Goal: Transaction & Acquisition: Purchase product/service

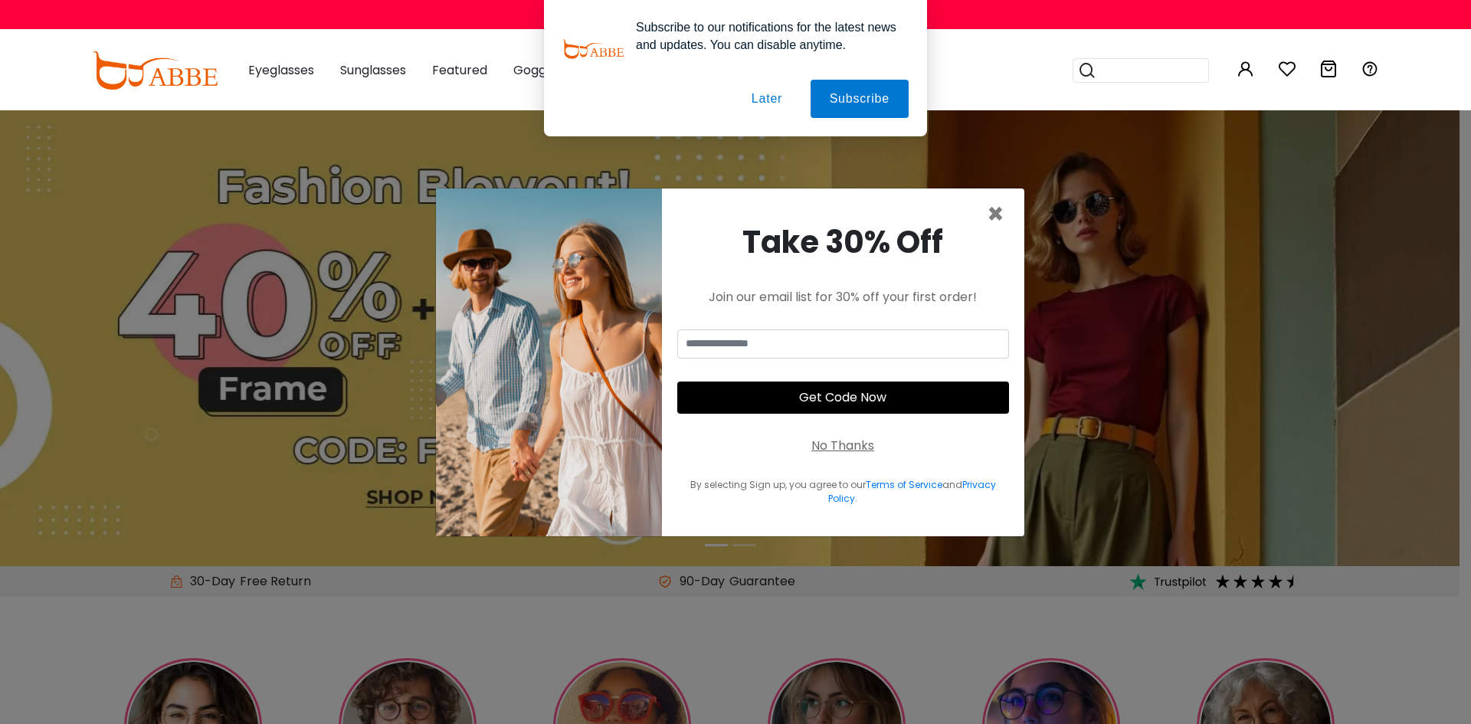
click at [766, 91] on button "Later" at bounding box center [766, 99] width 69 height 38
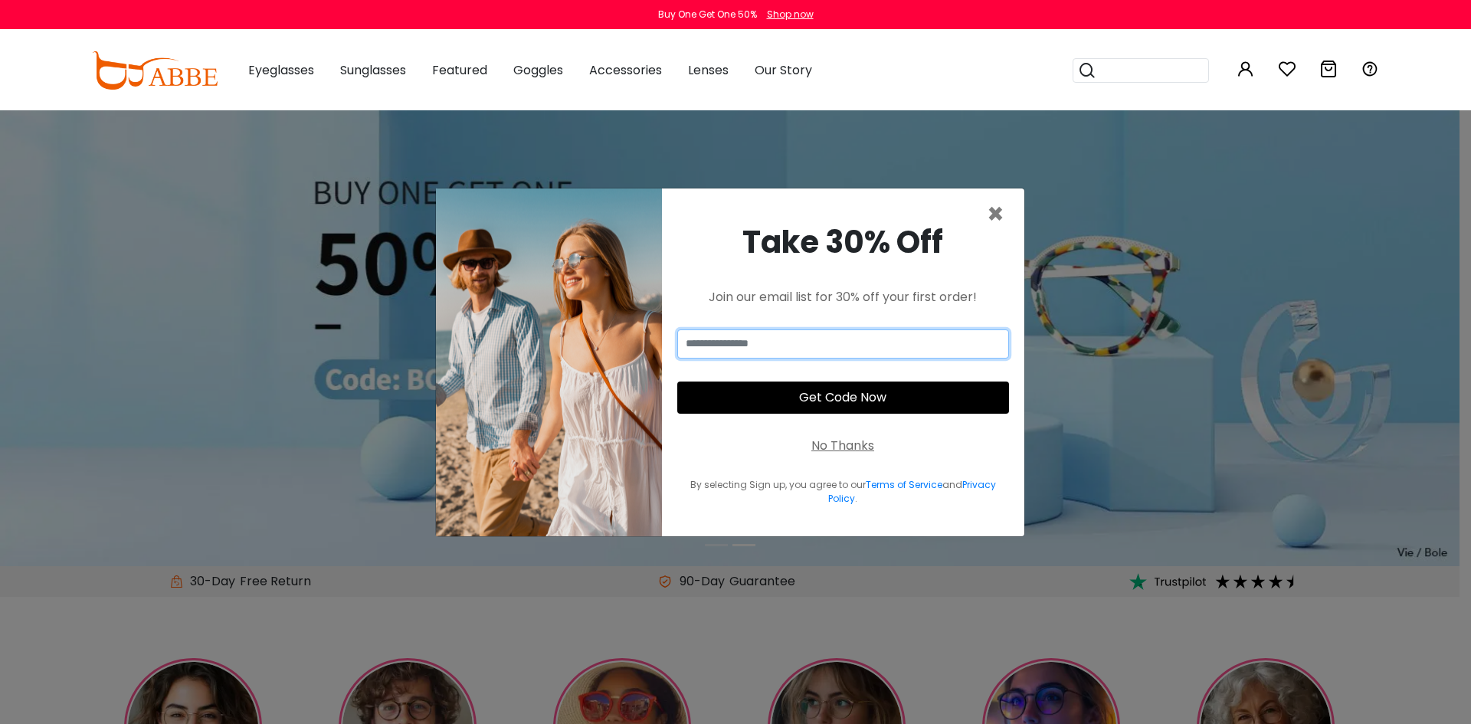
click at [829, 355] on input "email" at bounding box center [843, 343] width 332 height 29
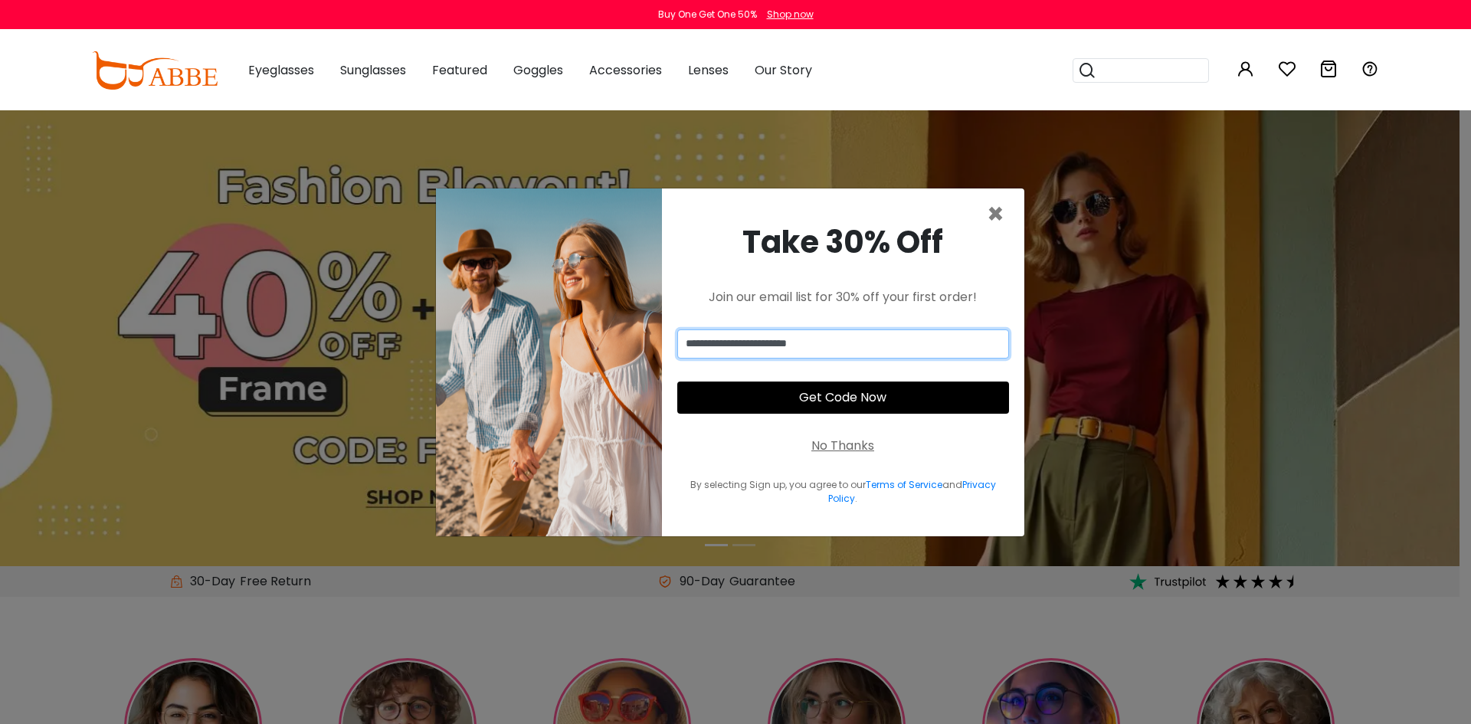
type input "**********"
click at [882, 403] on button "Get Code Now" at bounding box center [843, 397] width 332 height 32
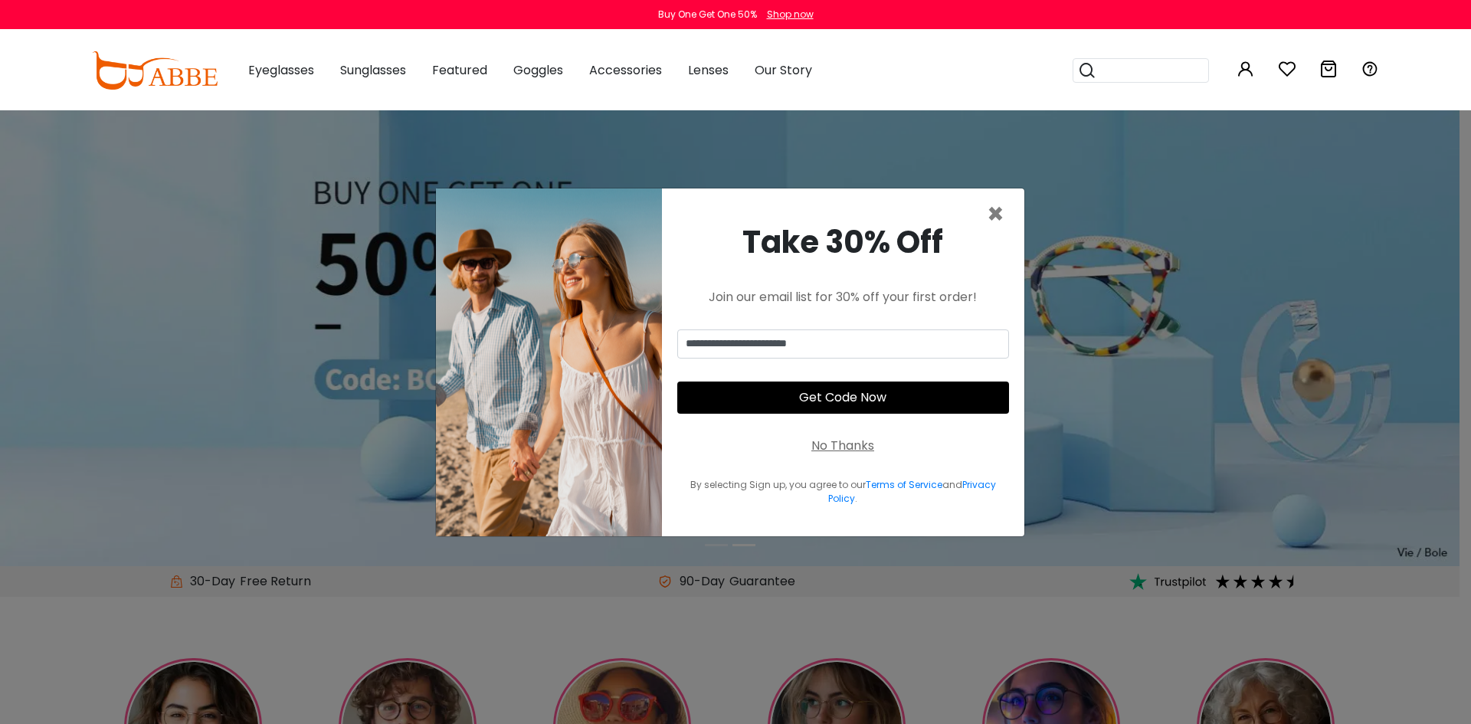
click at [826, 405] on button "Get Code Now" at bounding box center [843, 397] width 332 height 32
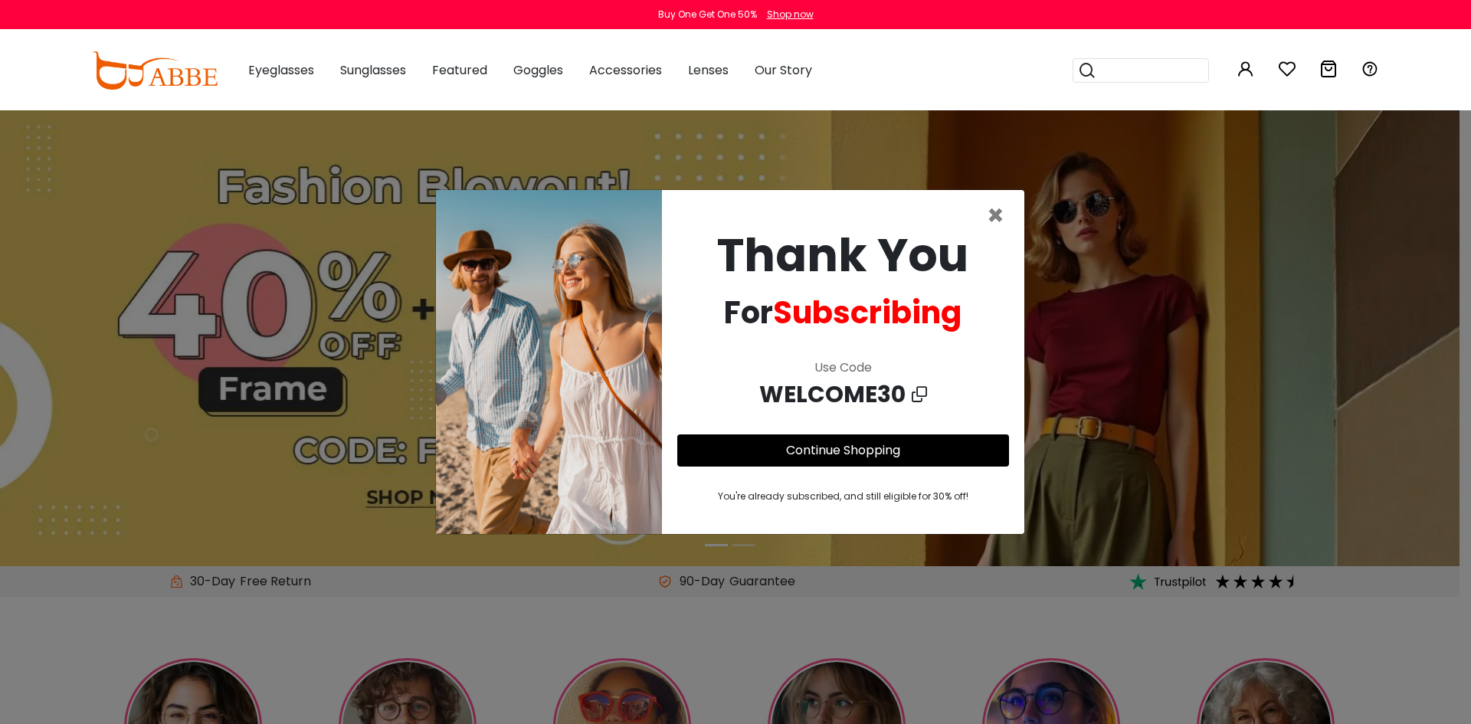
click at [916, 396] on icon at bounding box center [918, 394] width 15 height 23
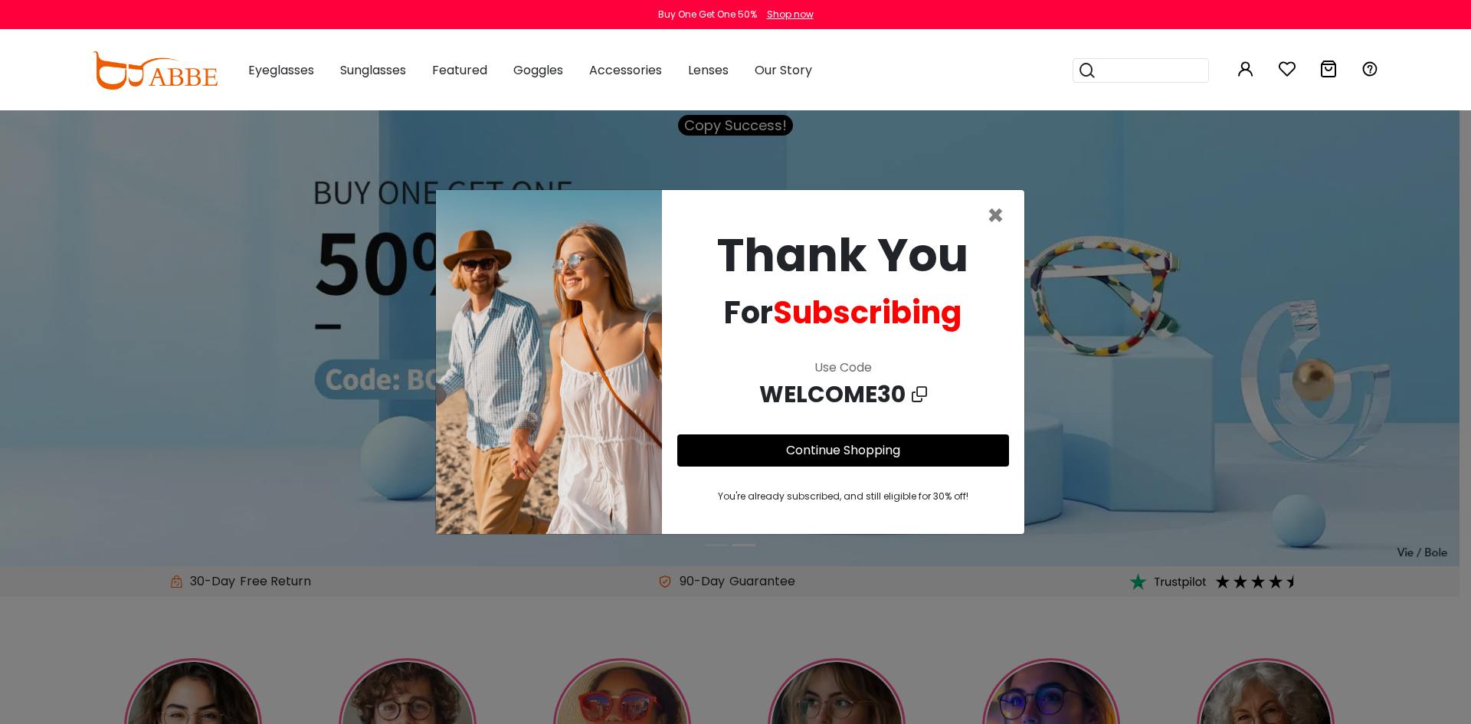
click at [916, 396] on icon at bounding box center [918, 394] width 15 height 23
copy div
click at [898, 453] on link "Continue Shopping" at bounding box center [843, 450] width 114 height 18
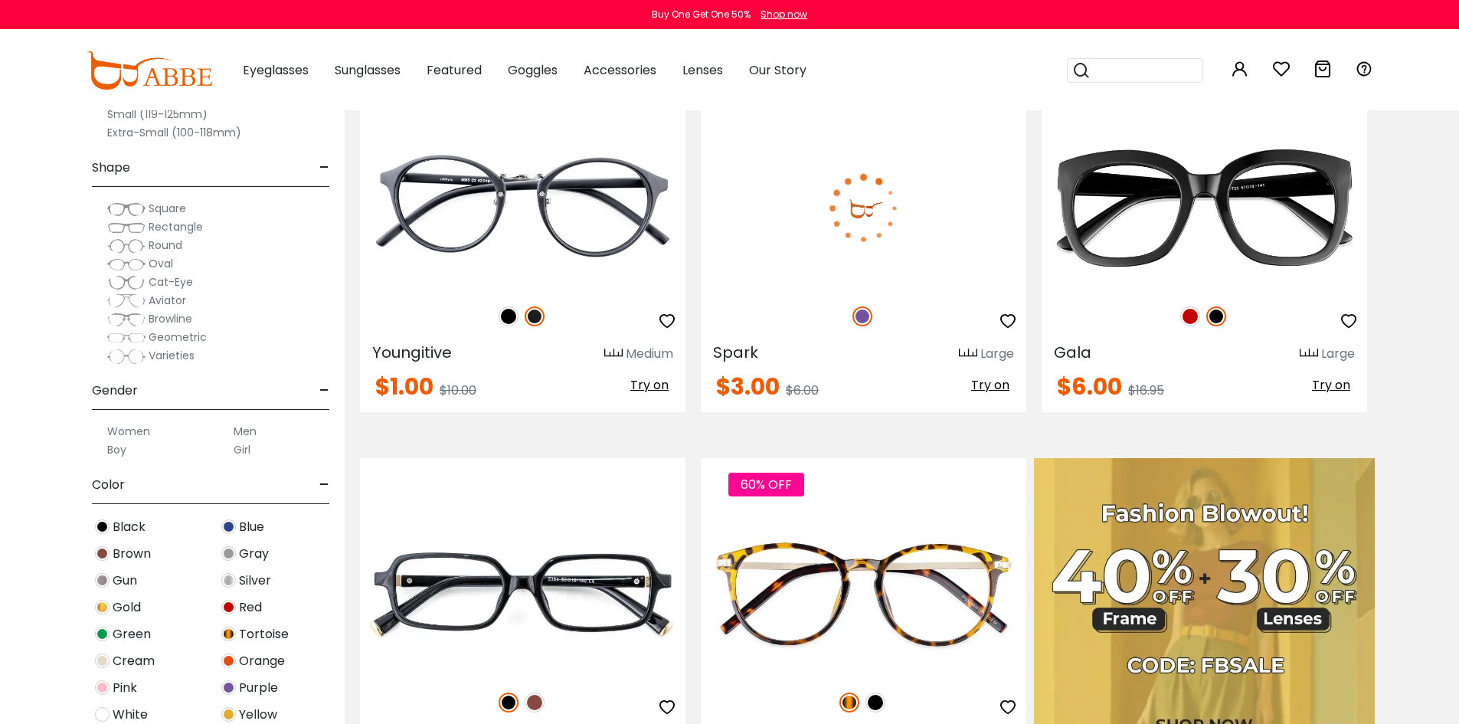
scroll to position [383, 0]
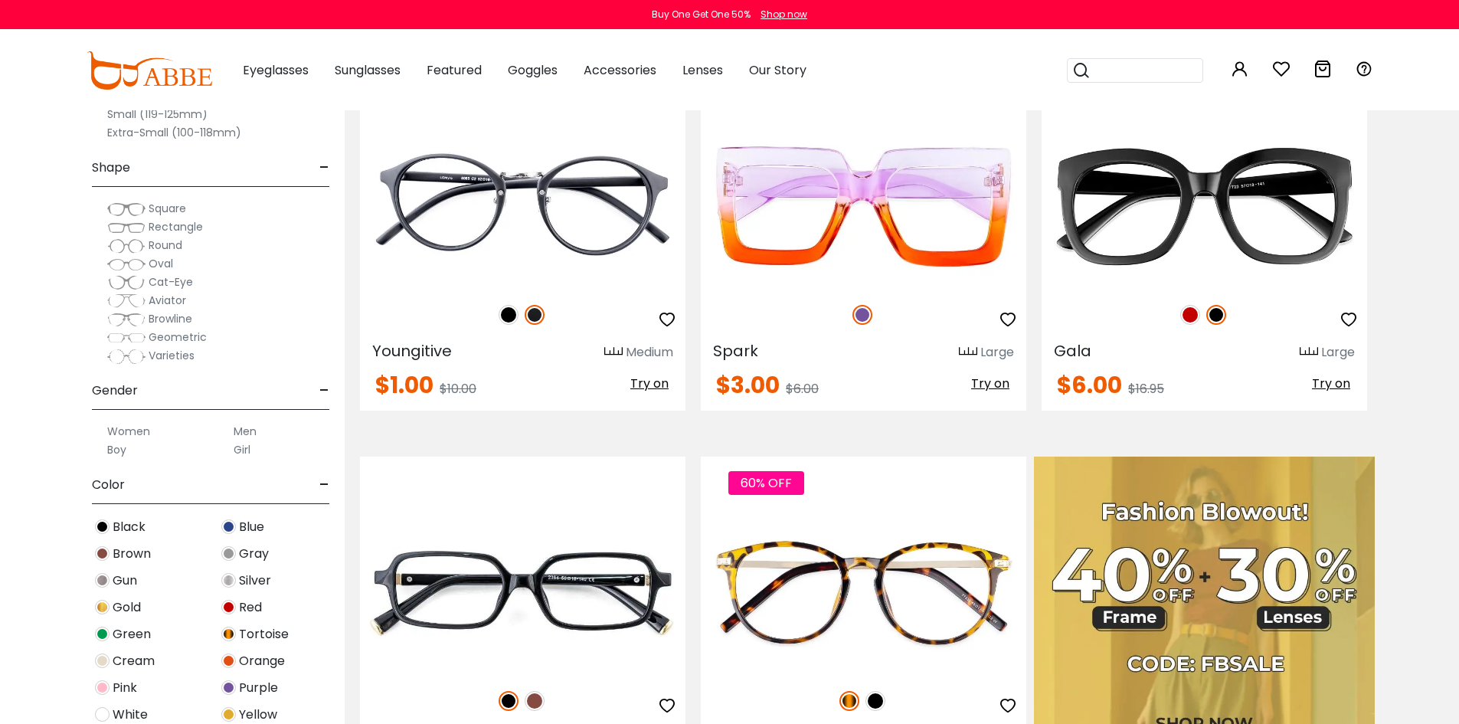
click at [169, 221] on span "Rectangle" at bounding box center [176, 226] width 54 height 15
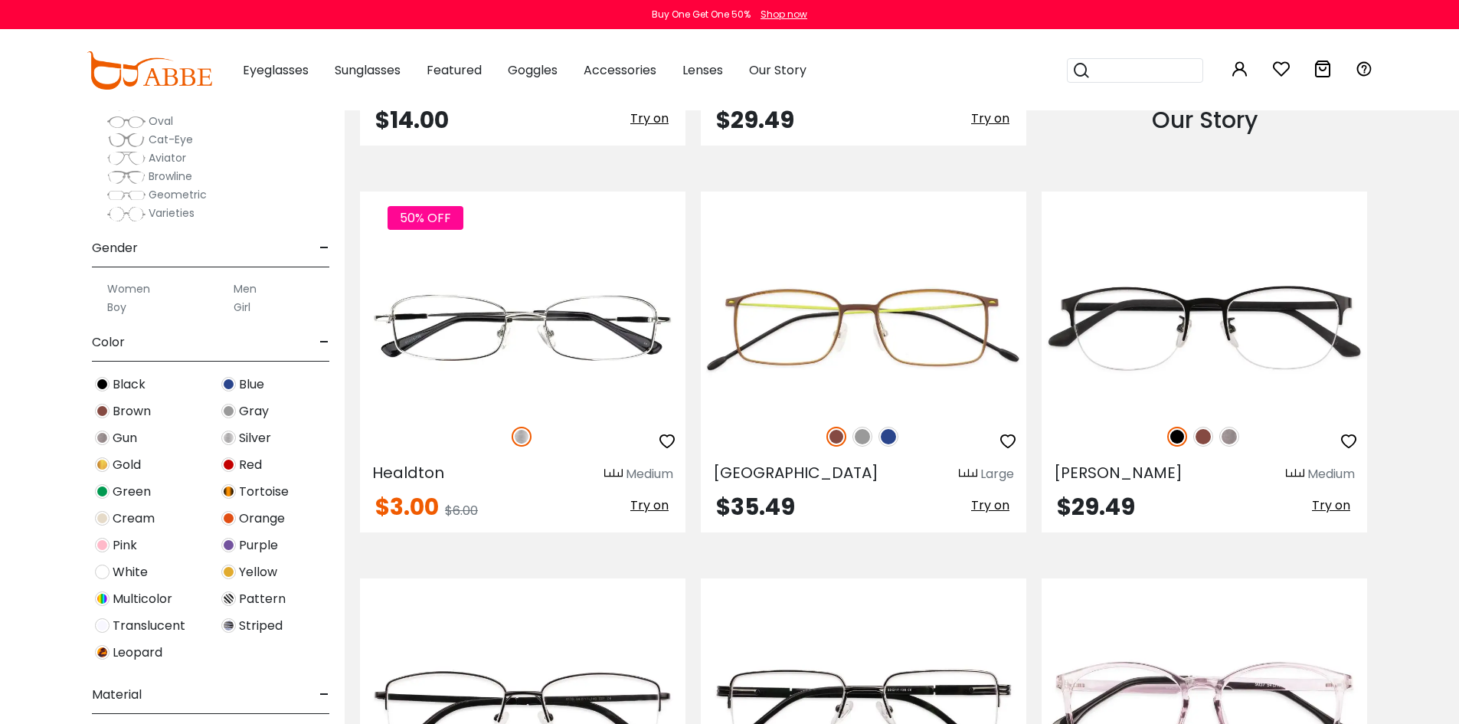
scroll to position [383, 0]
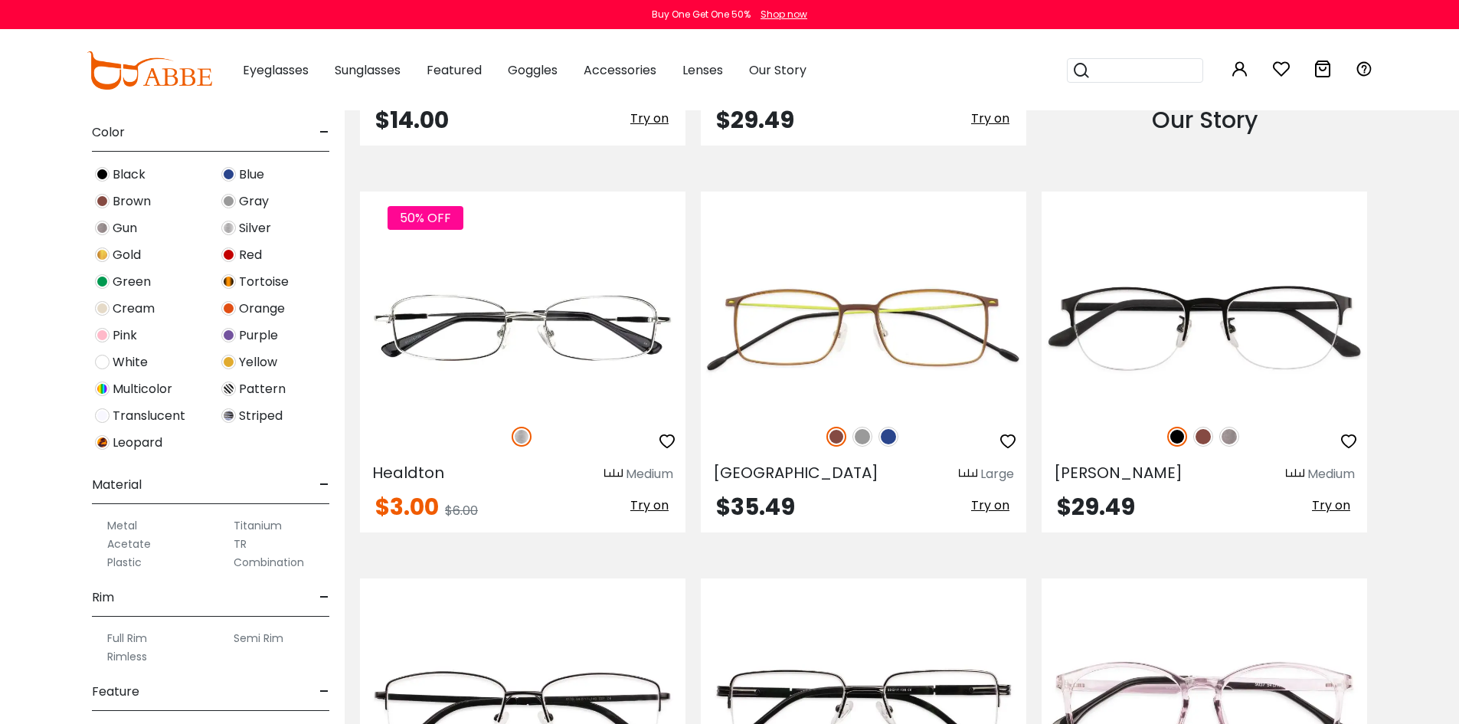
click at [233, 175] on img at bounding box center [228, 174] width 15 height 15
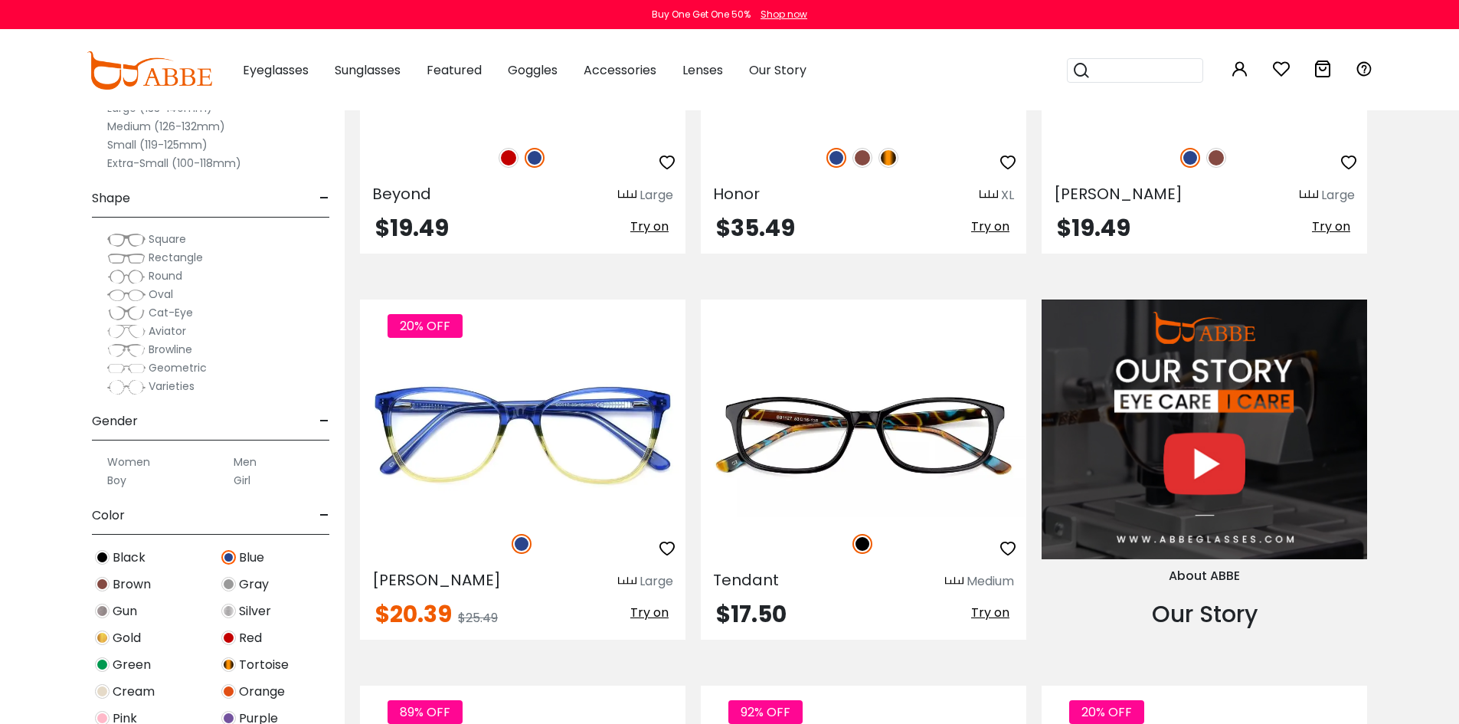
scroll to position [1455, 0]
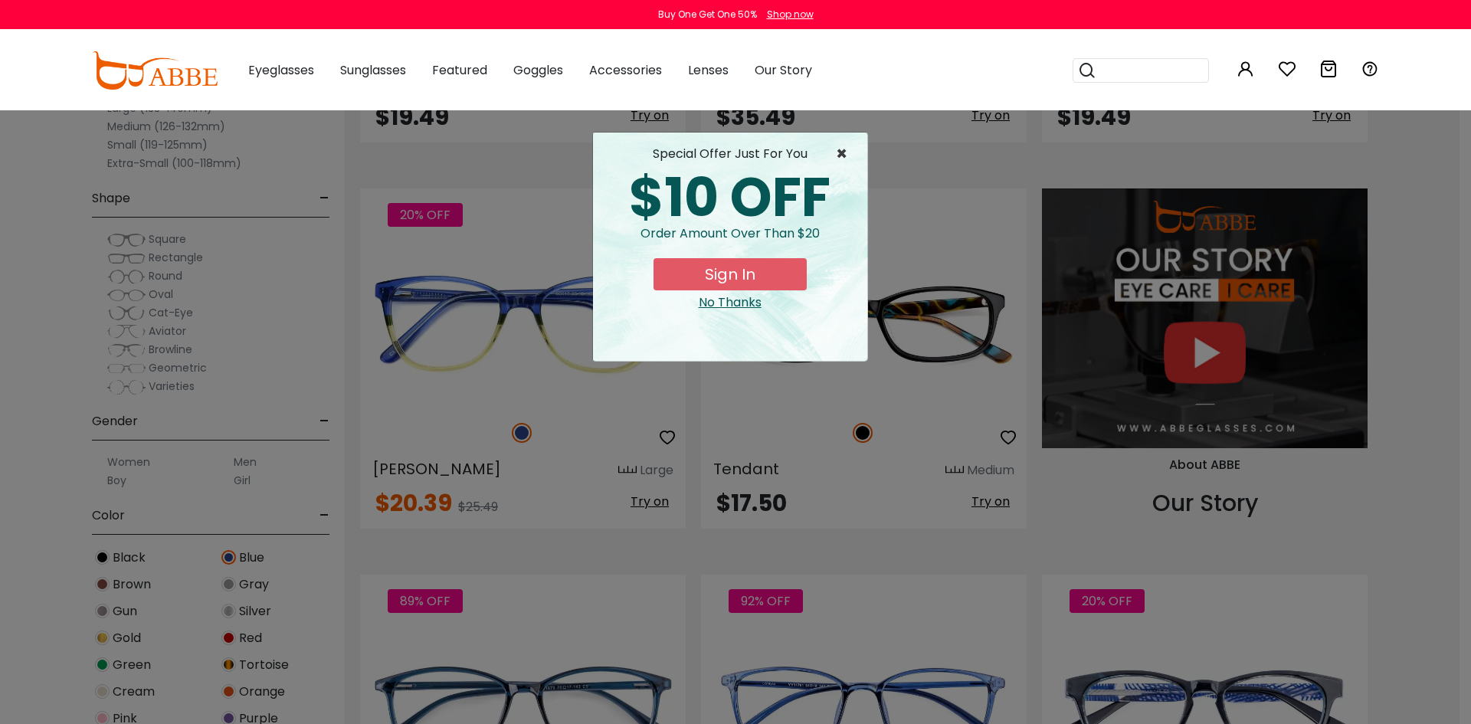
click at [846, 152] on span "×" at bounding box center [845, 154] width 19 height 18
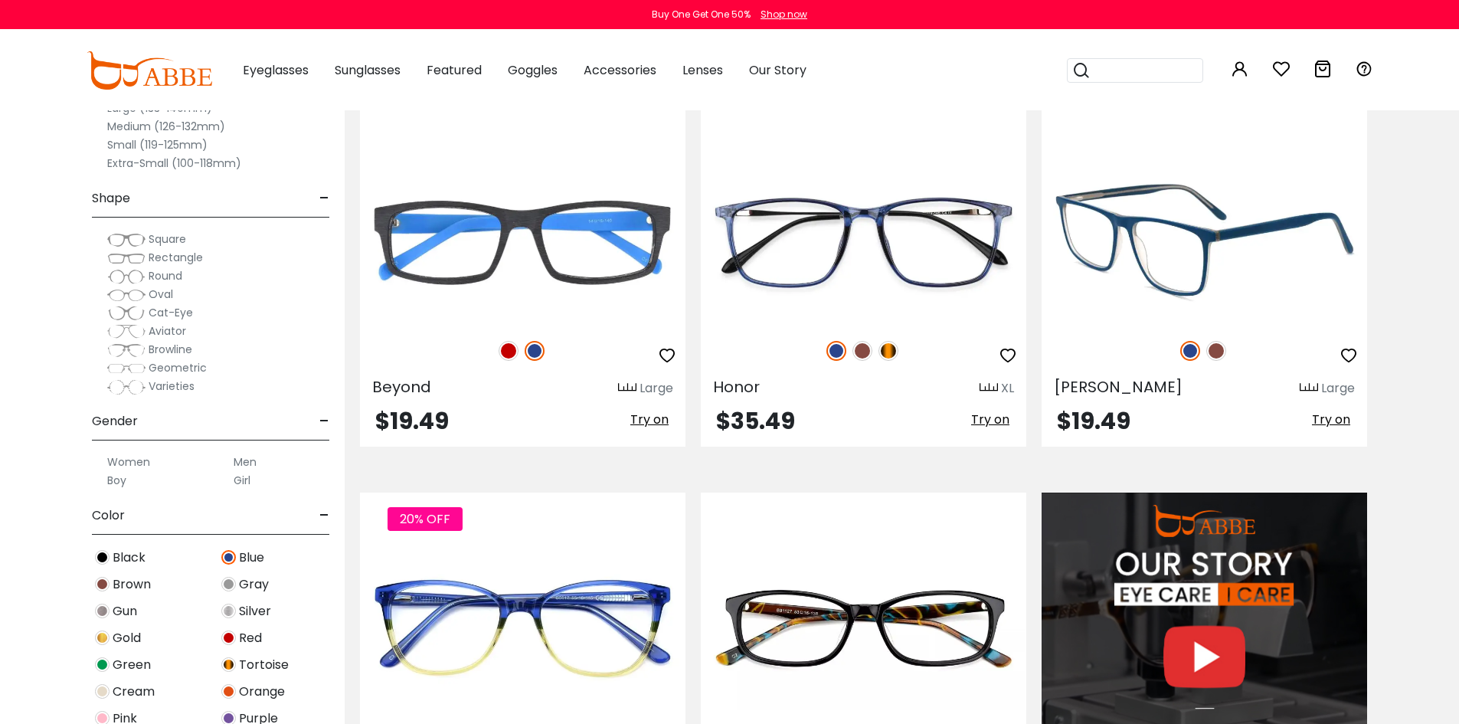
scroll to position [1149, 0]
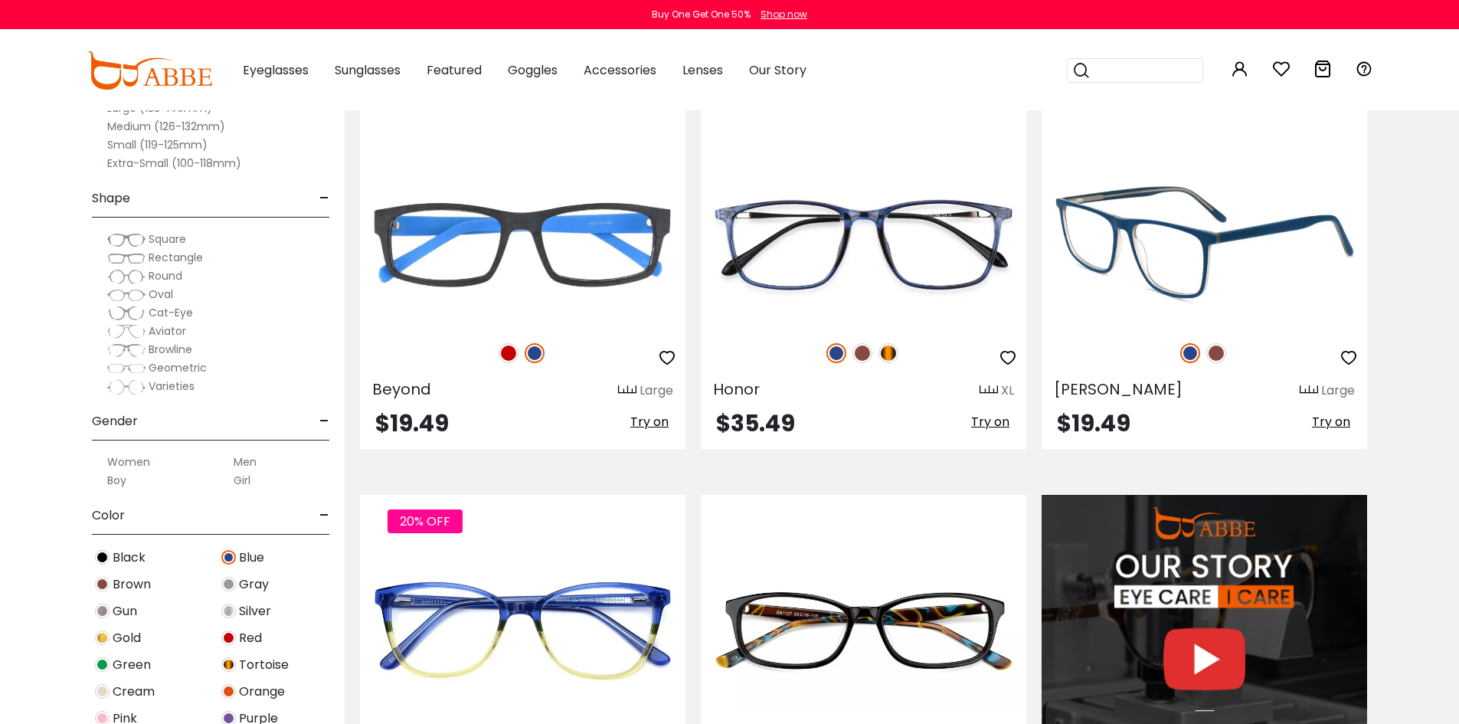
click at [1219, 350] on img at bounding box center [1216, 353] width 20 height 20
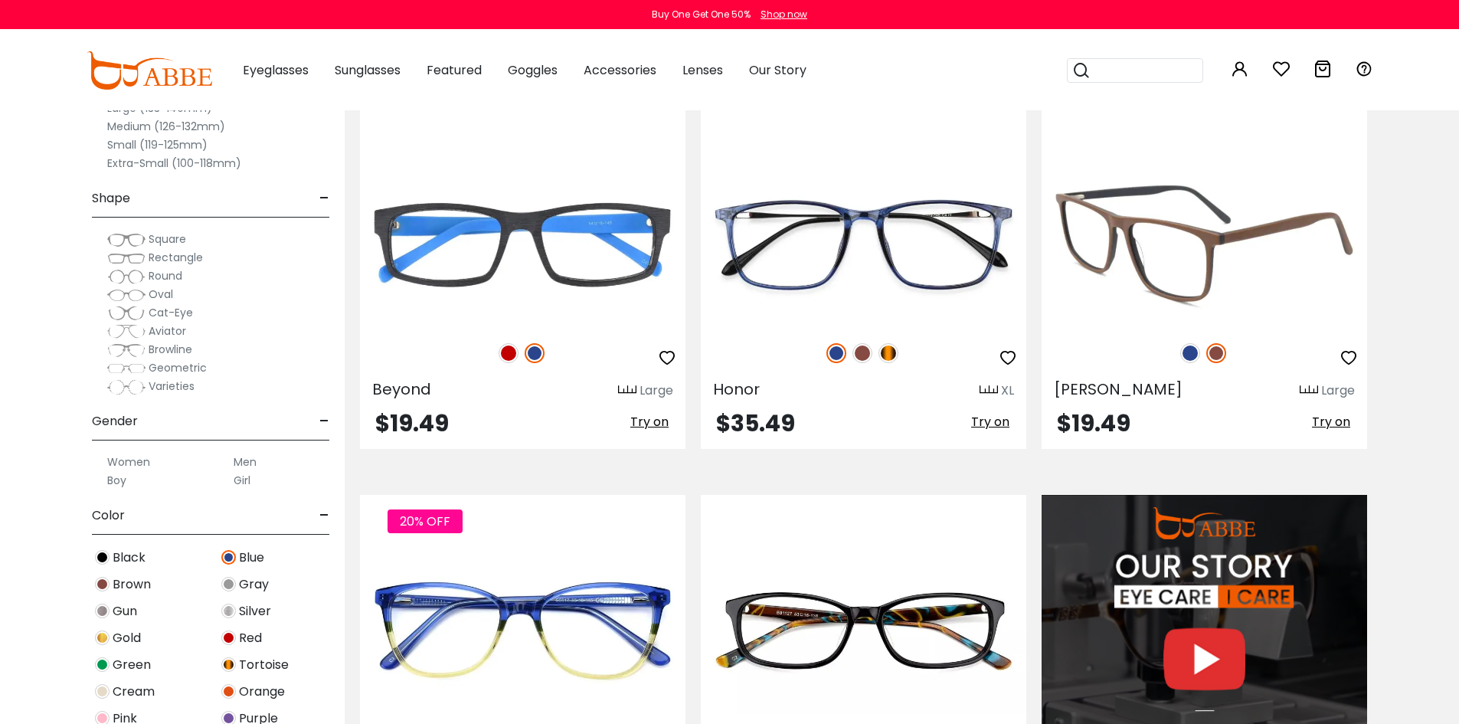
click at [1195, 353] on img at bounding box center [1190, 353] width 20 height 20
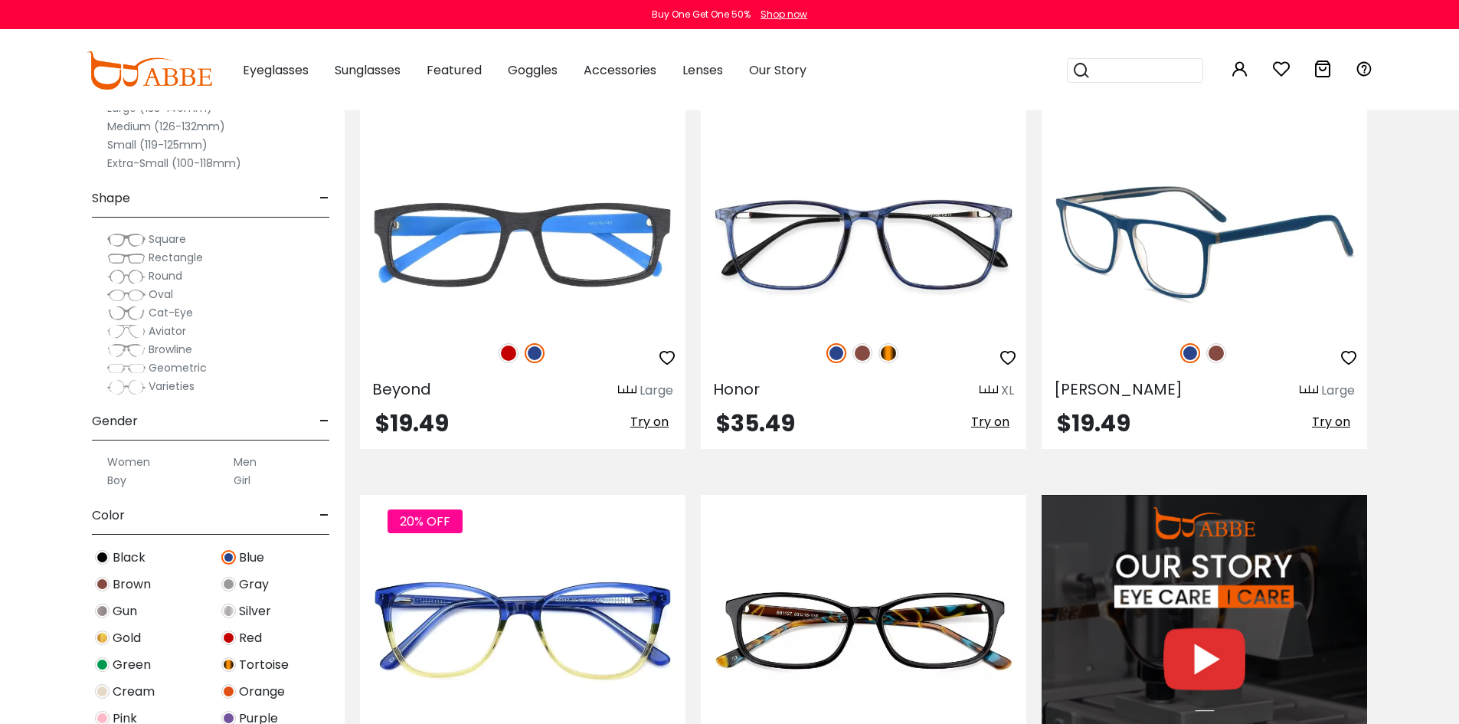
click at [1212, 208] on img at bounding box center [1205, 244] width 326 height 163
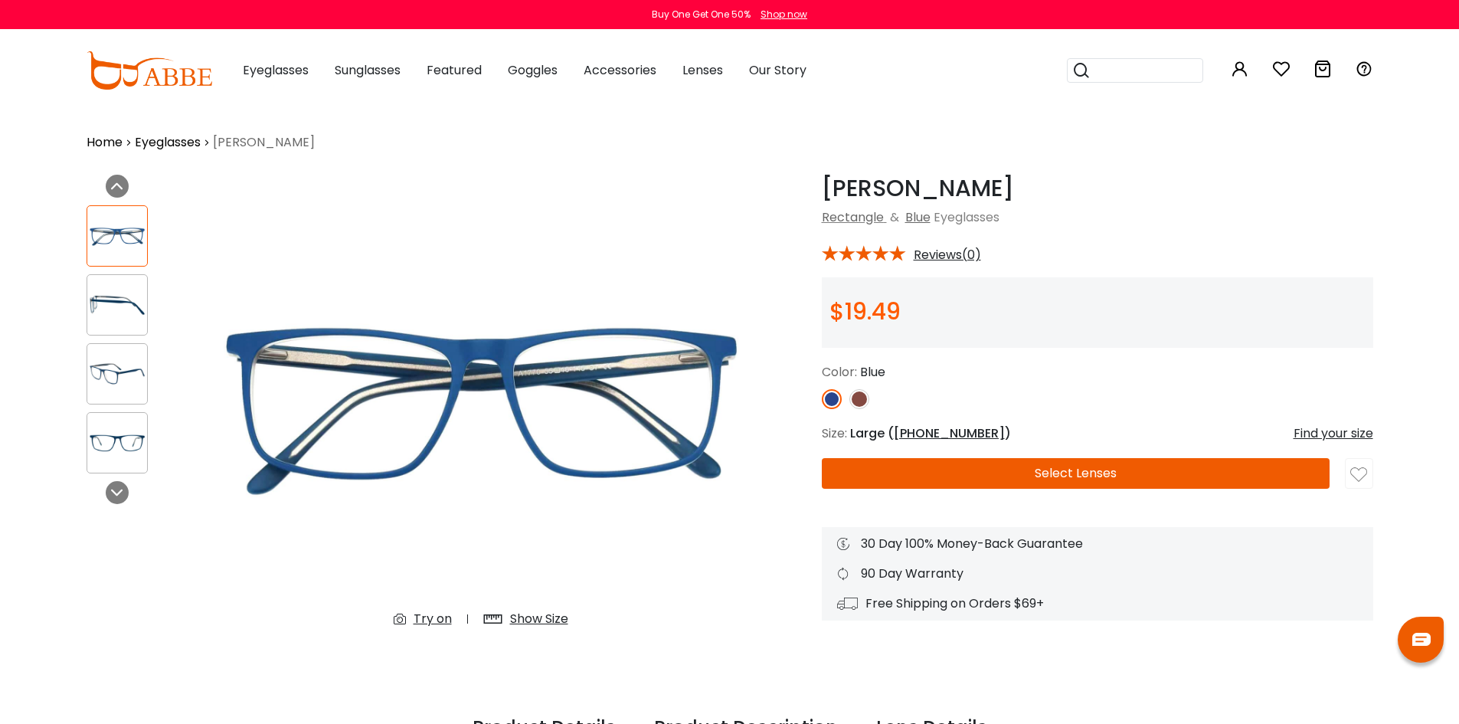
click at [99, 311] on img at bounding box center [117, 305] width 60 height 30
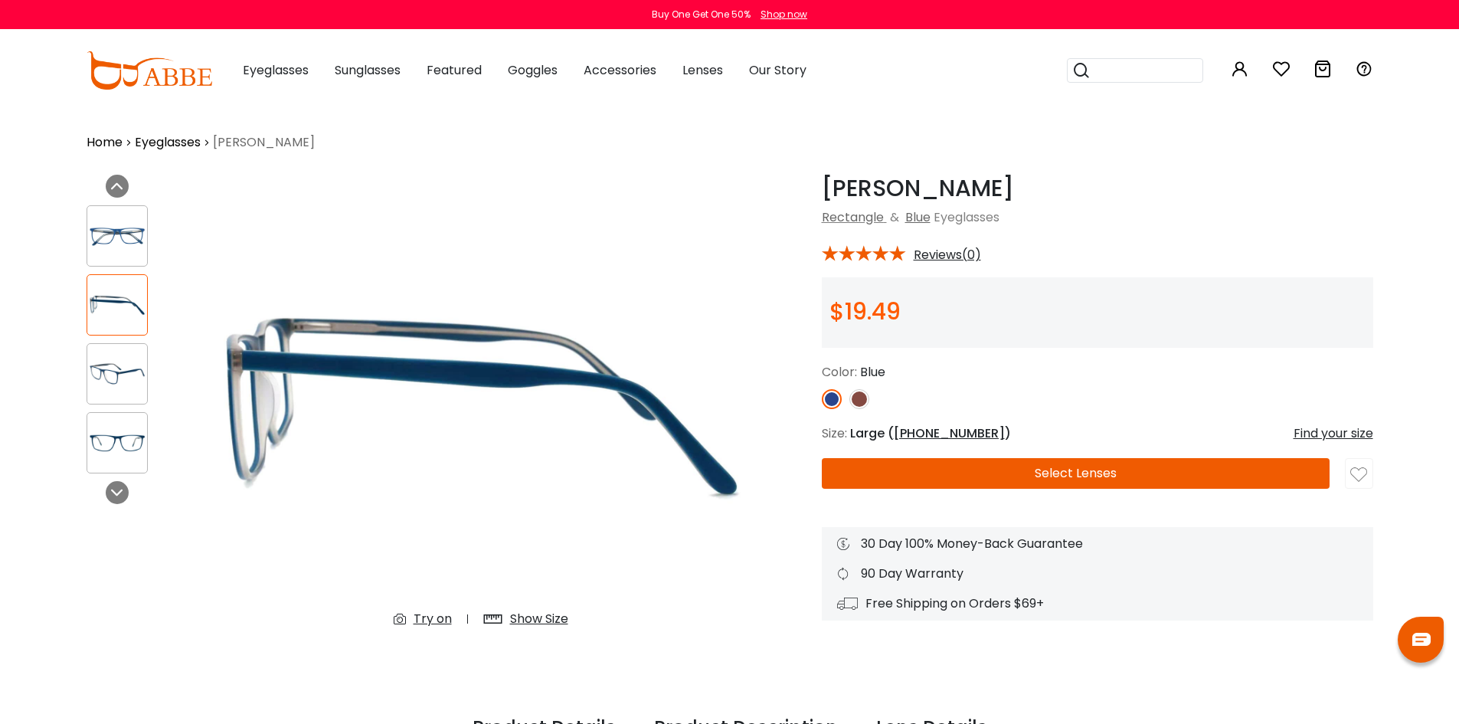
click at [118, 378] on img at bounding box center [117, 374] width 60 height 30
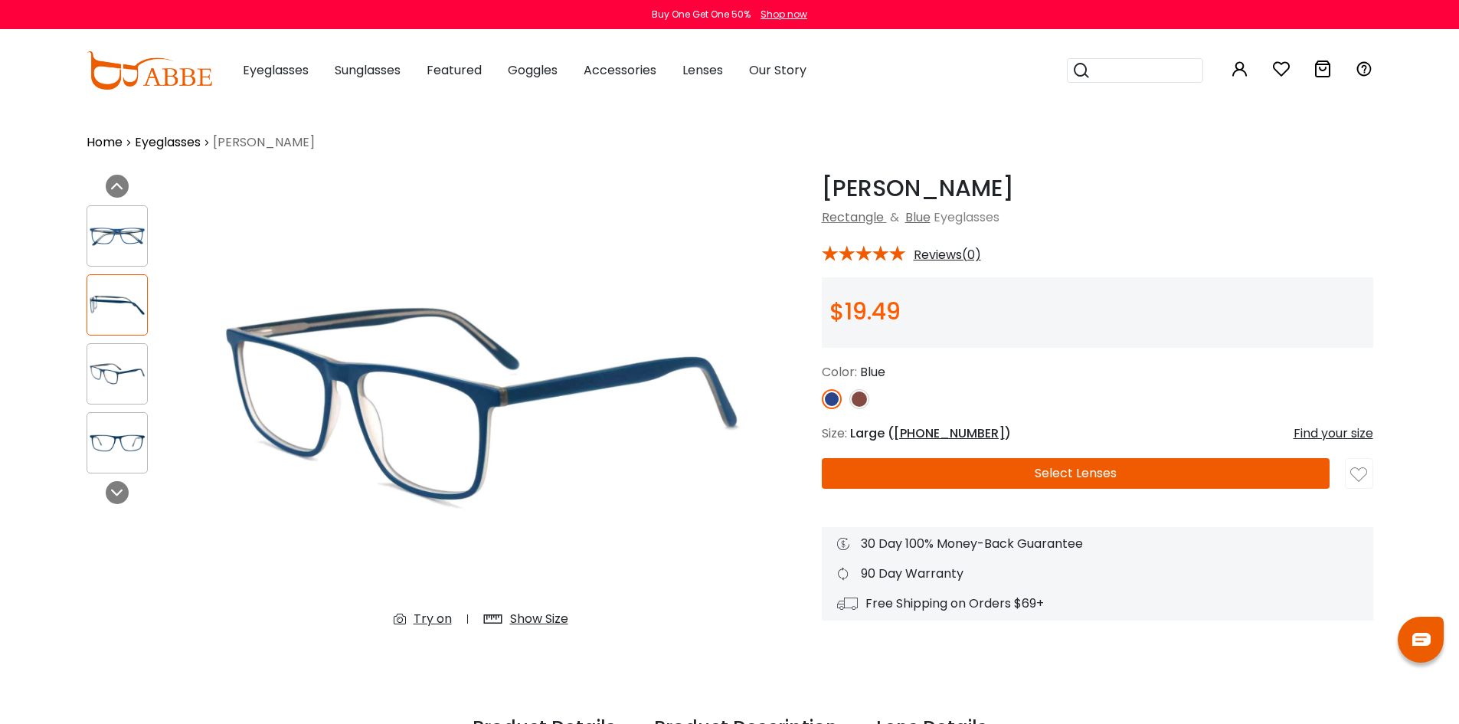
click at [123, 447] on img at bounding box center [117, 443] width 60 height 30
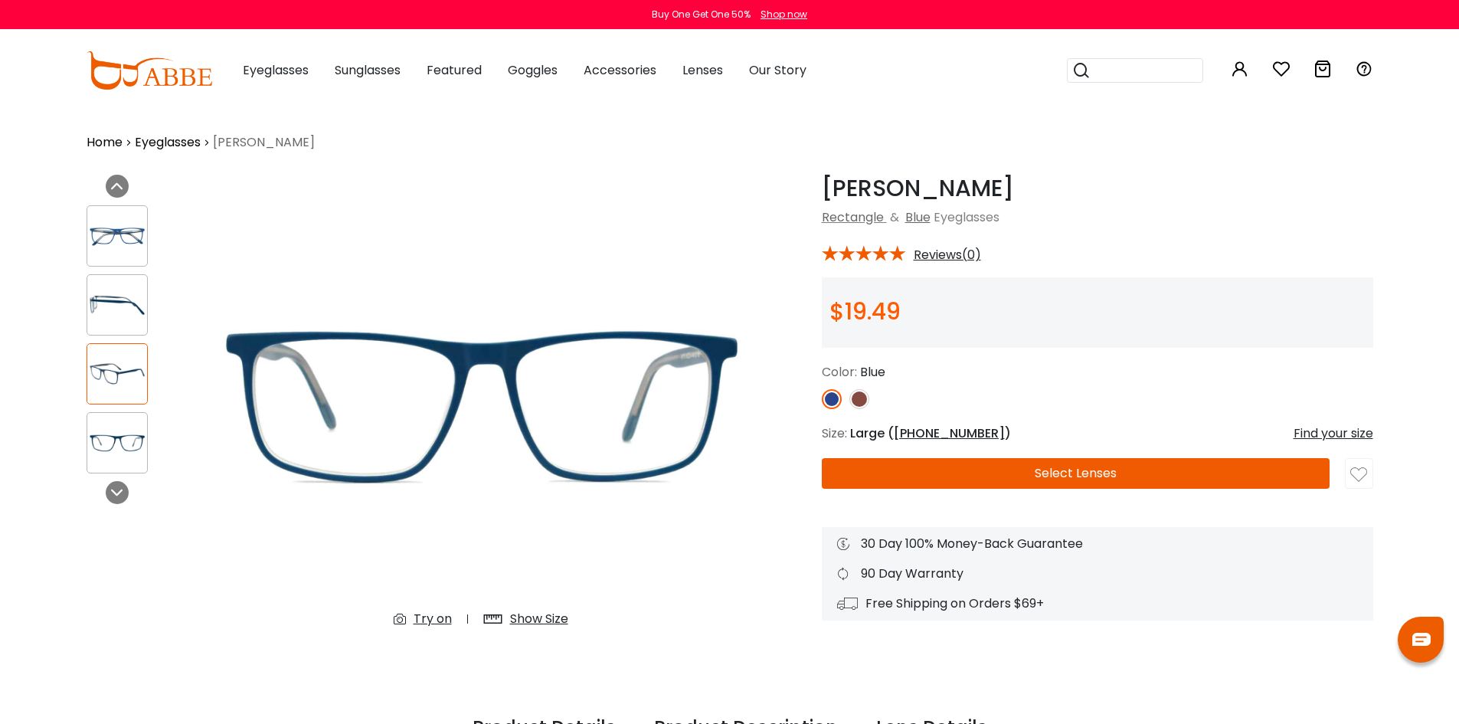
click at [112, 228] on img at bounding box center [117, 236] width 60 height 30
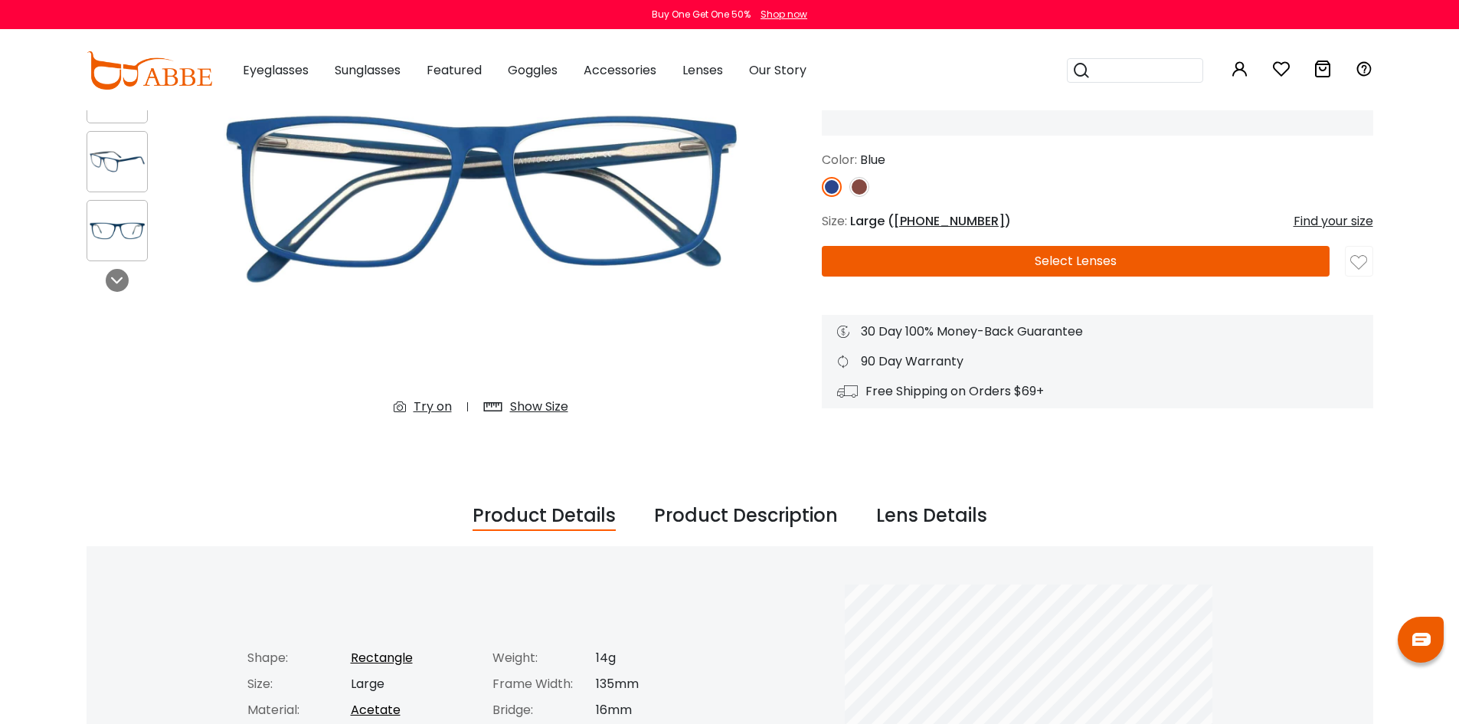
scroll to position [230, 0]
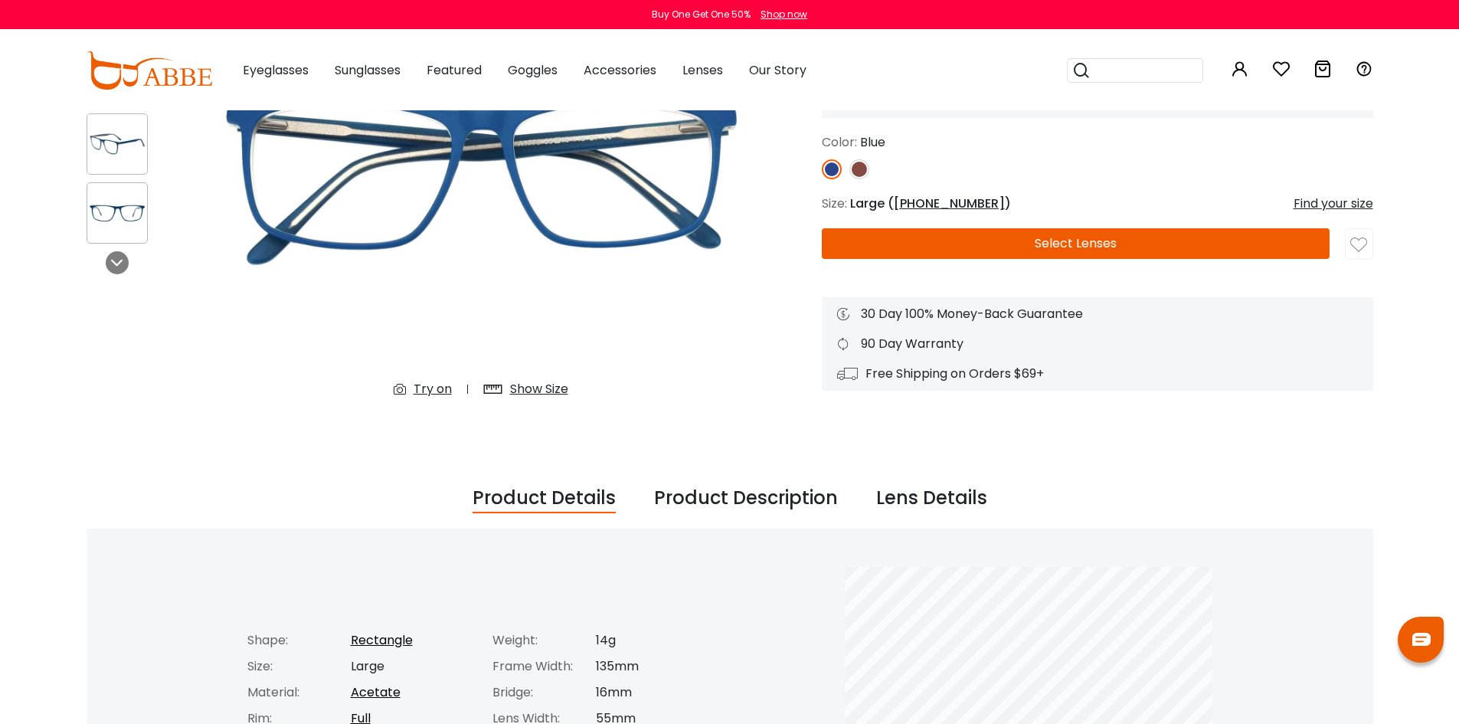
click at [1018, 246] on button "Select Lenses" at bounding box center [1076, 243] width 508 height 31
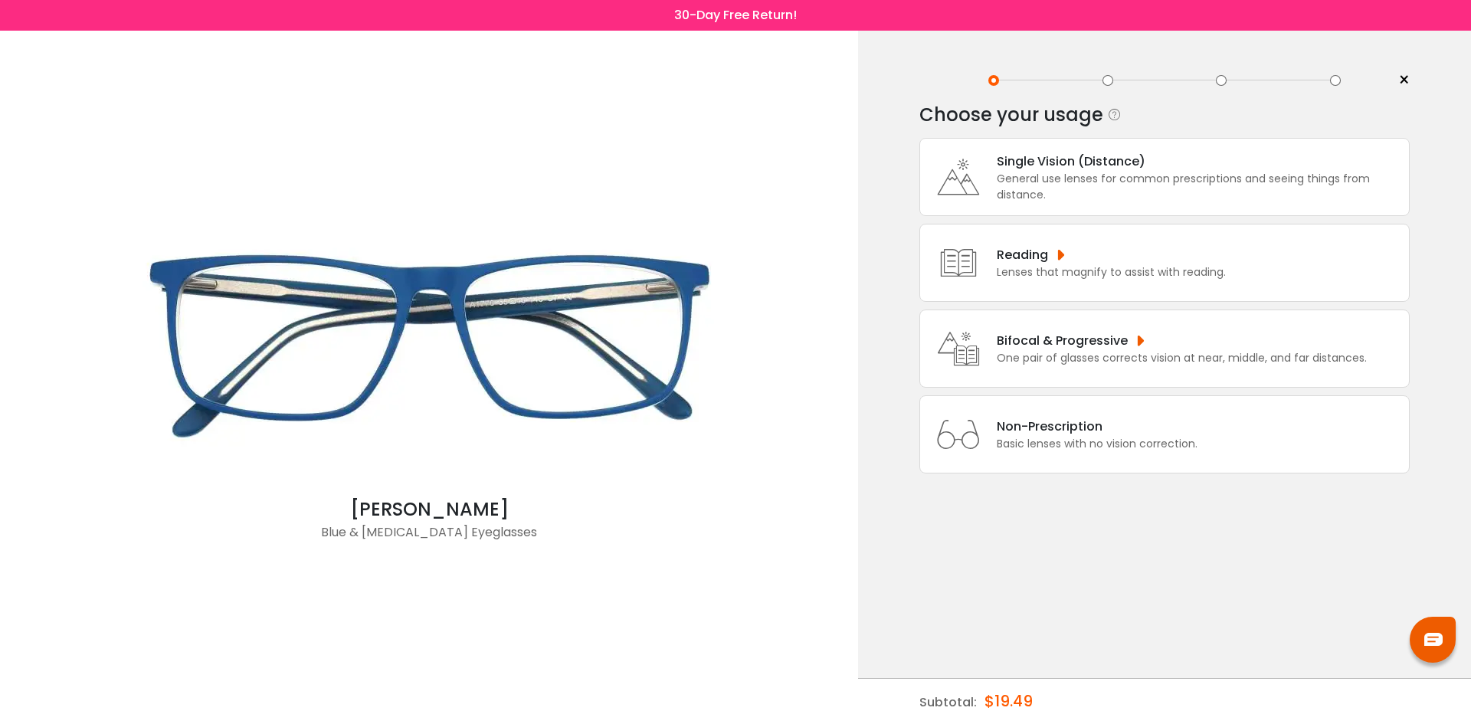
click at [1196, 173] on div "General use lenses for common prescriptions and seeing things from distance." at bounding box center [1198, 187] width 404 height 32
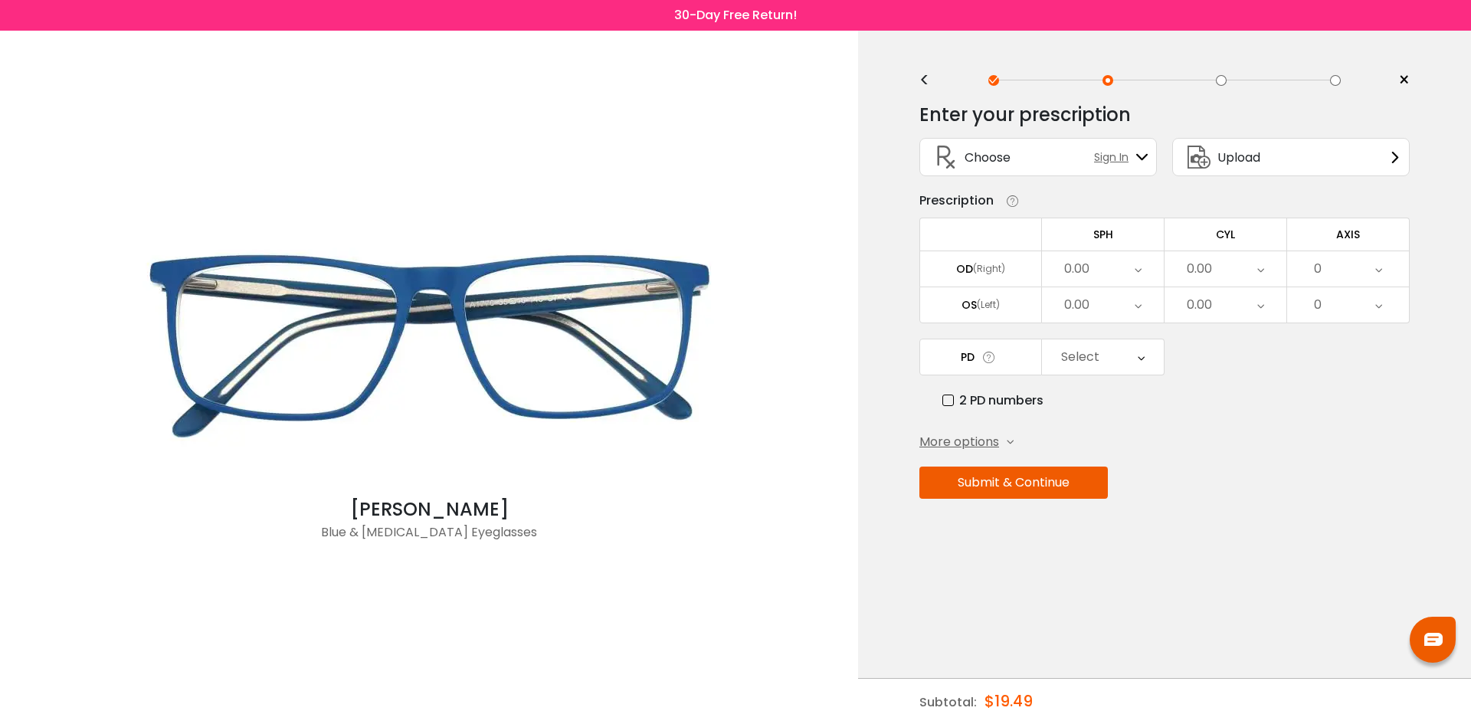
click at [986, 358] on icon at bounding box center [988, 357] width 15 height 16
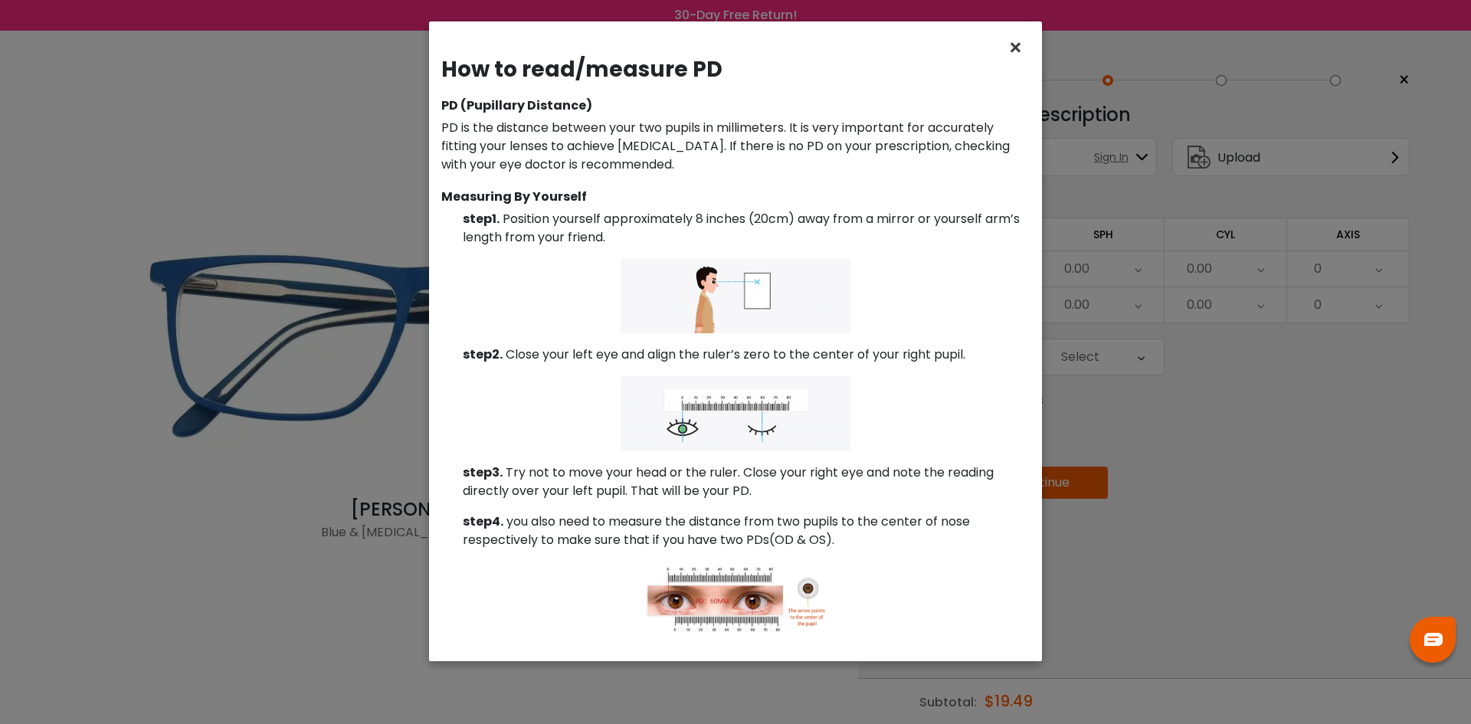
click at [1019, 44] on span "×" at bounding box center [1018, 47] width 22 height 33
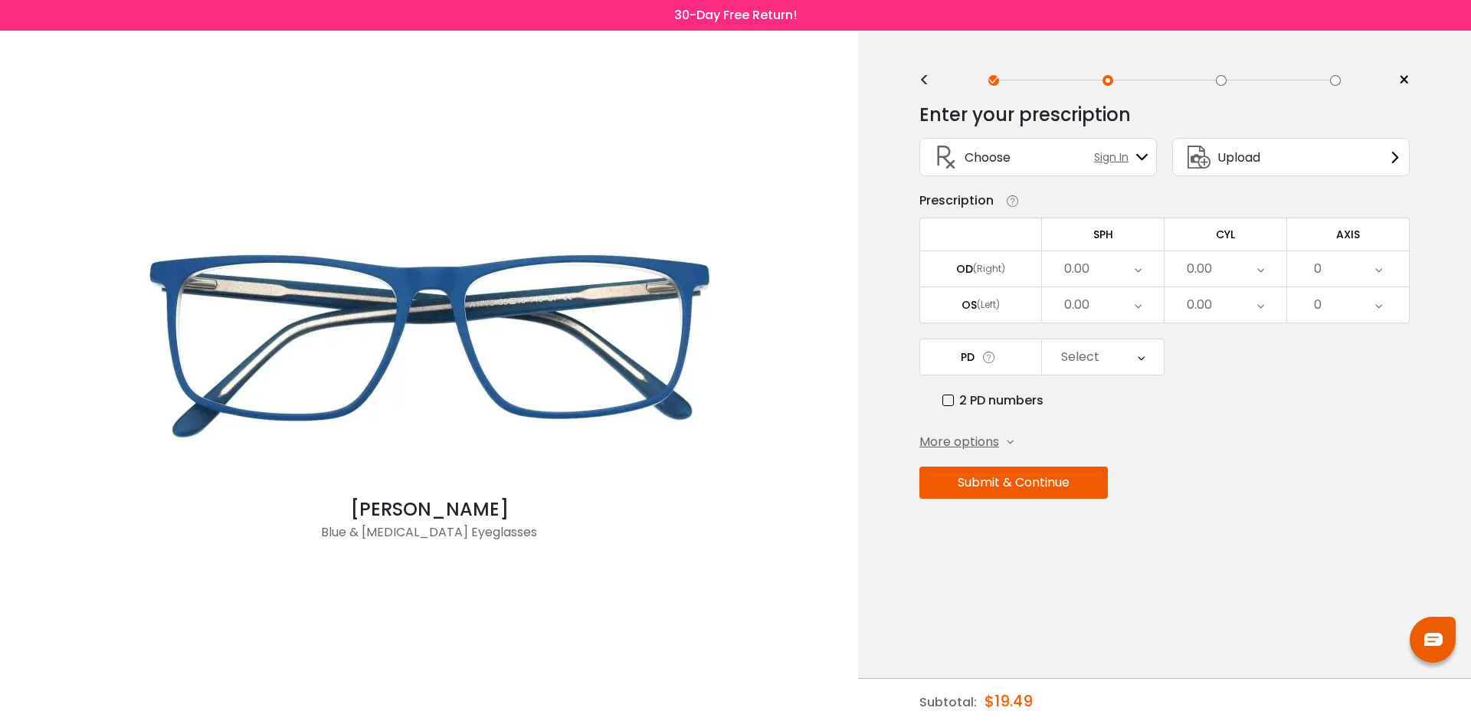
click at [1267, 267] on div "0.00" at bounding box center [1225, 268] width 122 height 35
click at [1356, 458] on div "Enter your prescription SPH (Sphere) Lens strength needed to correct your visio…" at bounding box center [1164, 333] width 490 height 483
click at [1139, 269] on icon at bounding box center [1137, 268] width 7 height 35
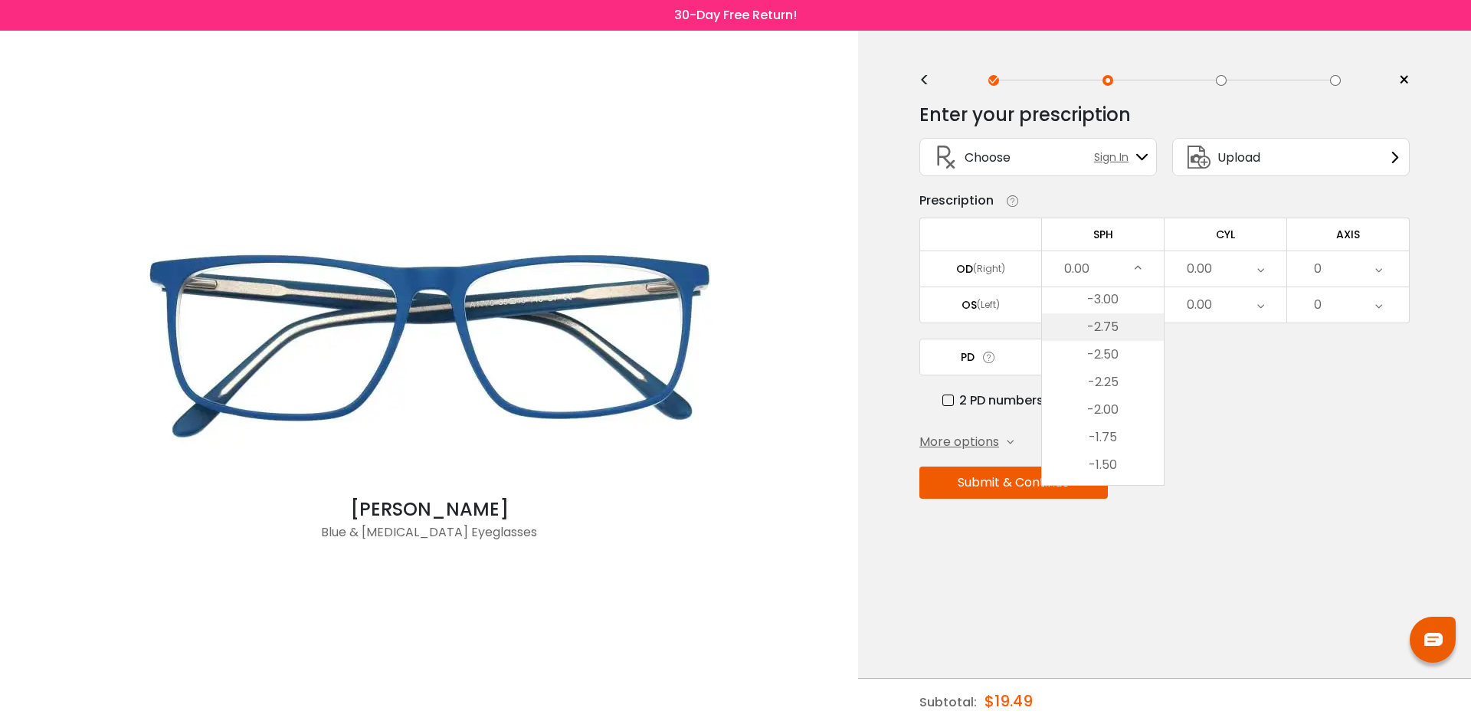
click at [1128, 320] on li "-2.75" at bounding box center [1103, 327] width 122 height 28
click at [1269, 419] on div "Enter your prescription SPH (Sphere) Lens strength needed to correct your visio…" at bounding box center [1164, 333] width 490 height 483
click at [1141, 305] on div "0.00" at bounding box center [1103, 304] width 122 height 35
click at [1128, 368] on li "-2.75" at bounding box center [1103, 363] width 122 height 28
click at [1267, 304] on div "0.00" at bounding box center [1225, 304] width 122 height 35
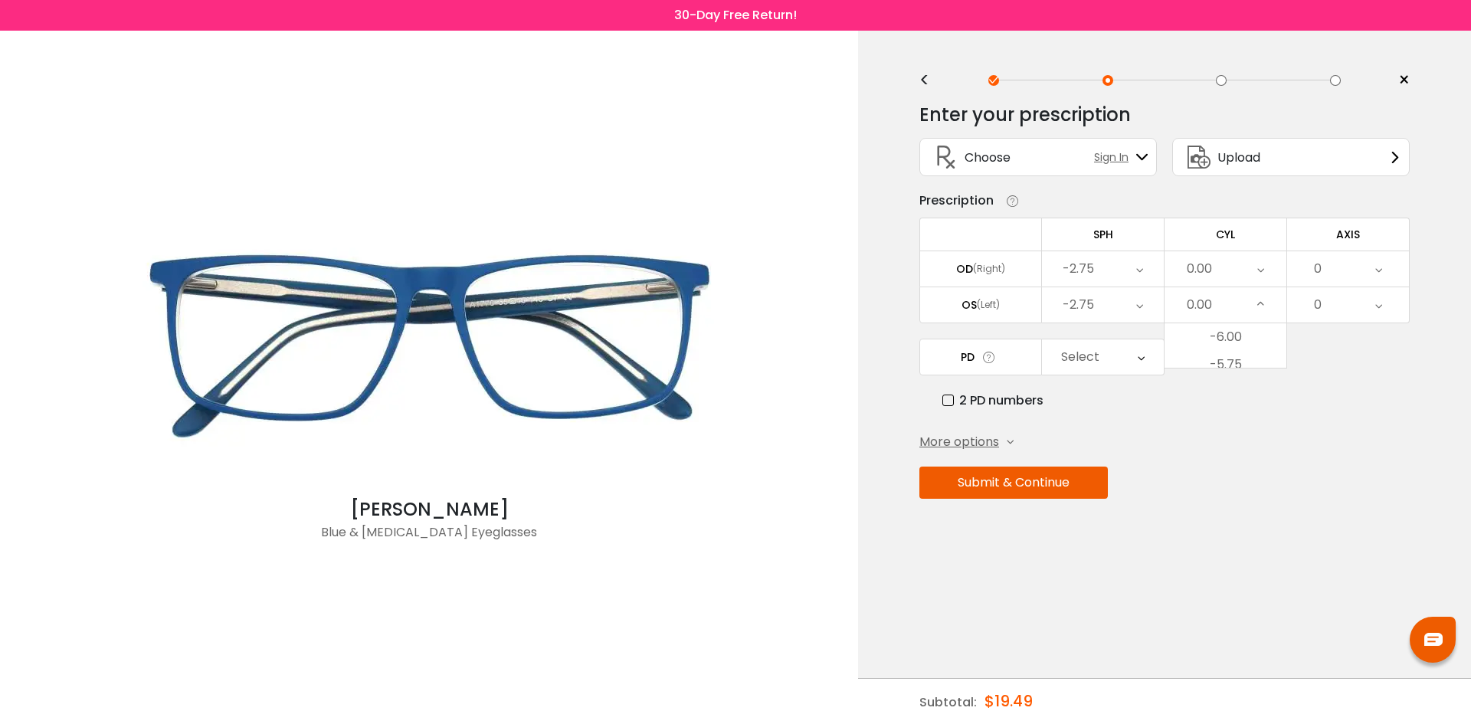
scroll to position [562, 0]
click at [1245, 385] on li "-0.50" at bounding box center [1225, 382] width 122 height 28
click at [1378, 306] on icon at bounding box center [1378, 304] width 7 height 35
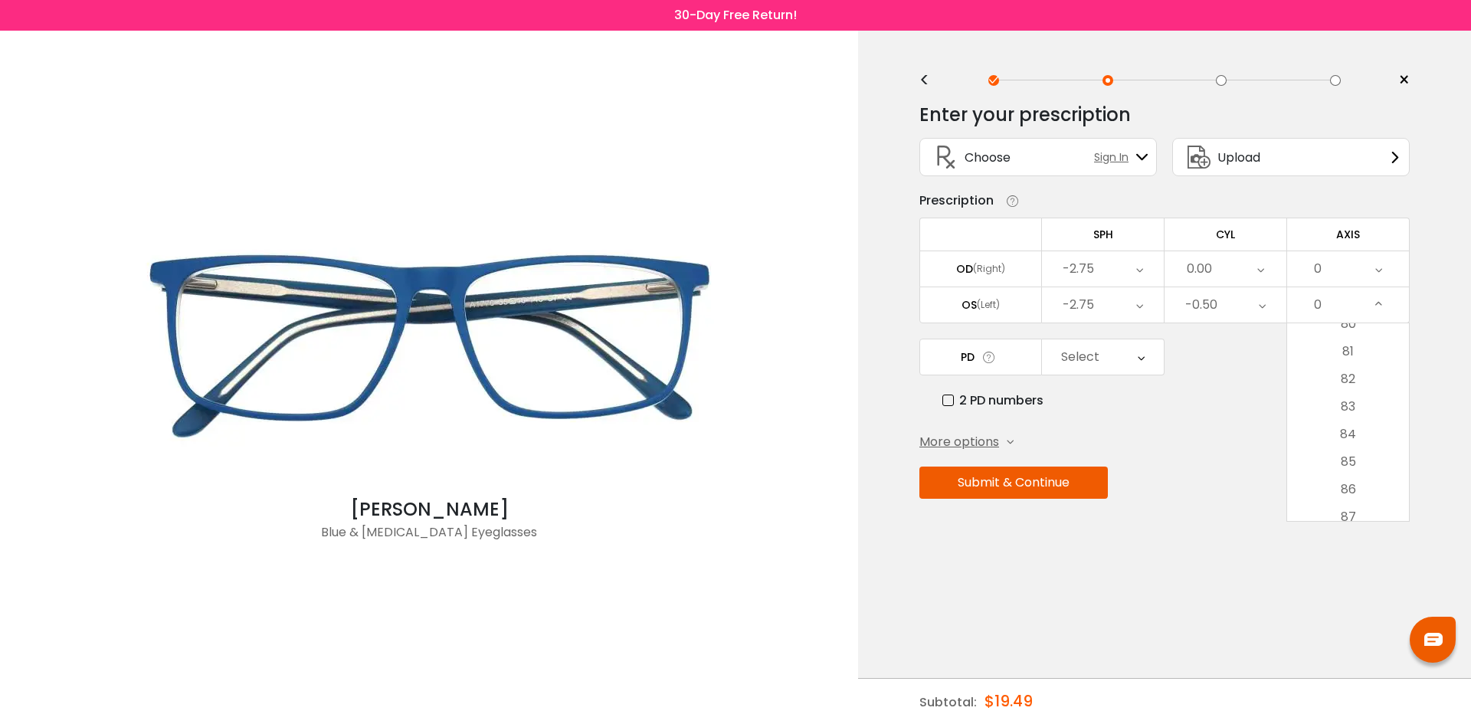
scroll to position [2221, 0]
click at [1348, 511] on li "87" at bounding box center [1348, 515] width 122 height 28
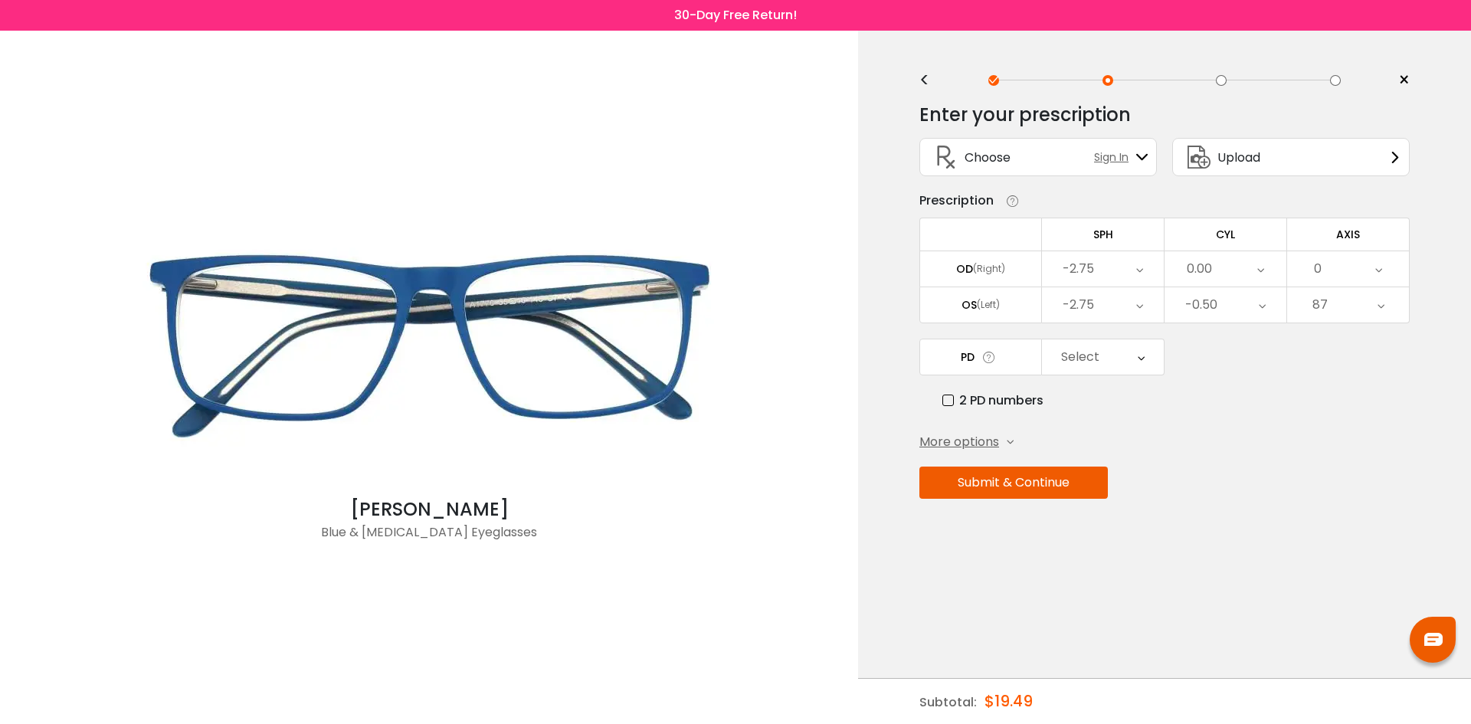
click at [1323, 470] on div "Submit & Continue" at bounding box center [1164, 482] width 490 height 32
click at [1146, 368] on div "Select" at bounding box center [1103, 356] width 122 height 35
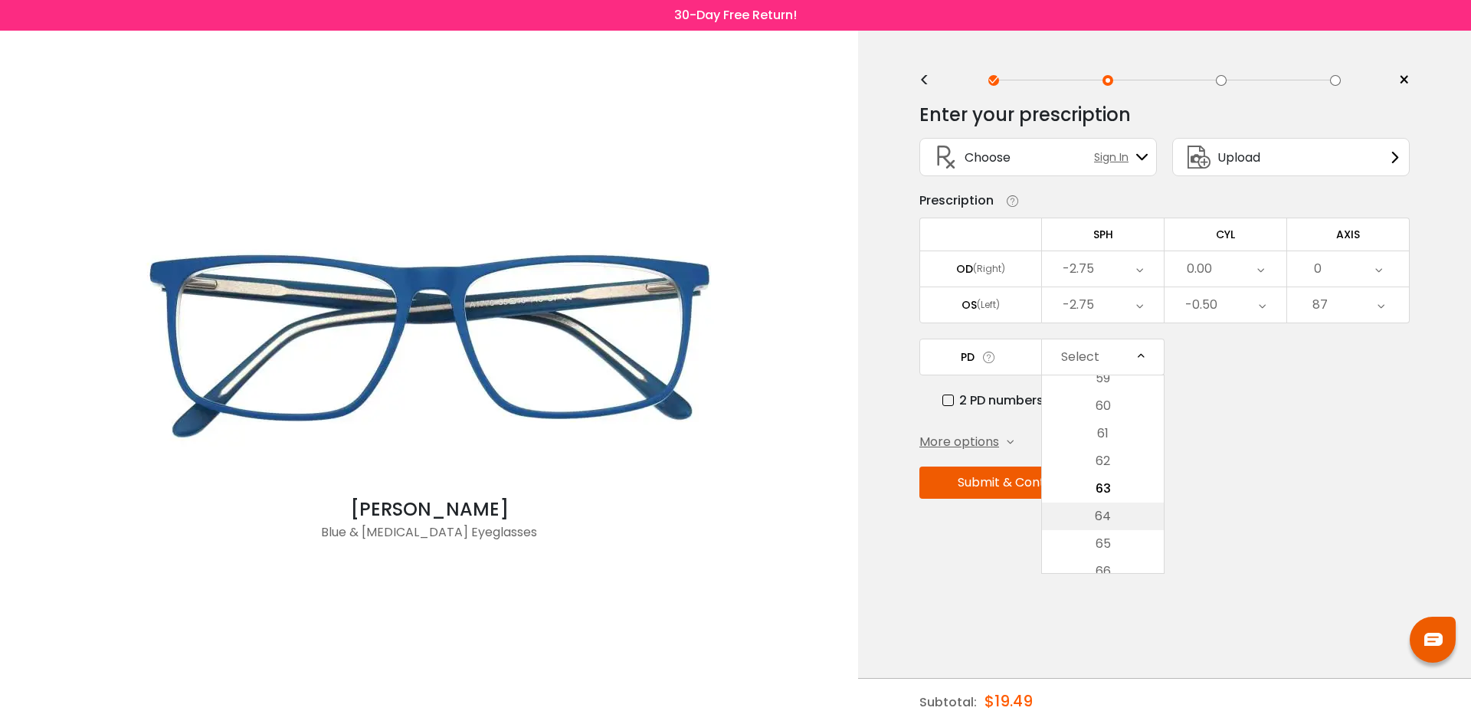
click at [1129, 515] on li "64" at bounding box center [1103, 516] width 122 height 28
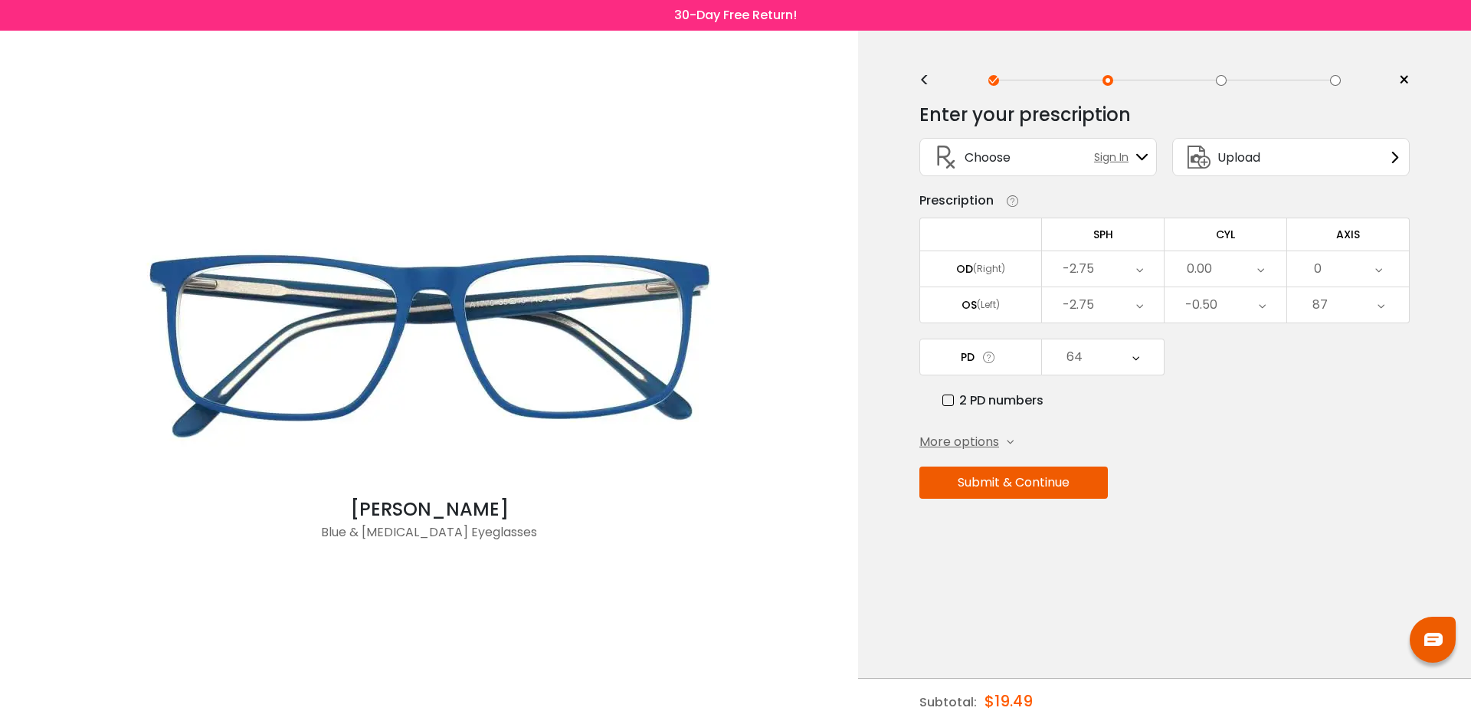
click at [1186, 469] on div "Submit & Continue" at bounding box center [1164, 482] width 490 height 32
click at [1092, 350] on div "64" at bounding box center [1103, 356] width 122 height 35
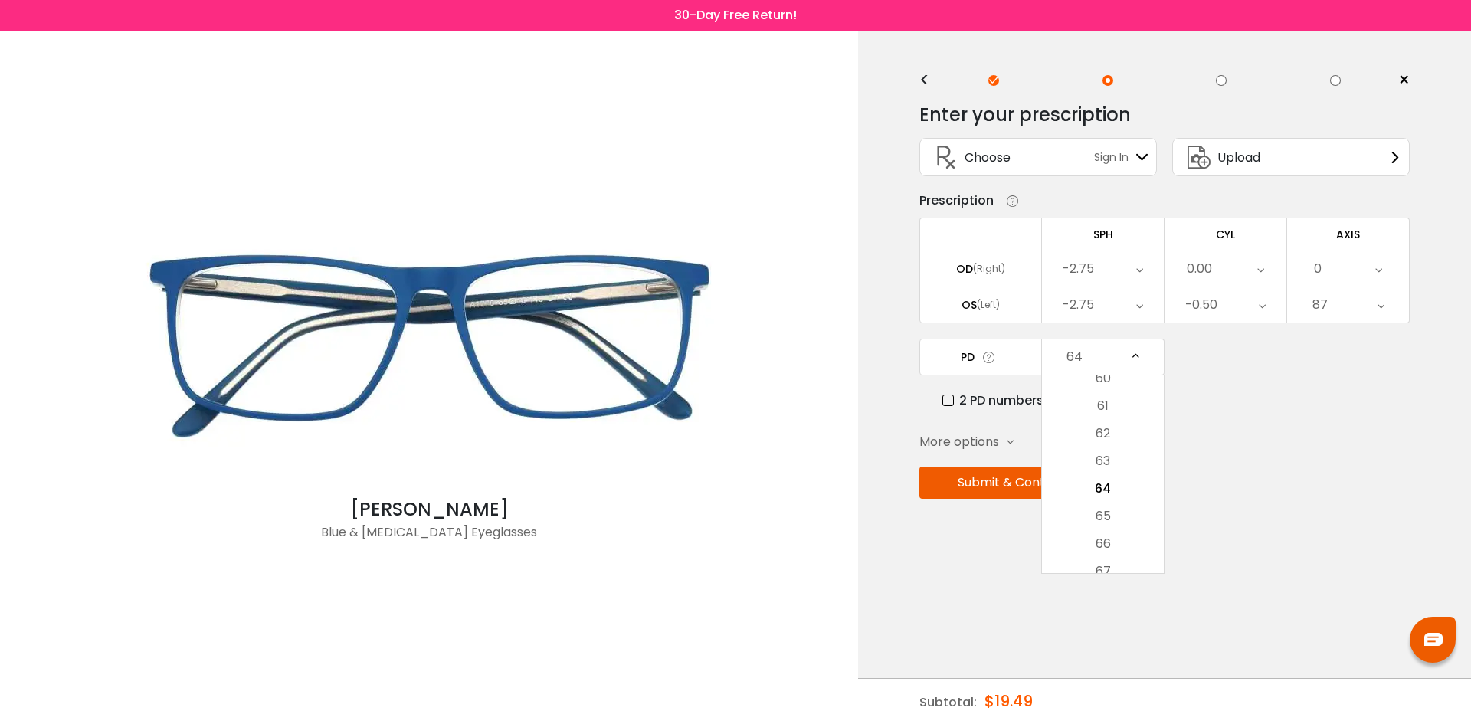
click at [1240, 423] on div "Enter your prescription SPH (Sphere) Lens strength needed to correct your visio…" at bounding box center [1164, 333] width 490 height 483
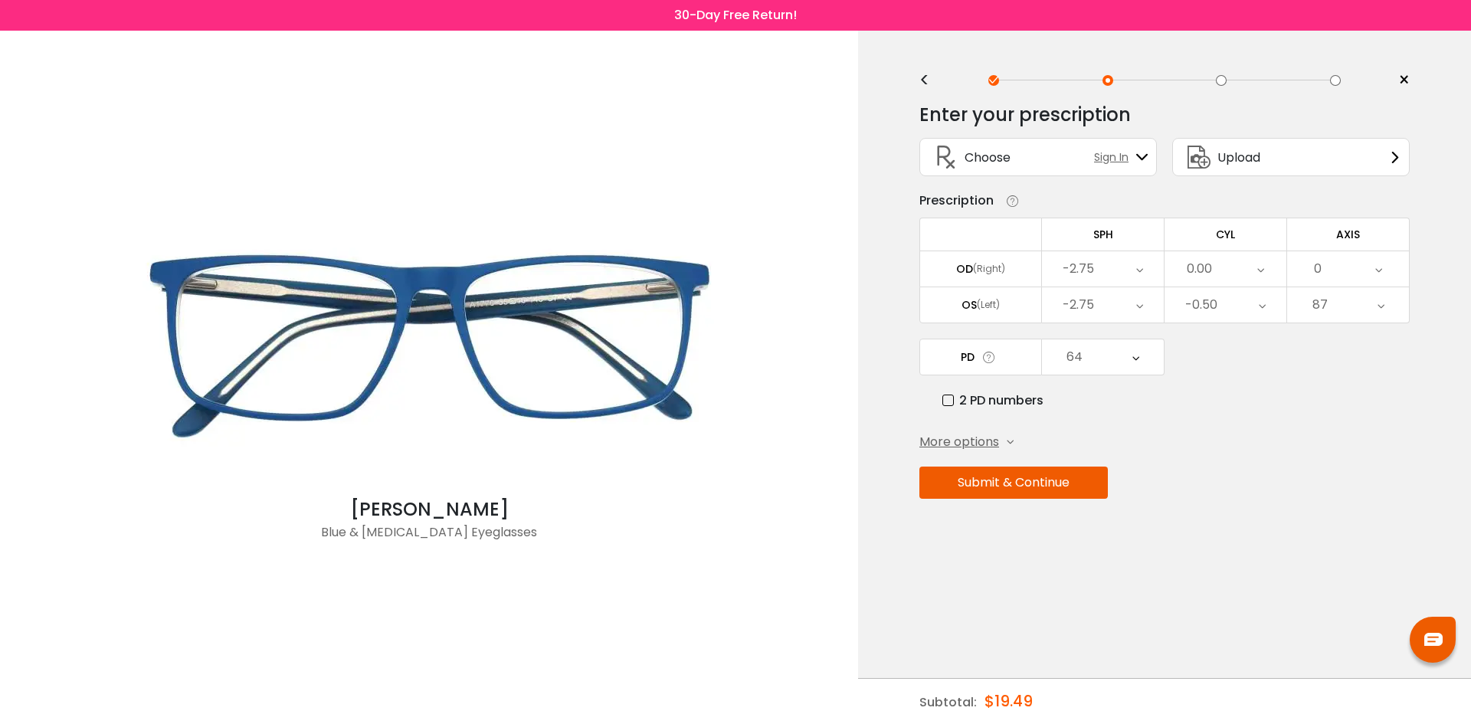
click at [1135, 358] on icon at bounding box center [1135, 356] width 7 height 35
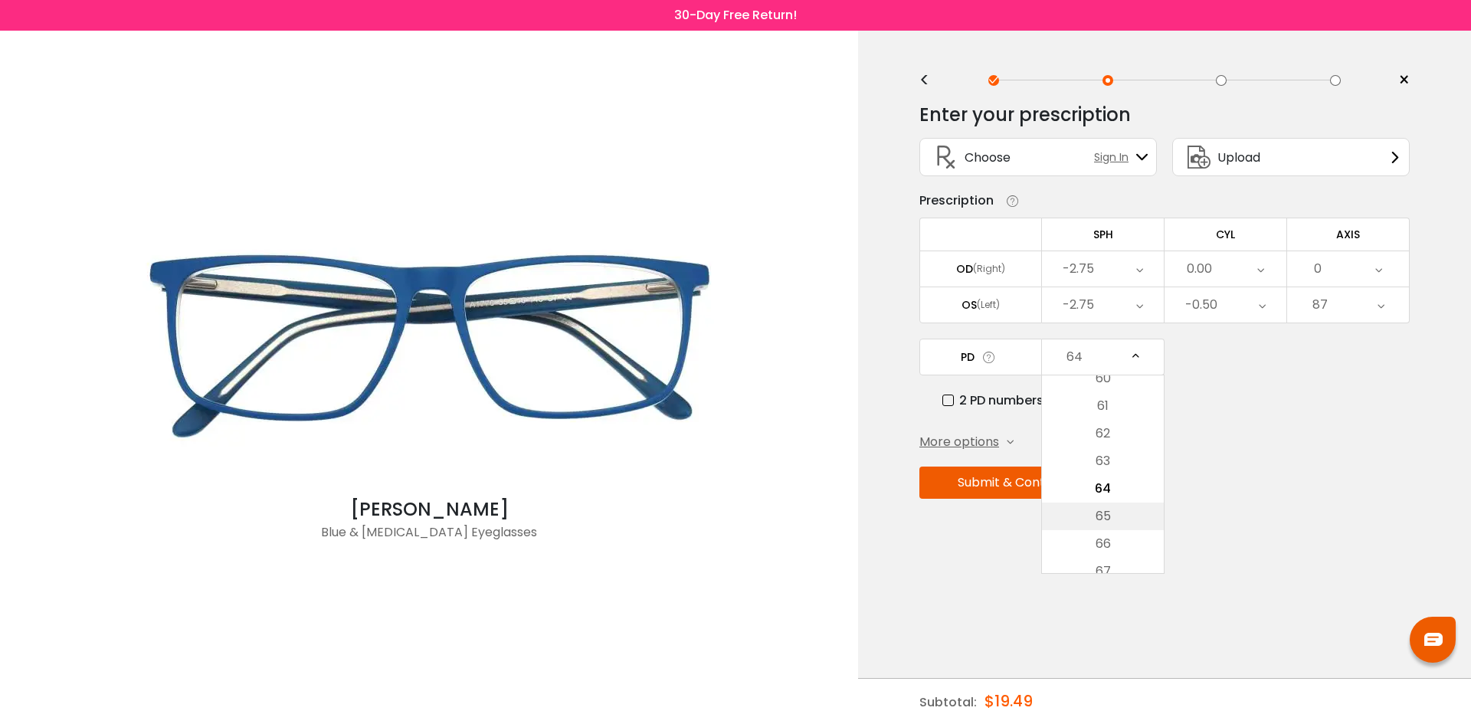
click at [1124, 504] on li "65" at bounding box center [1103, 516] width 122 height 28
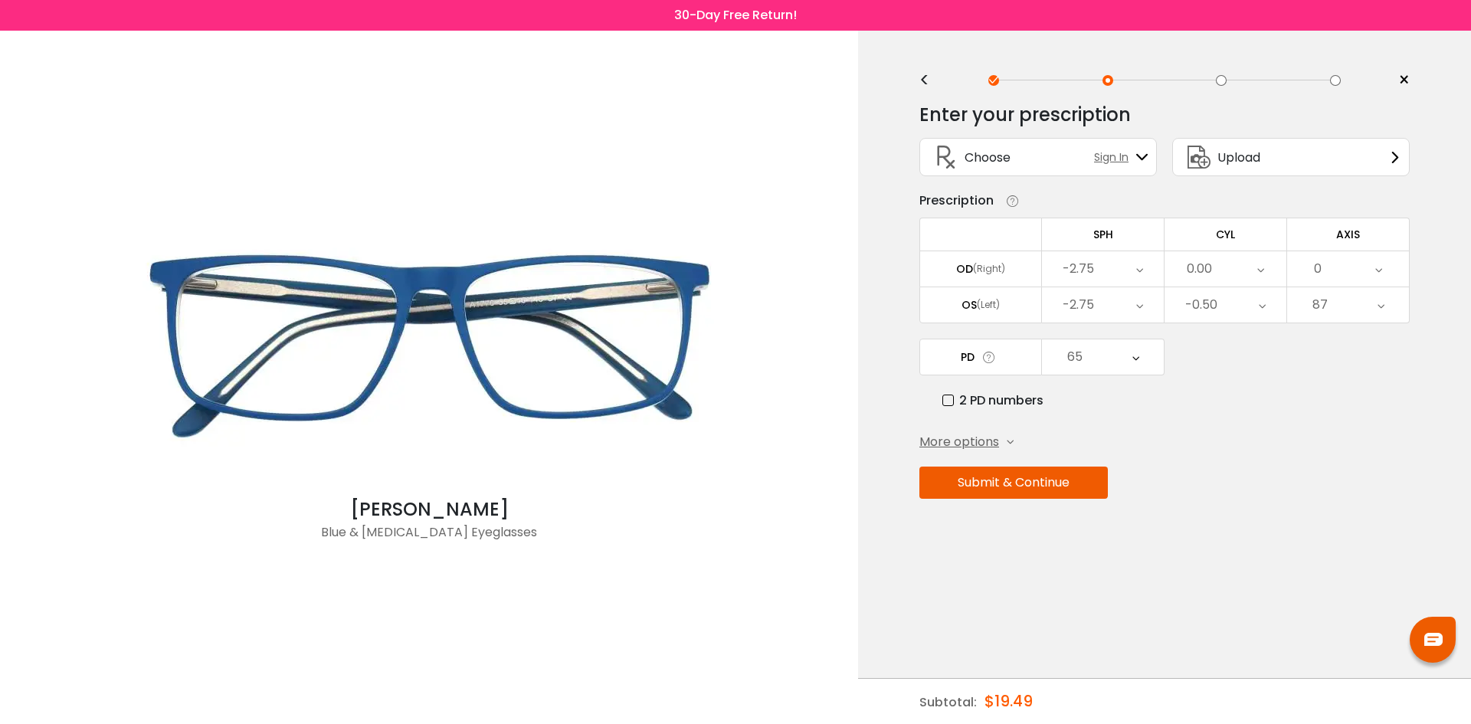
click at [1189, 473] on div "Submit & Continue" at bounding box center [1164, 482] width 490 height 32
click at [997, 436] on span "More options" at bounding box center [959, 442] width 80 height 18
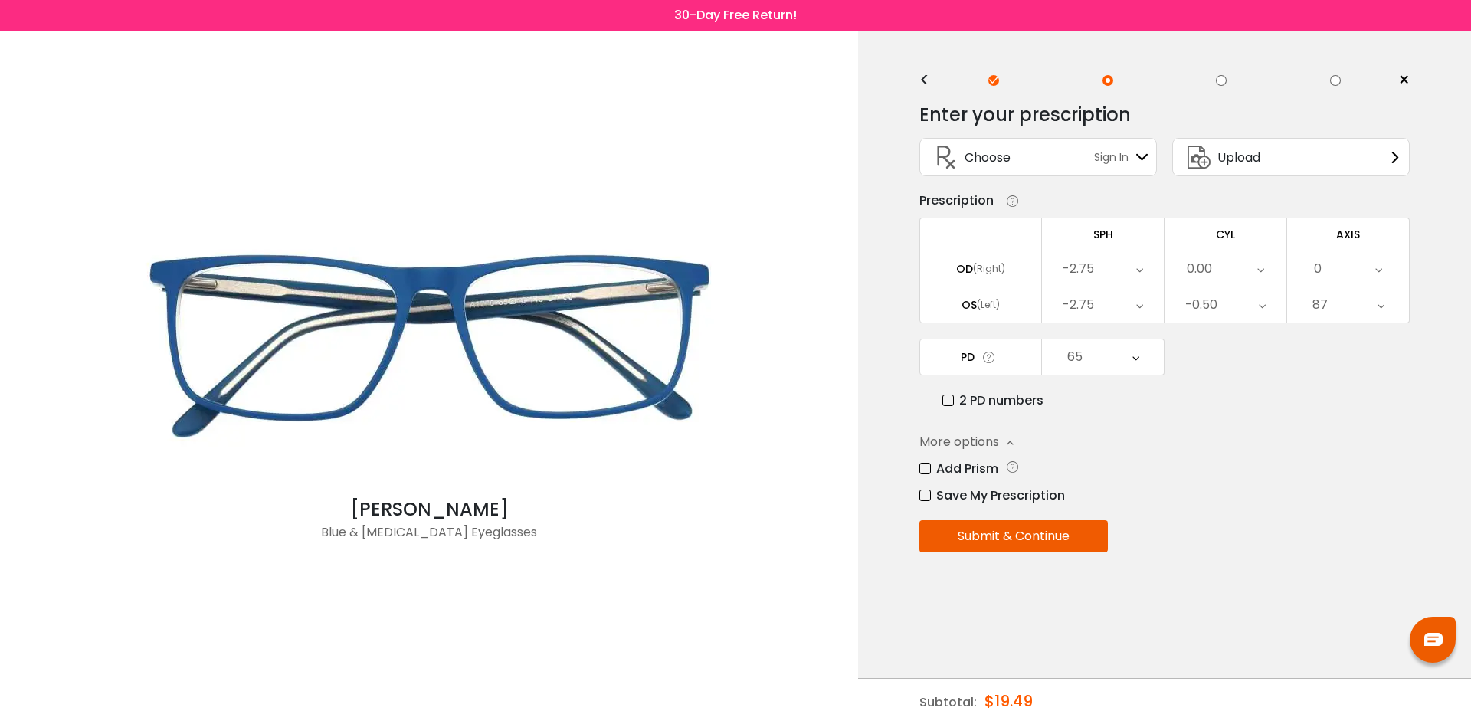
click at [960, 466] on label "Add Prism" at bounding box center [958, 468] width 79 height 19
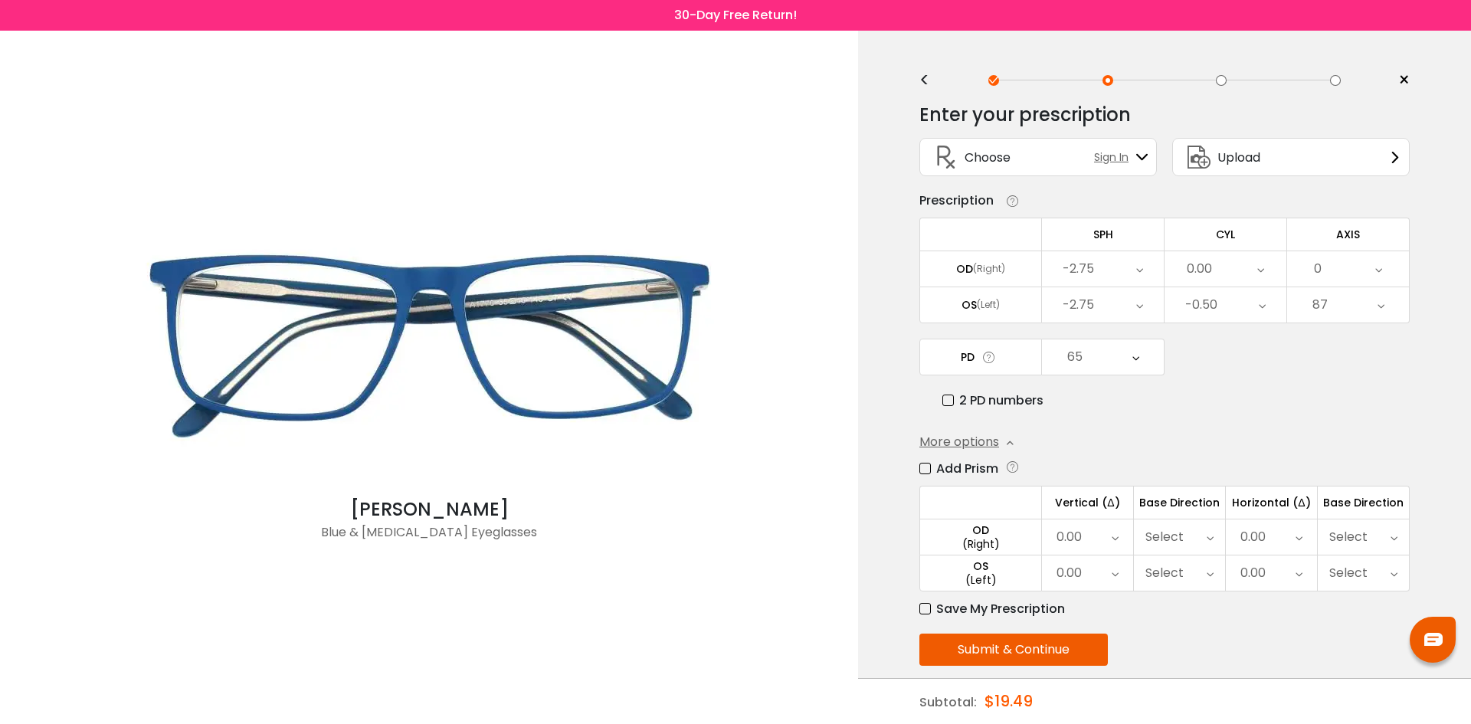
click at [960, 464] on label "Add Prism" at bounding box center [958, 468] width 79 height 19
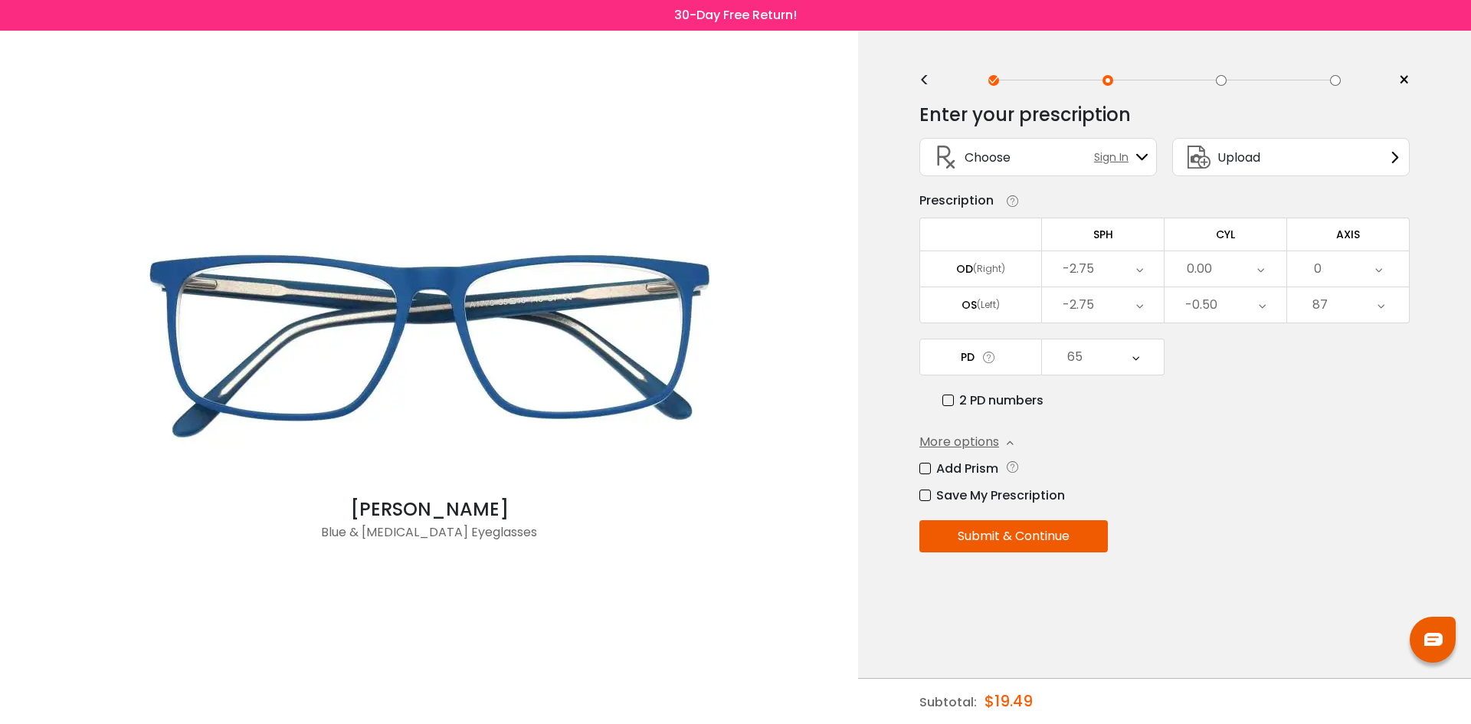
click at [991, 492] on label "Save My Prescription" at bounding box center [992, 495] width 146 height 19
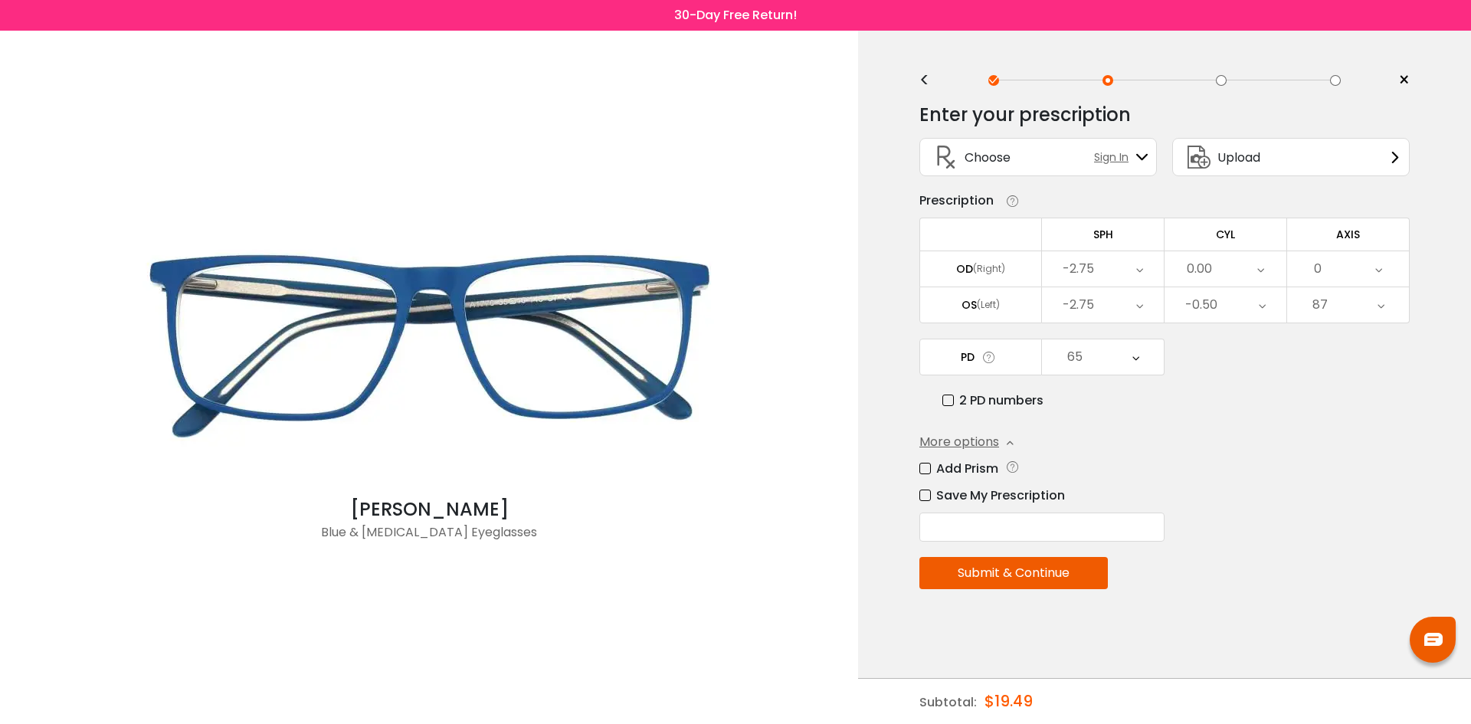
click at [994, 532] on input "text" at bounding box center [1041, 526] width 245 height 29
type input "********"
click at [1043, 573] on button "Submit & Continue" at bounding box center [1013, 573] width 188 height 32
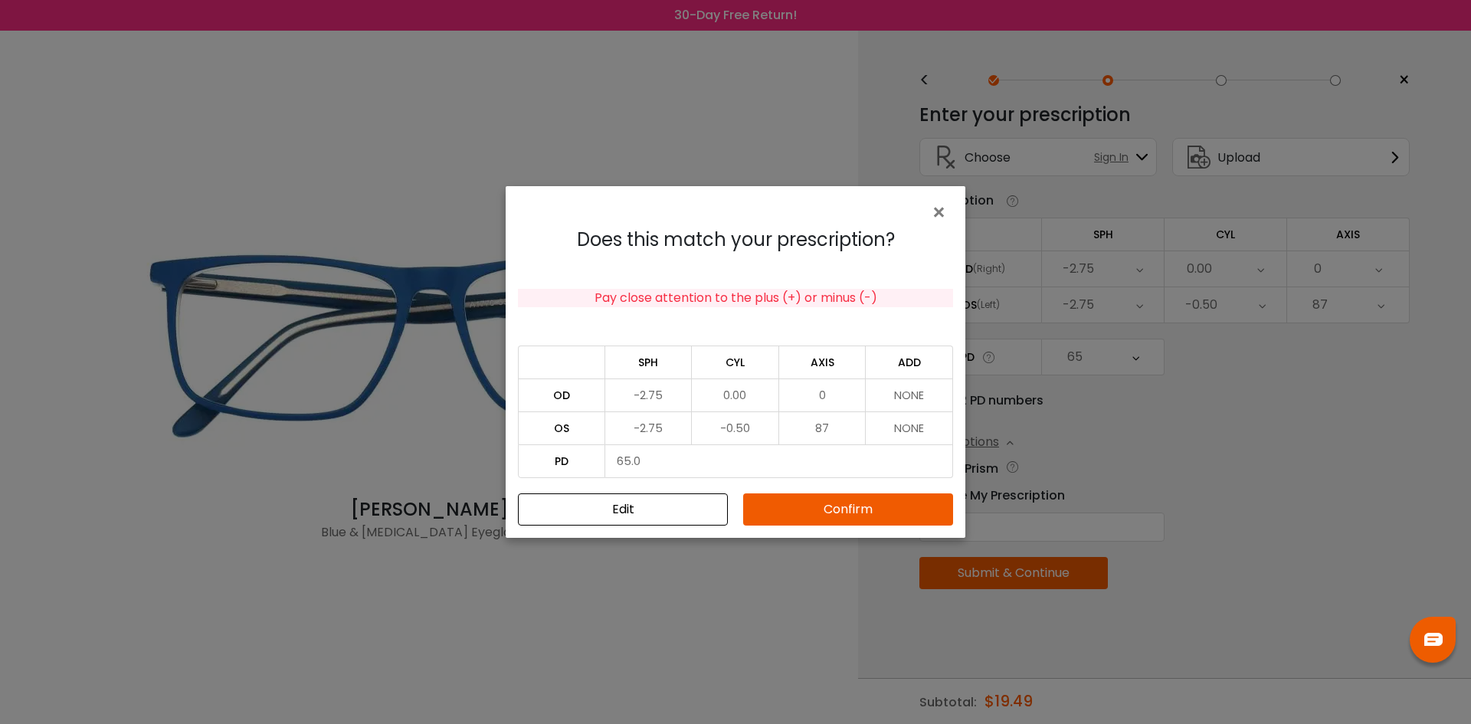
click at [850, 512] on button "Confirm" at bounding box center [848, 509] width 210 height 32
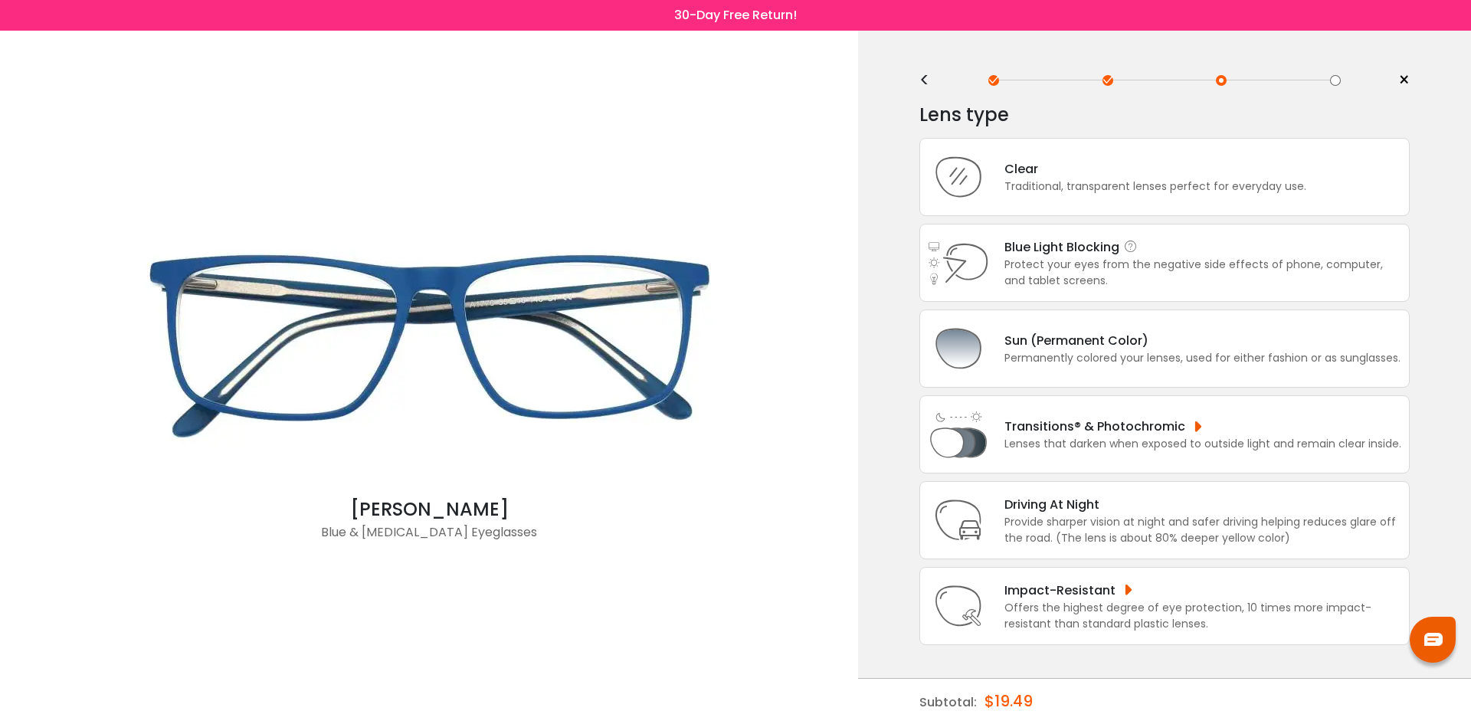
click at [1291, 286] on div "Protect your eyes from the negative side effects of phone, computer, and tablet…" at bounding box center [1202, 273] width 397 height 32
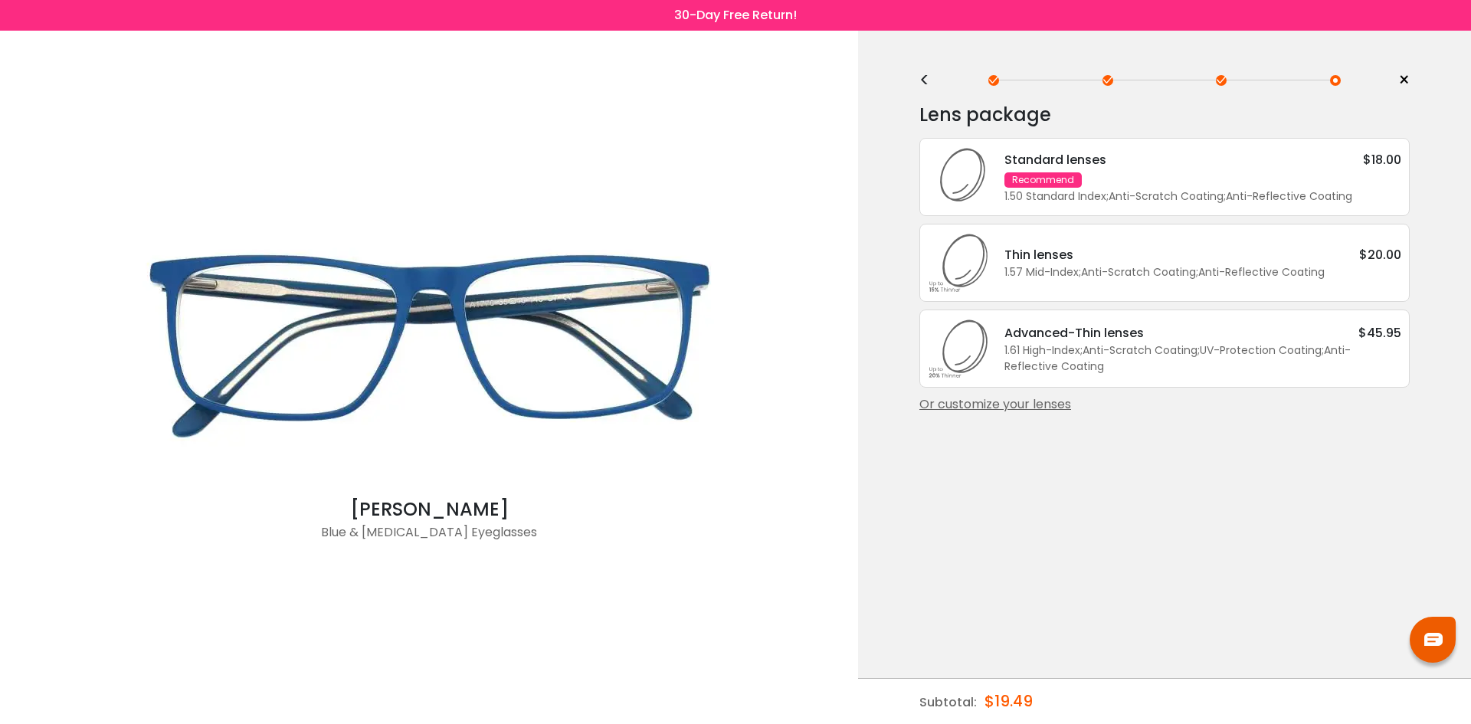
click at [924, 84] on div "<" at bounding box center [930, 80] width 23 height 12
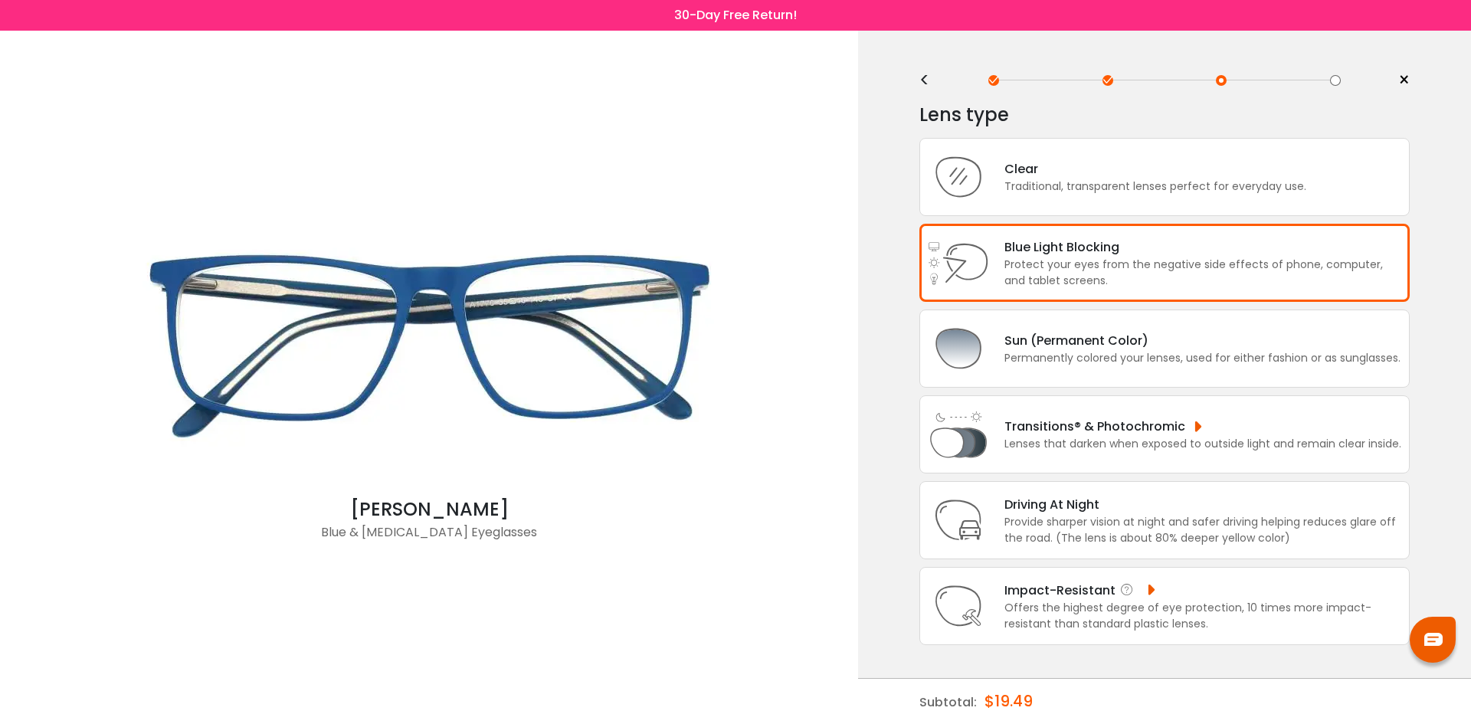
click at [1277, 578] on div "Impact-Resistant Offers the highest degree of eye protection, 10 times more imp…" at bounding box center [1164, 606] width 490 height 78
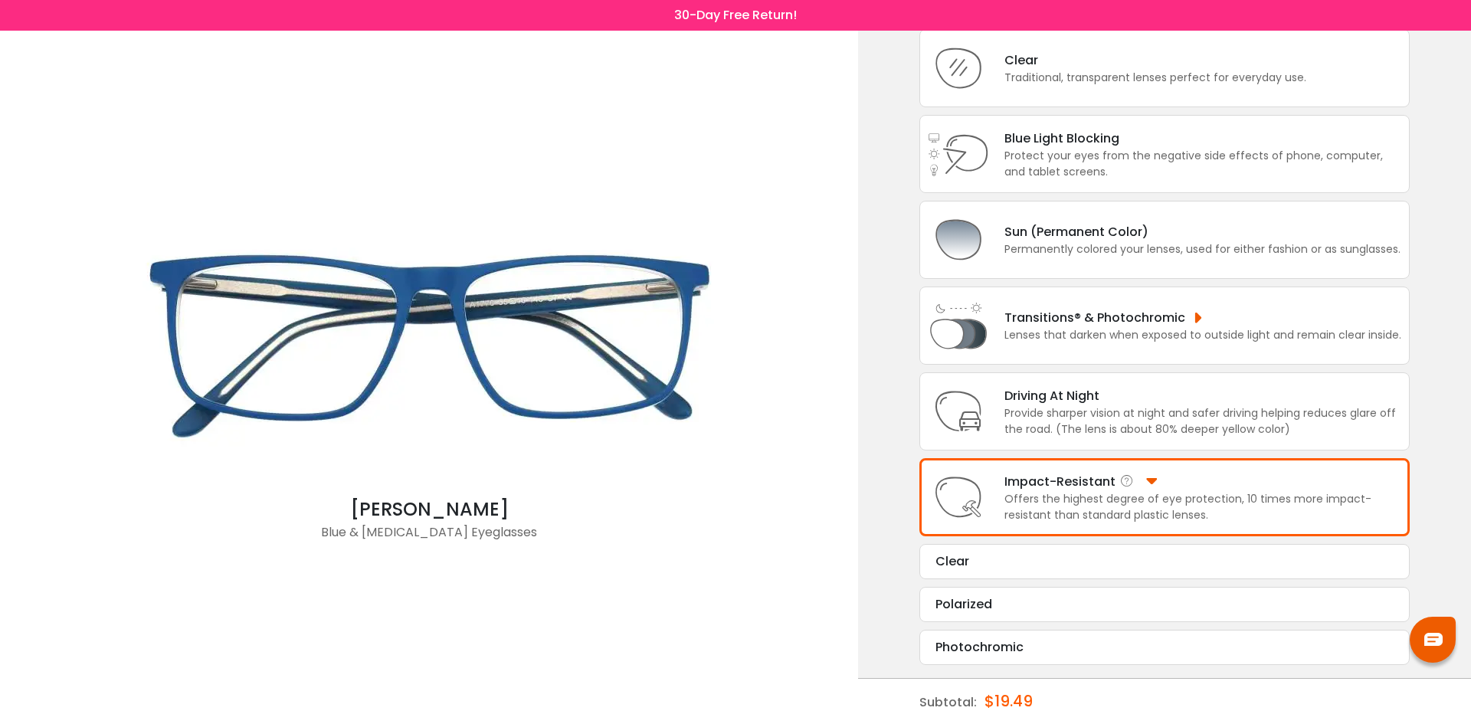
scroll to position [111, 0]
click at [1263, 606] on div "Polarized" at bounding box center [1164, 602] width 458 height 18
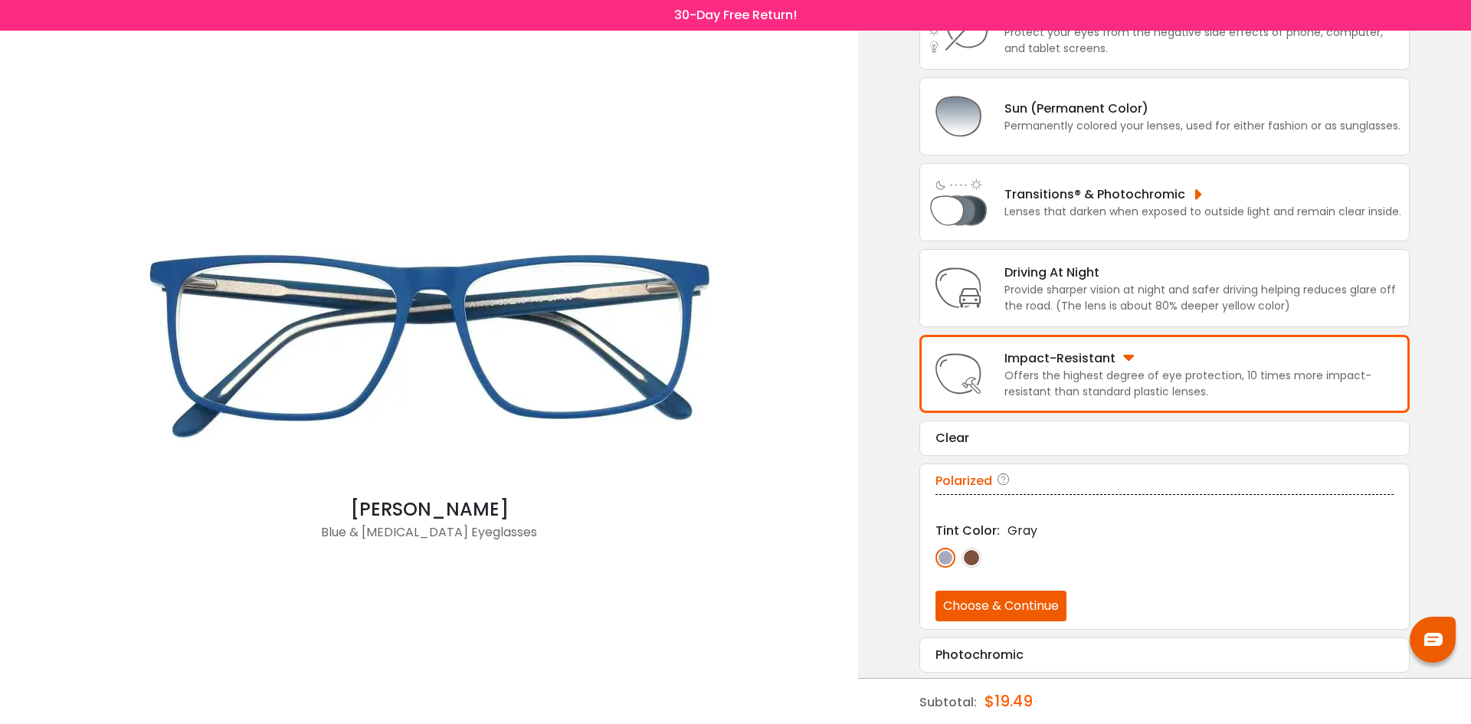
scroll to position [234, 0]
click at [1038, 600] on button "Choose & Continue" at bounding box center [1000, 603] width 131 height 31
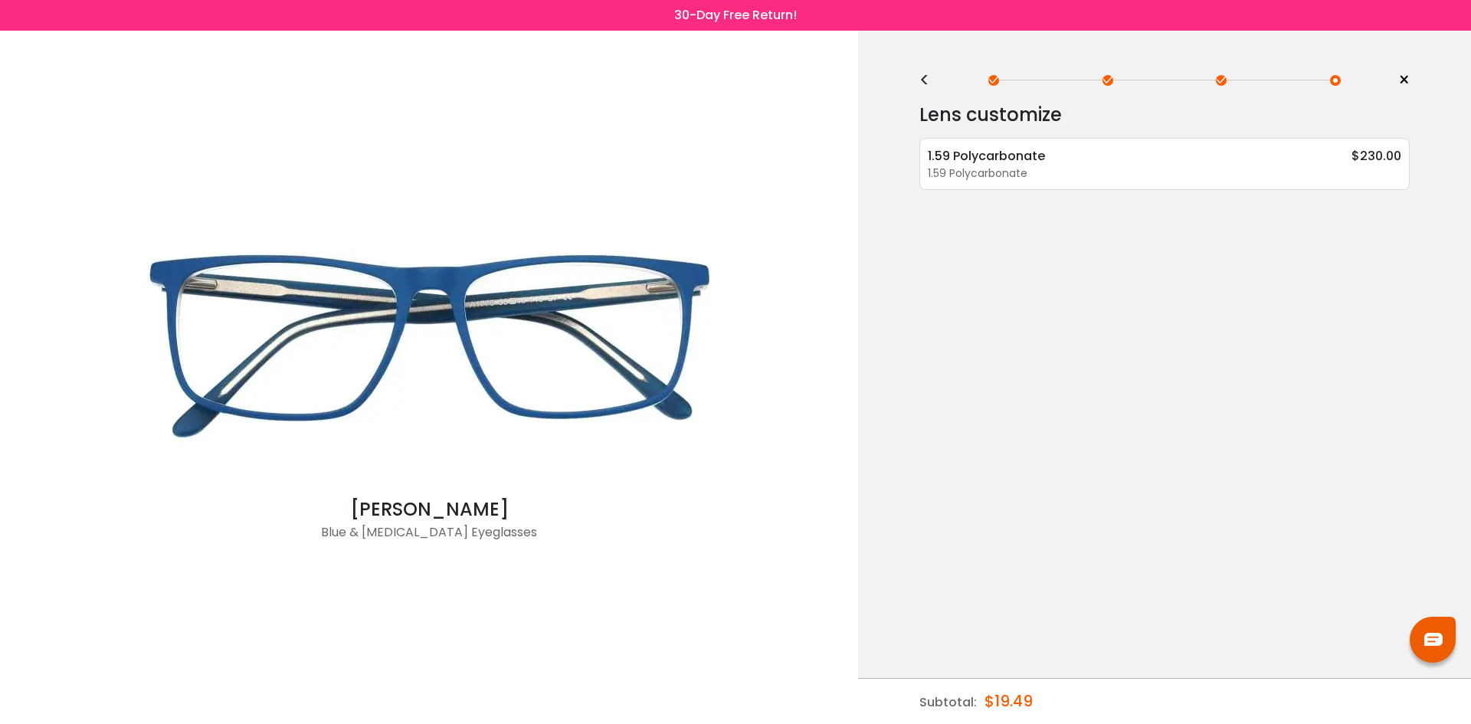
scroll to position [0, 0]
click at [1052, 155] on icon at bounding box center [1056, 156] width 15 height 15
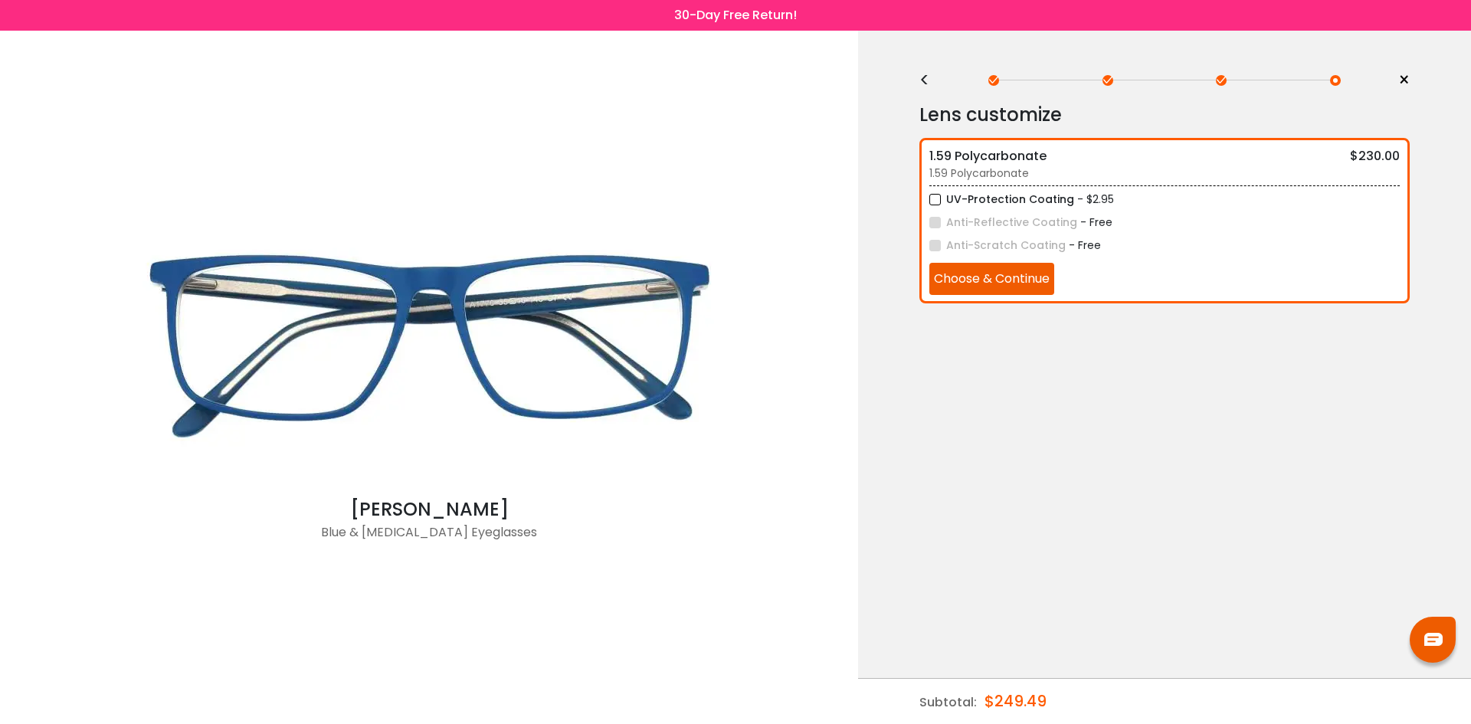
click at [922, 81] on div "<" at bounding box center [930, 80] width 23 height 12
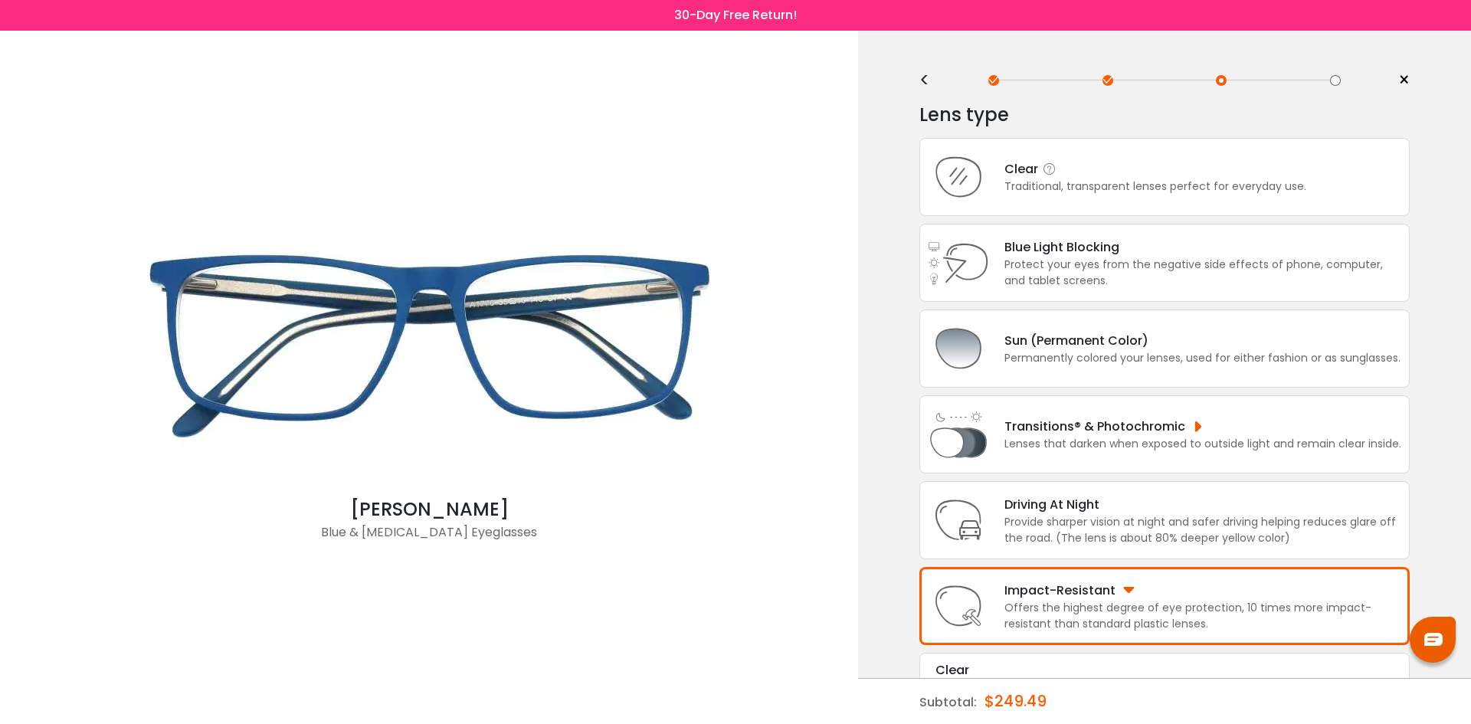
click at [1134, 159] on div "Clear Traditional, transparent lenses perfect for everyday use." at bounding box center [1164, 177] width 490 height 78
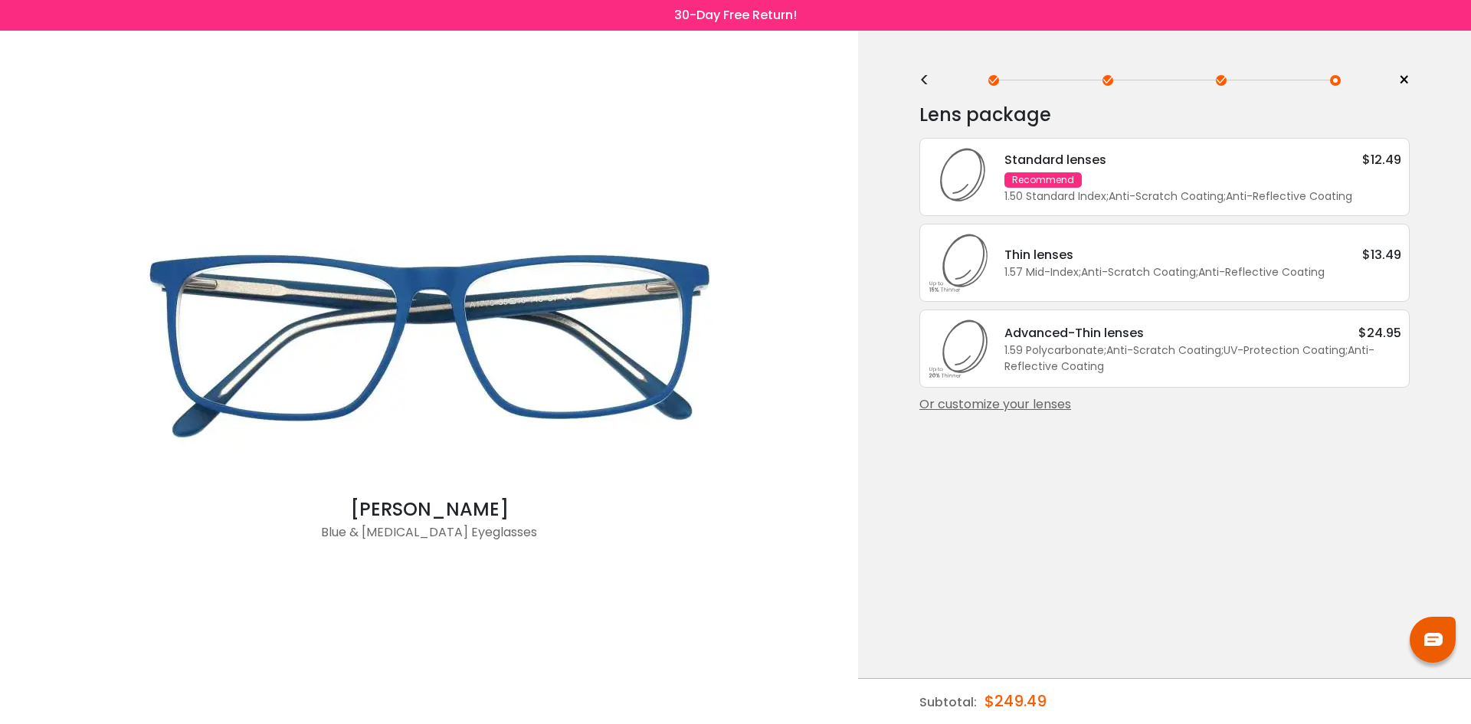
click at [1111, 76] on div at bounding box center [1107, 80] width 11 height 11
click at [931, 82] on div "<" at bounding box center [930, 80] width 23 height 12
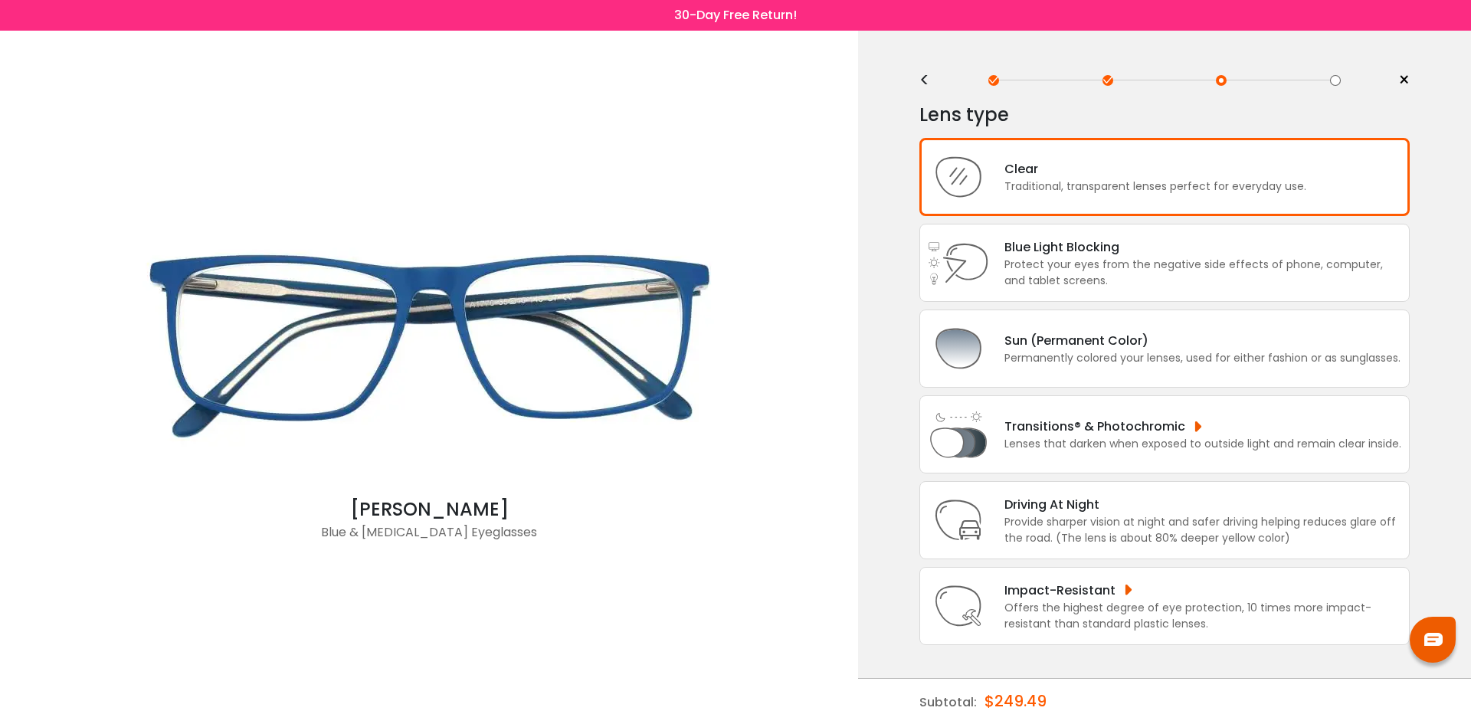
click at [931, 82] on div "<" at bounding box center [930, 80] width 23 height 12
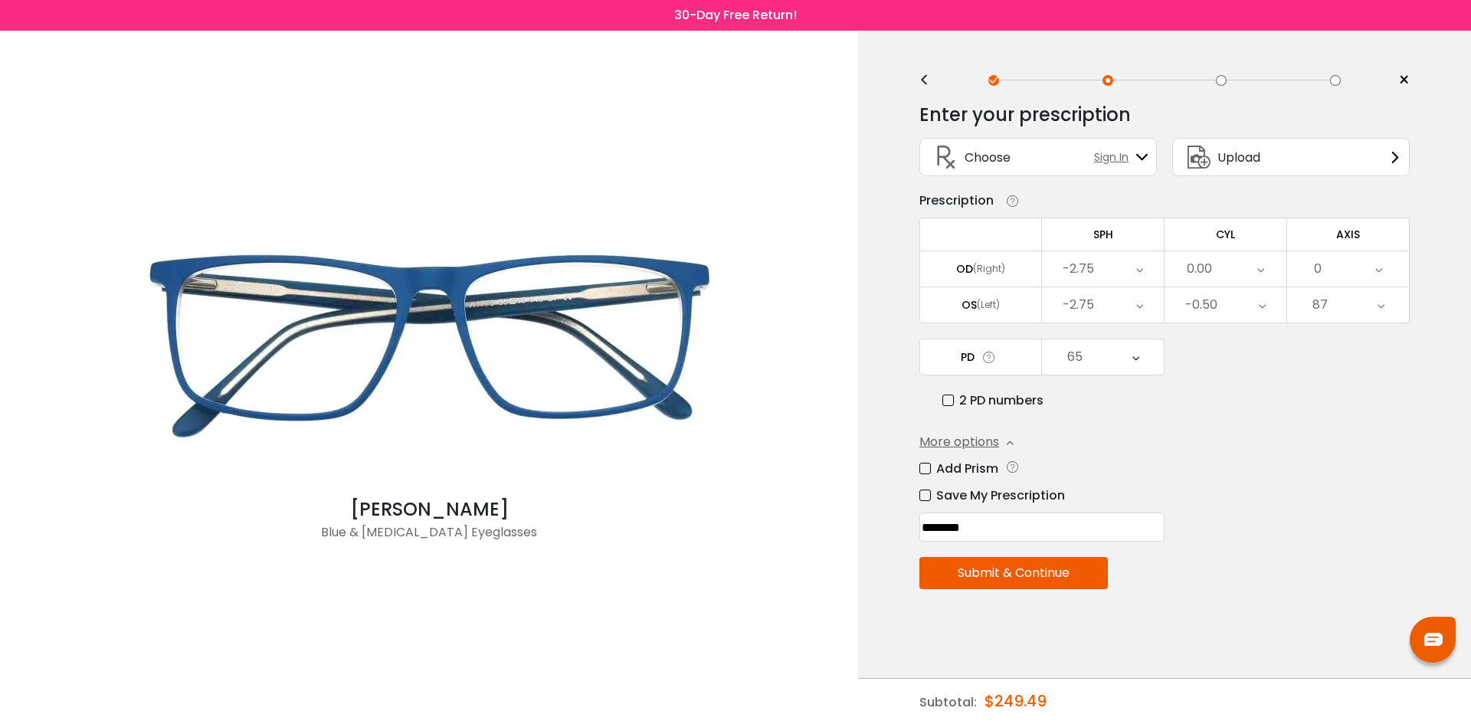
click at [1066, 577] on button "Submit & Continue" at bounding box center [1013, 573] width 188 height 32
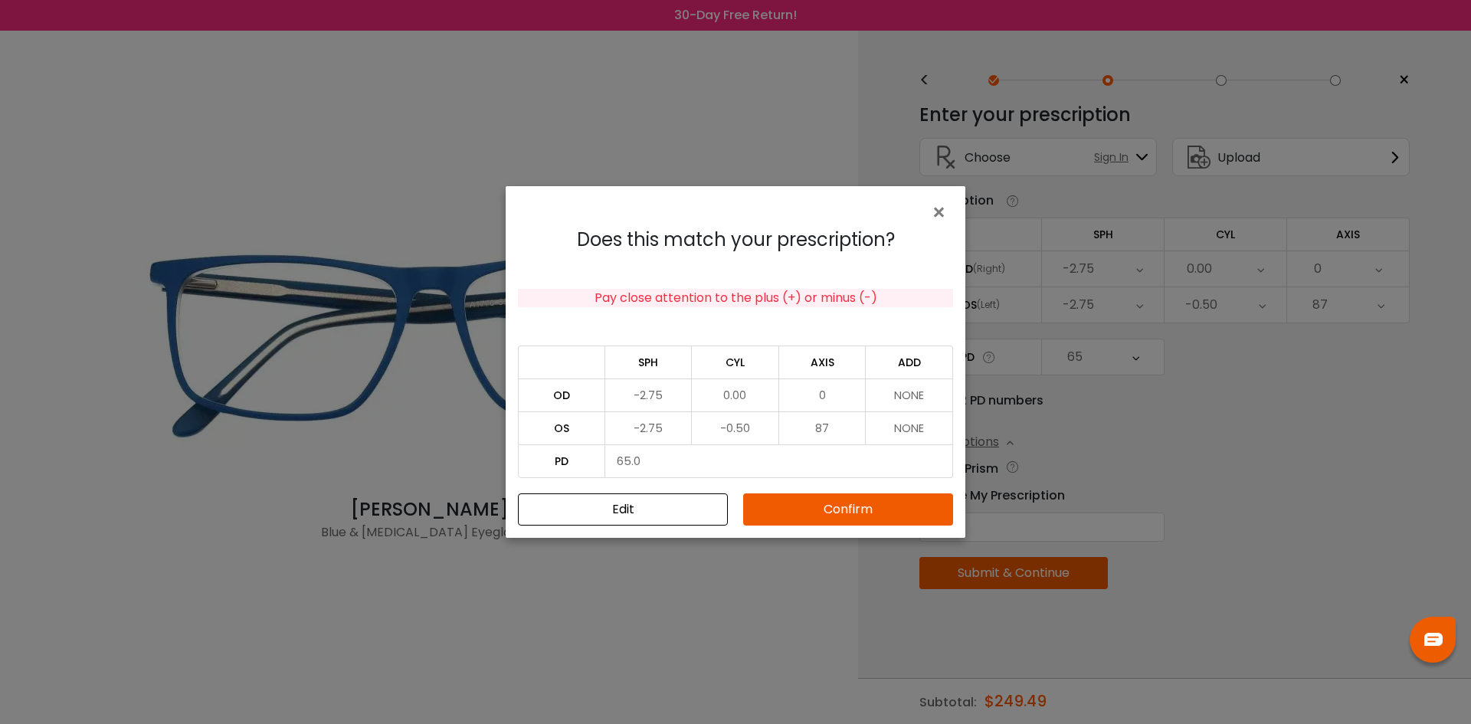
click at [859, 505] on button "Confirm" at bounding box center [848, 509] width 210 height 32
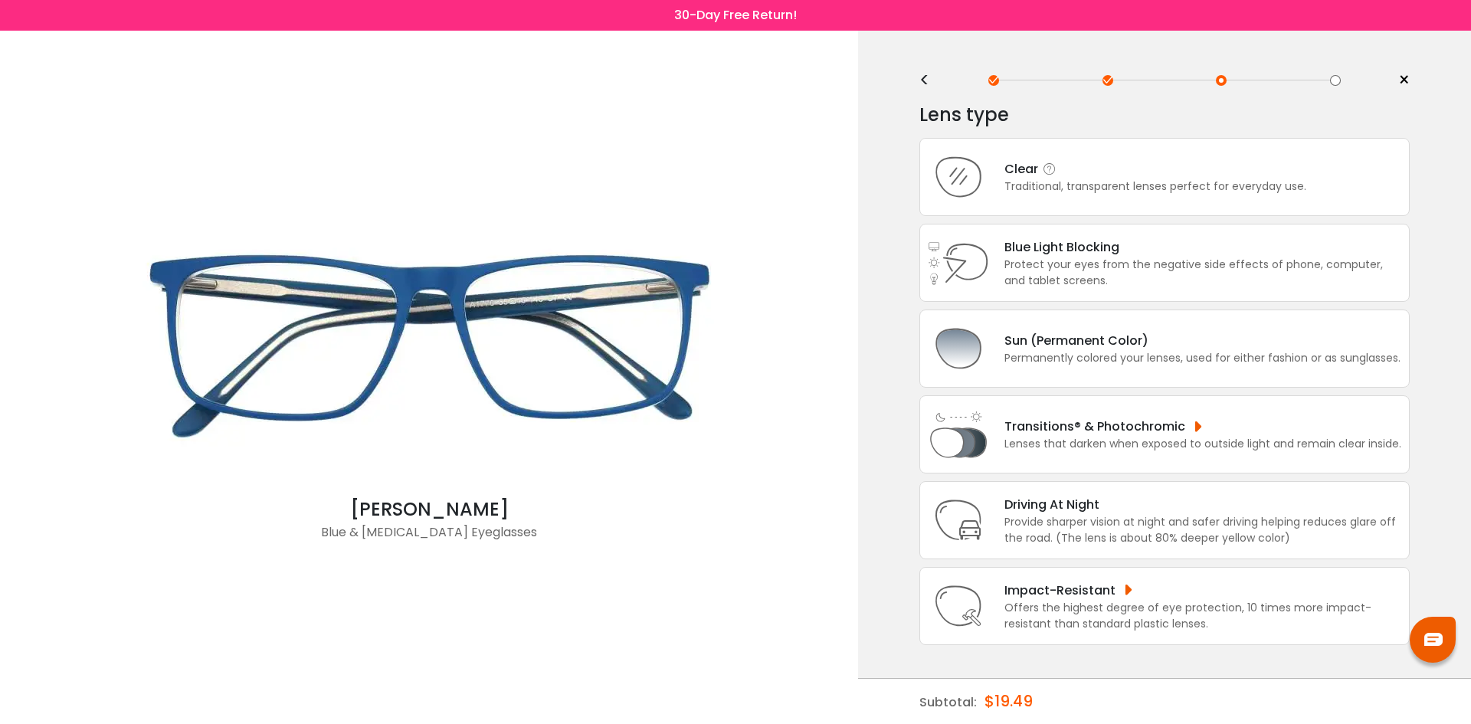
click at [1129, 167] on div "Clear" at bounding box center [1155, 168] width 302 height 19
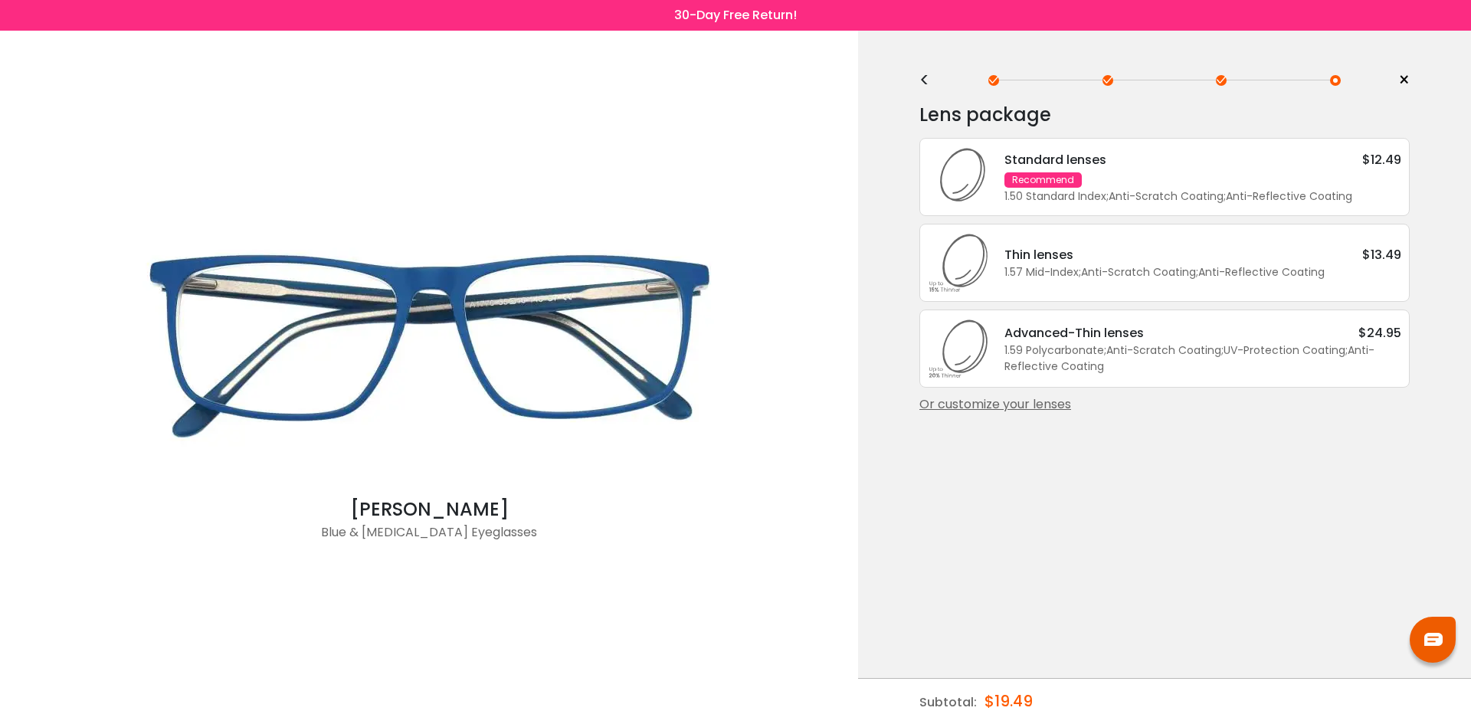
click at [930, 80] on div "<" at bounding box center [930, 80] width 23 height 12
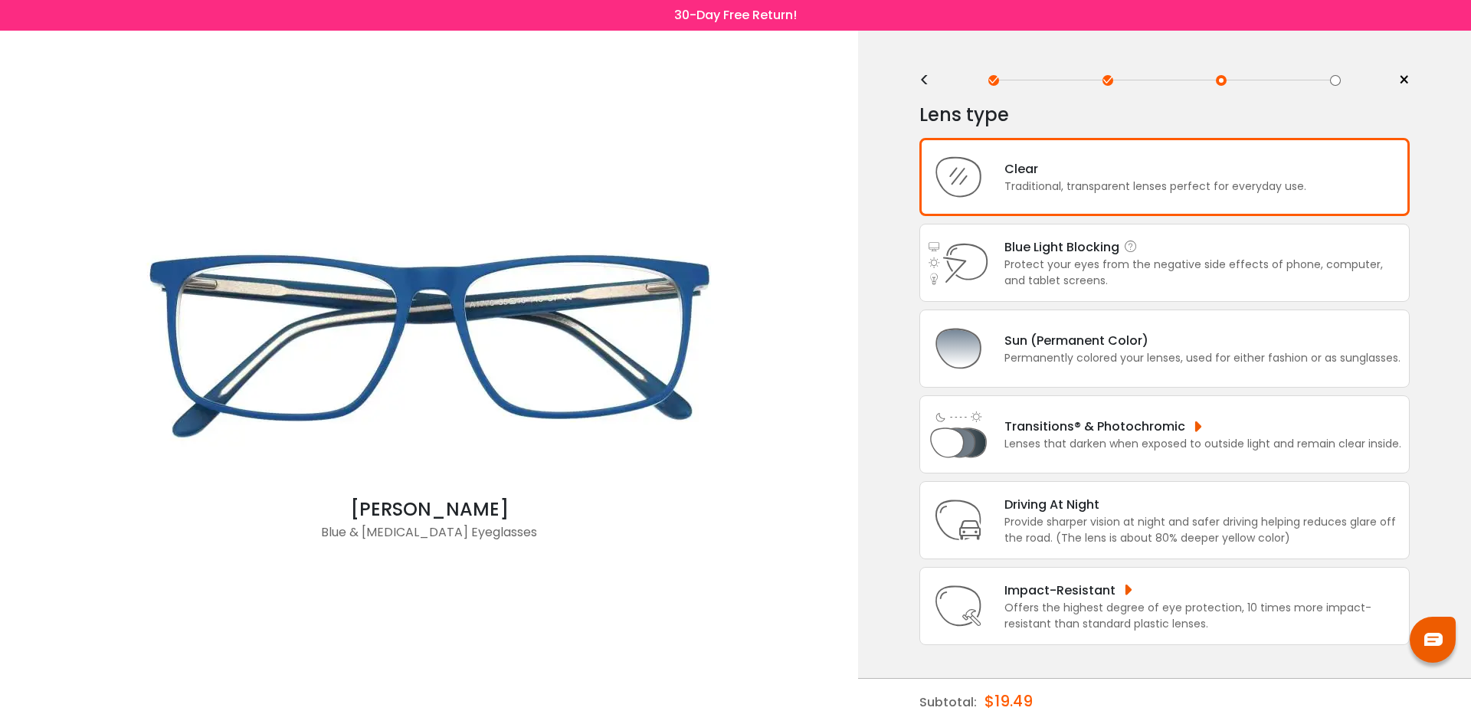
click at [1240, 261] on div "Protect your eyes from the negative side effects of phone, computer, and tablet…" at bounding box center [1202, 273] width 397 height 32
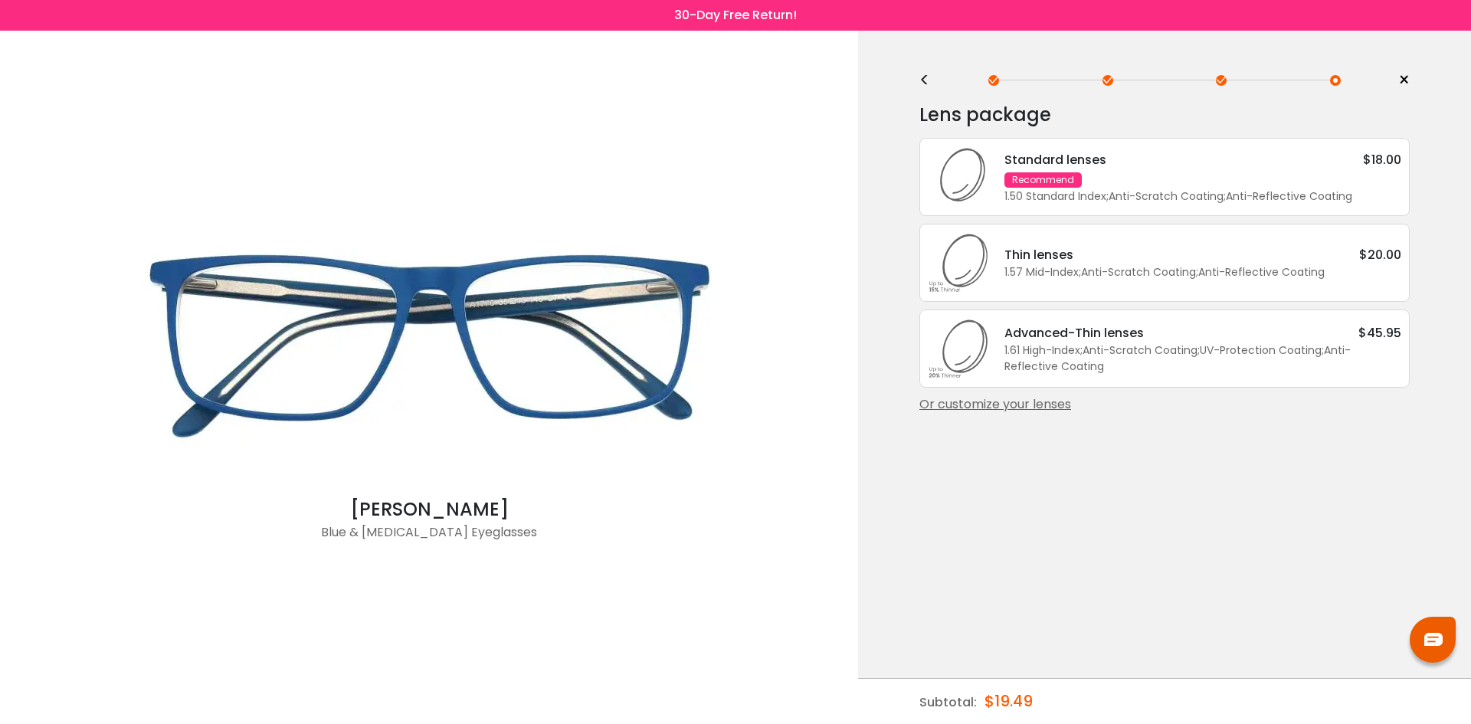
click at [1199, 168] on div "Standard lenses $18.00 Recommend 1.50 Standard Index ; Anti-Scratch Coating ; A…" at bounding box center [1195, 177] width 412 height 54
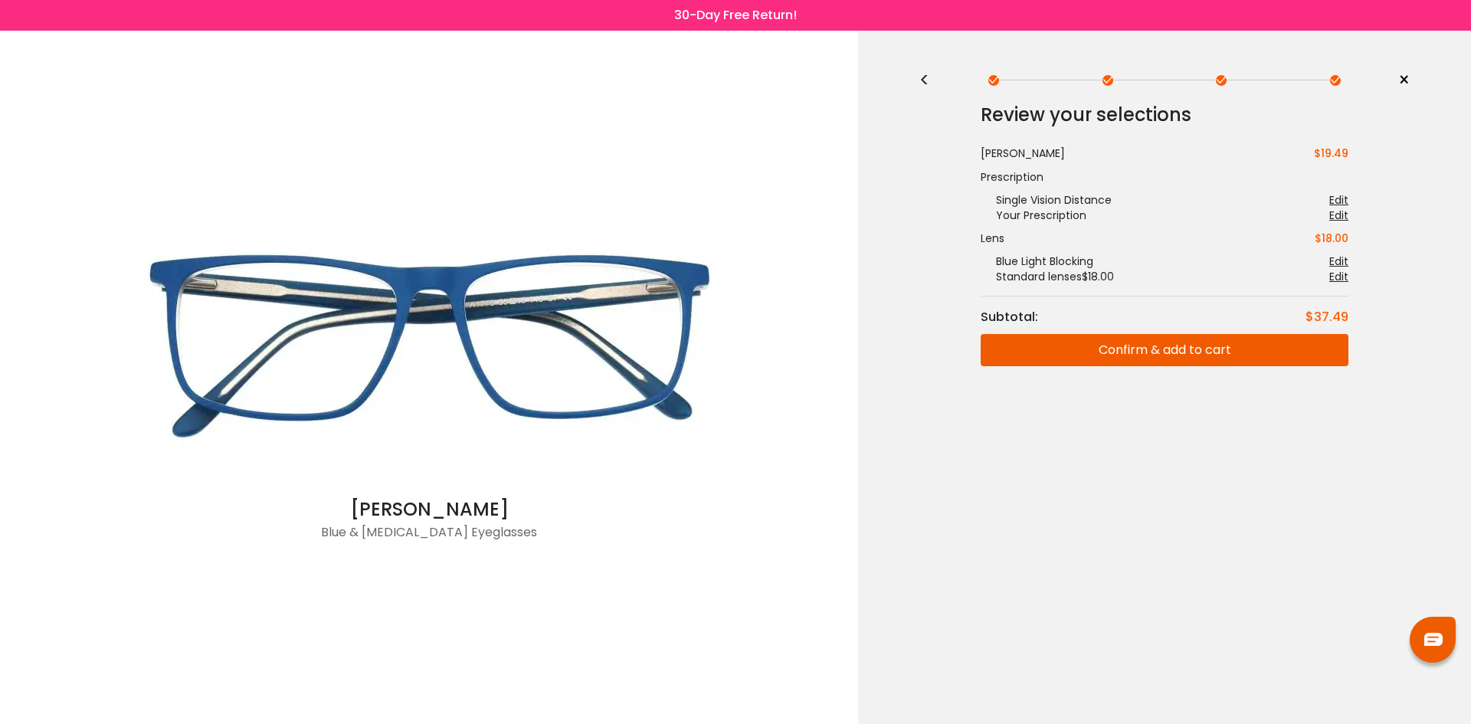
click at [1170, 349] on button "Confirm & add to cart" at bounding box center [1164, 350] width 368 height 32
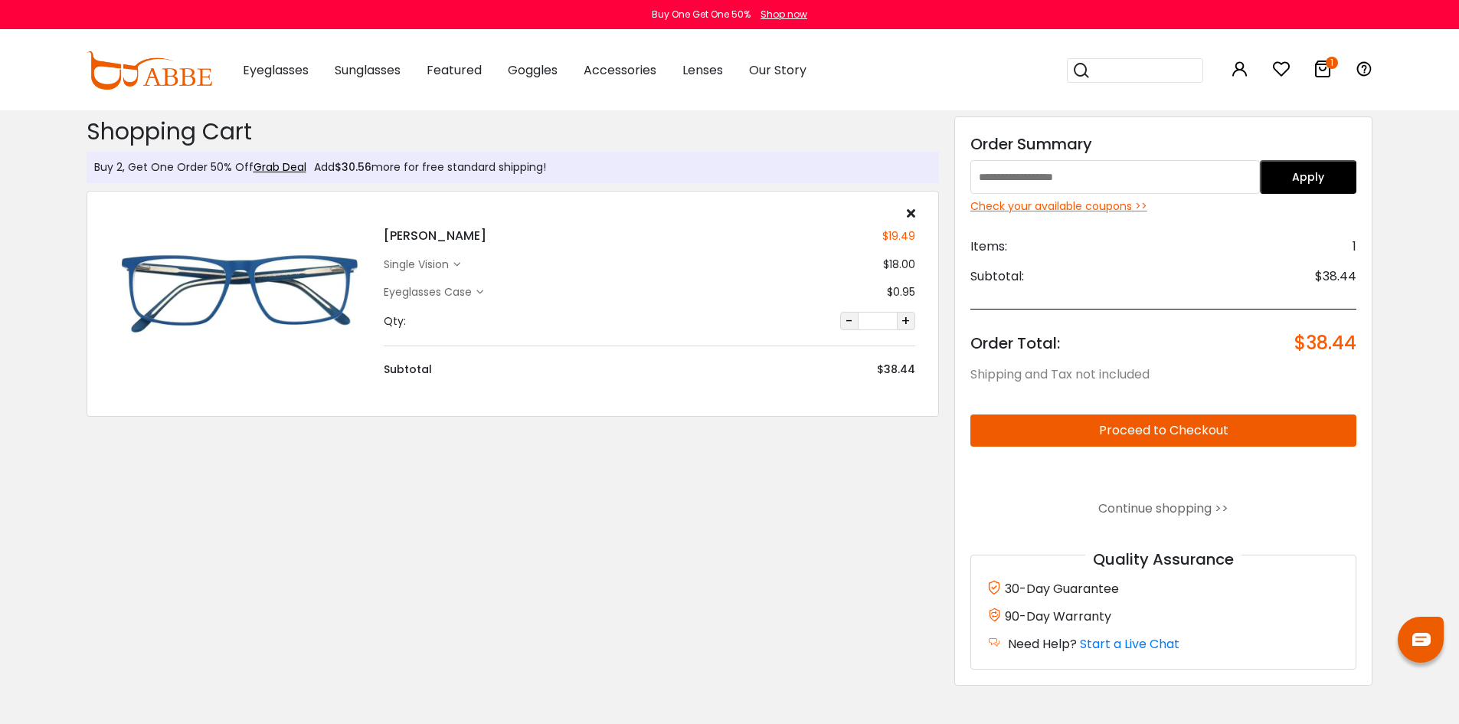
click at [1045, 178] on input "text" at bounding box center [1115, 177] width 290 height 34
click at [1071, 208] on div "Check your available coupons >>" at bounding box center [1163, 206] width 387 height 16
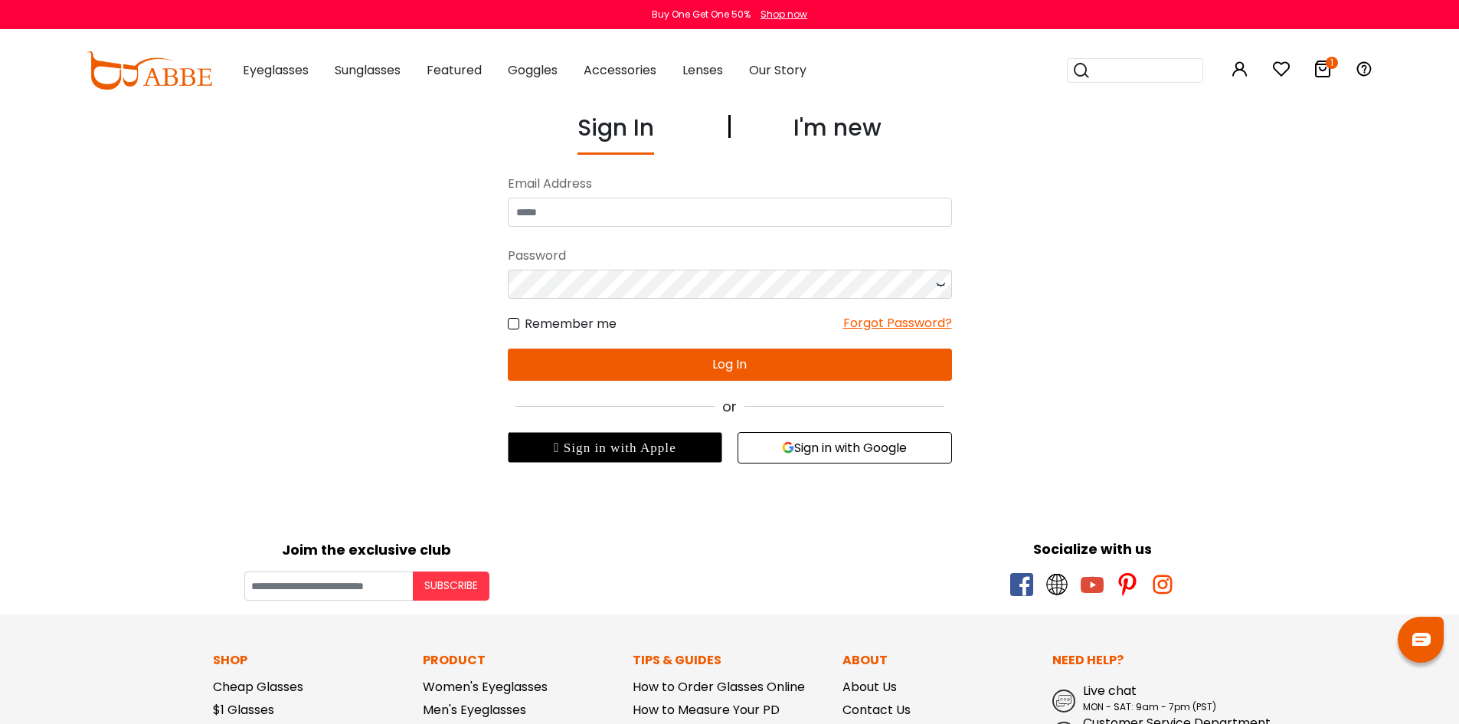
click at [814, 443] on button "Sign in with Google" at bounding box center [845, 447] width 214 height 31
click at [801, 451] on button "Sign in with Google" at bounding box center [845, 447] width 214 height 31
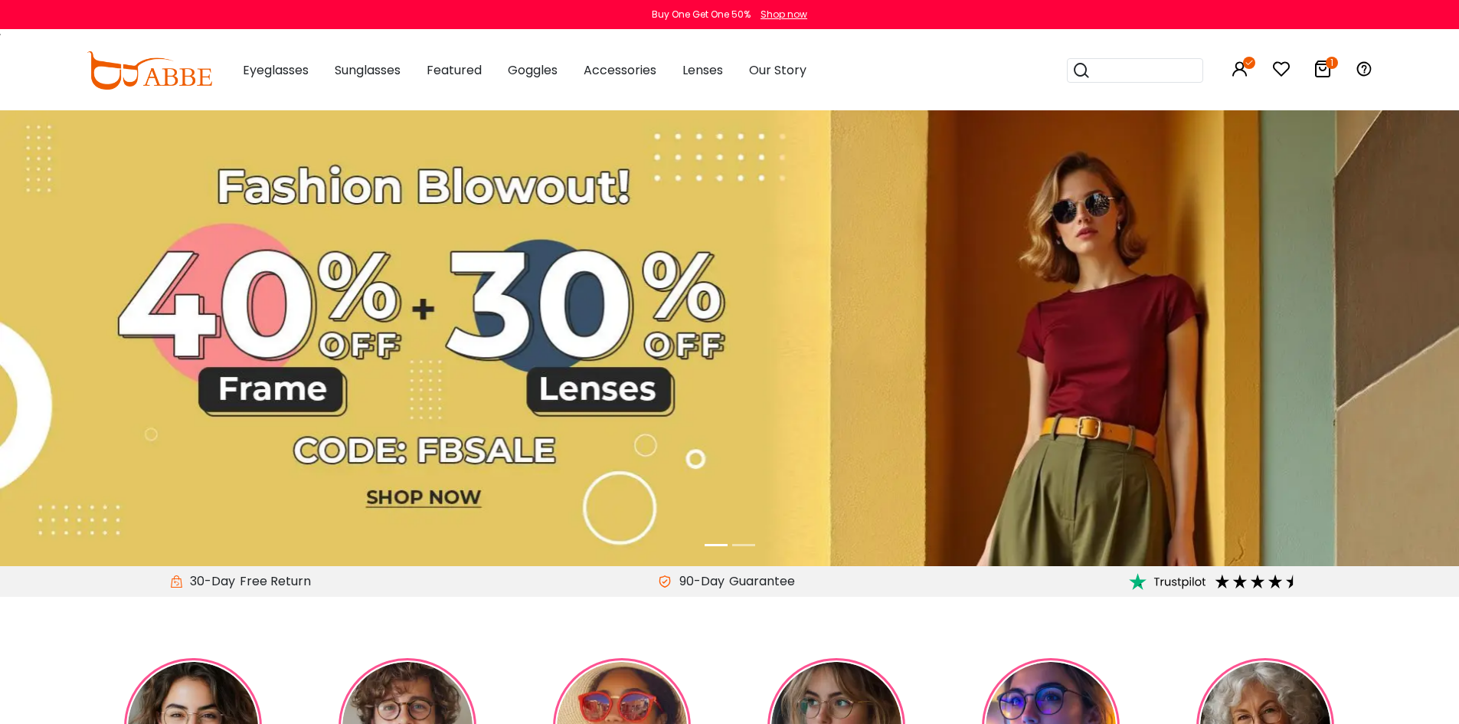
click at [1315, 66] on icon at bounding box center [1322, 69] width 18 height 18
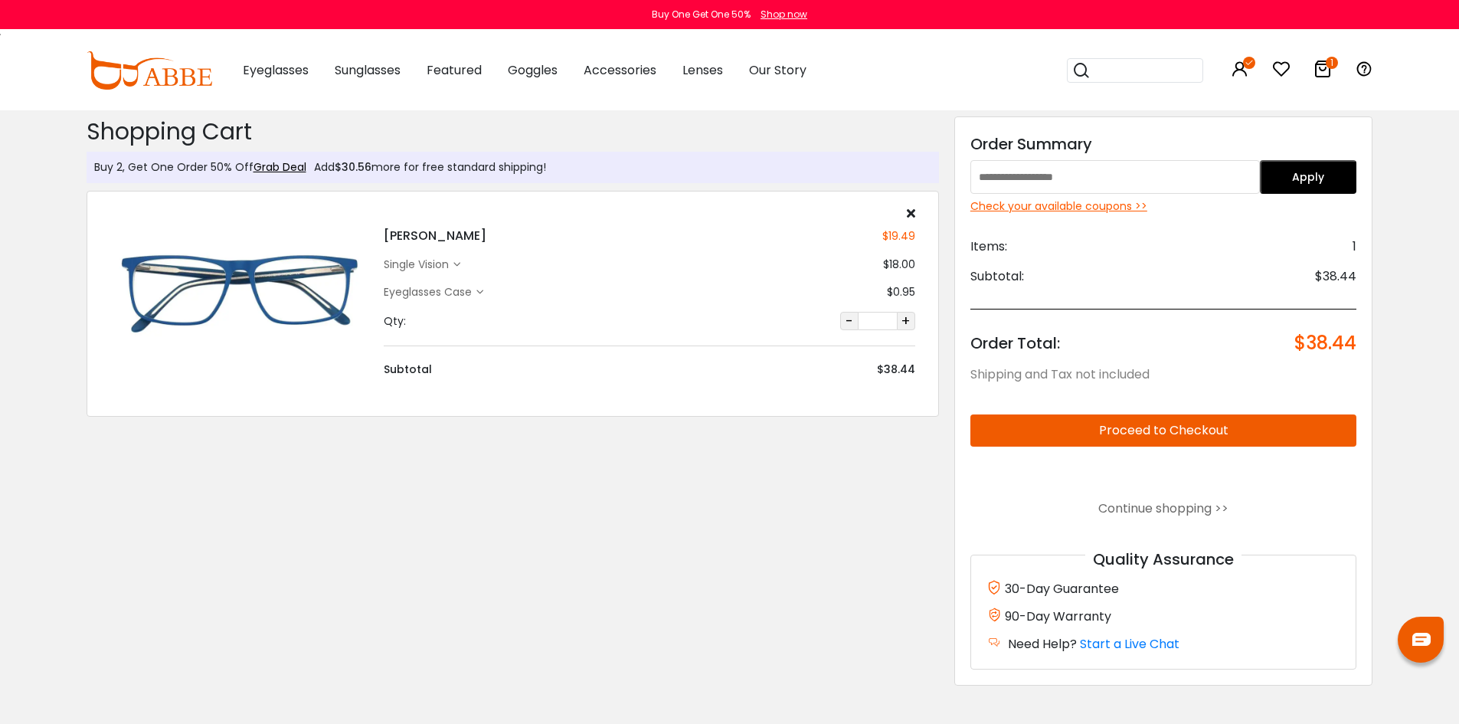
click at [1061, 204] on div "Check your available coupons >>" at bounding box center [1163, 206] width 387 height 16
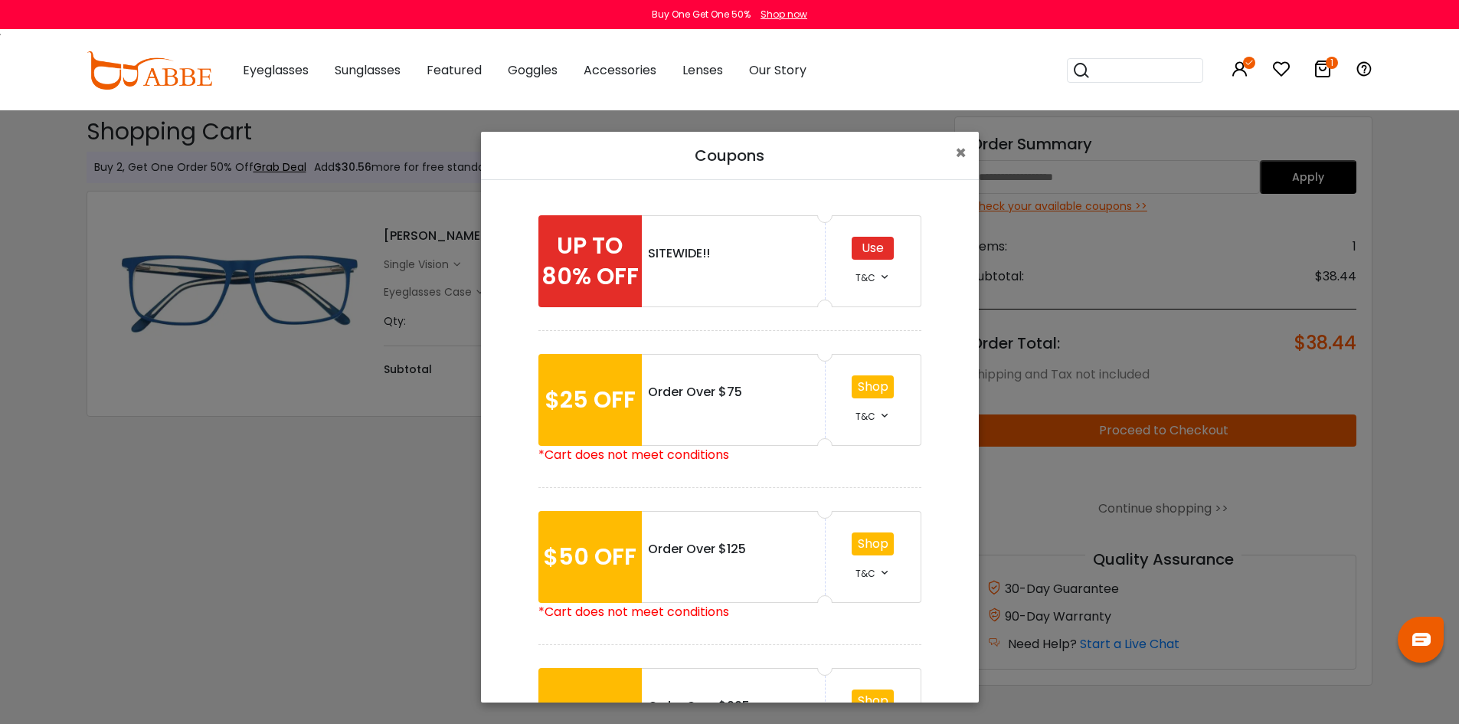
click at [882, 275] on icon at bounding box center [884, 276] width 12 height 12
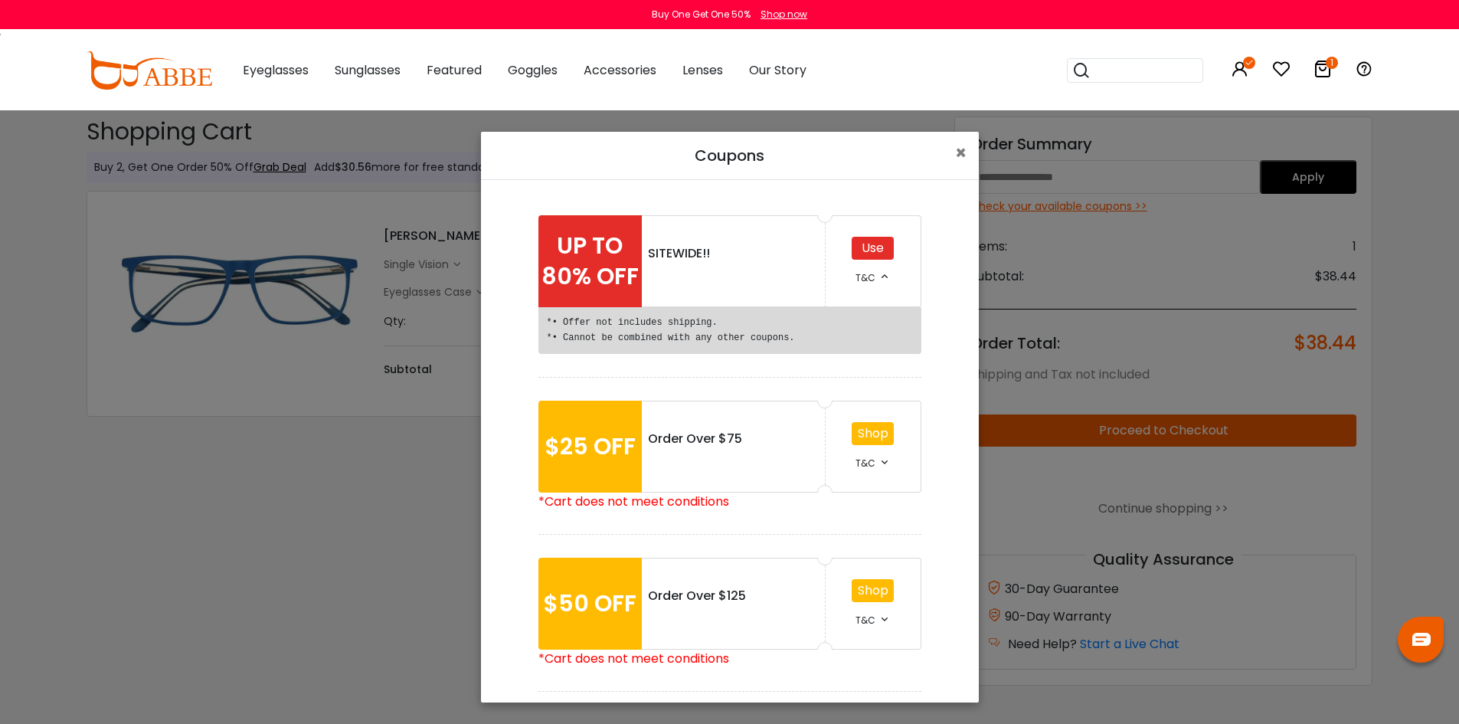
click at [867, 240] on div "Use" at bounding box center [873, 248] width 42 height 23
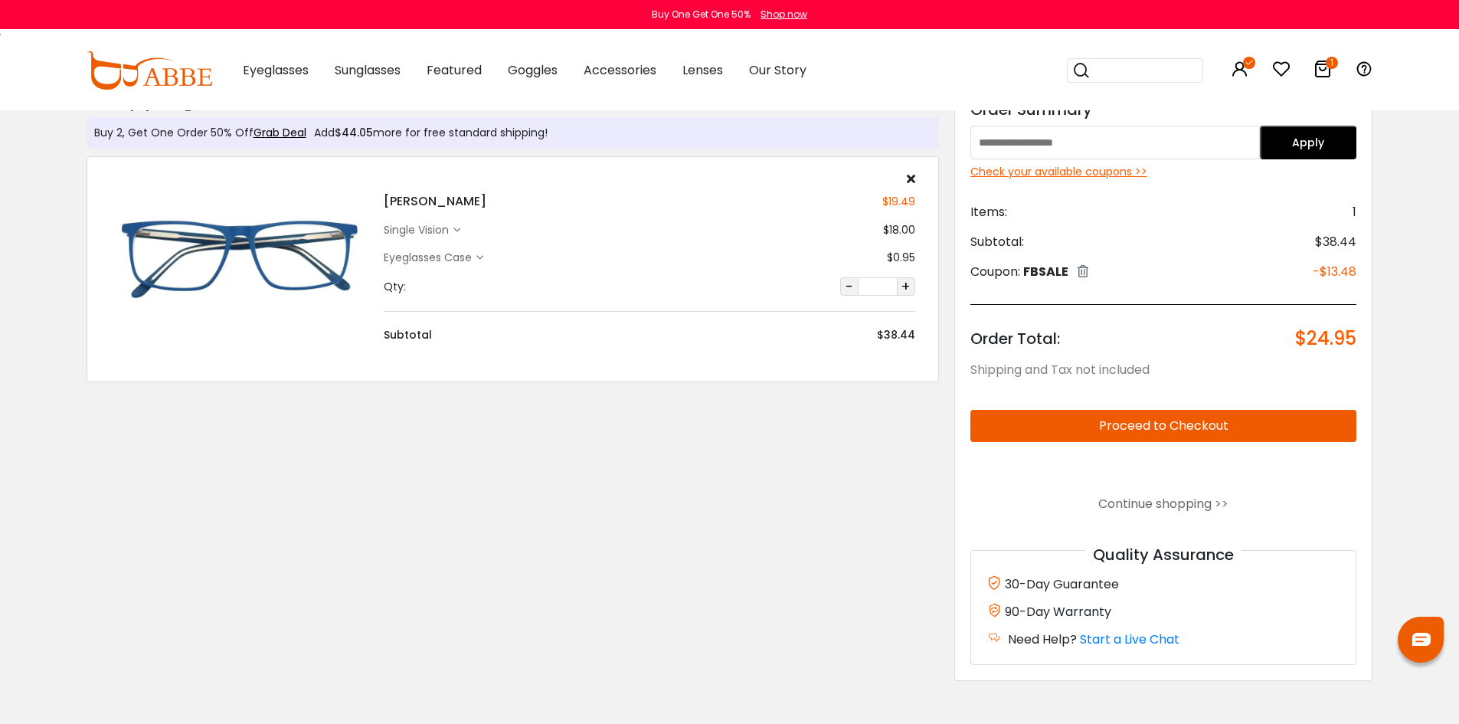
scroll to position [153, 0]
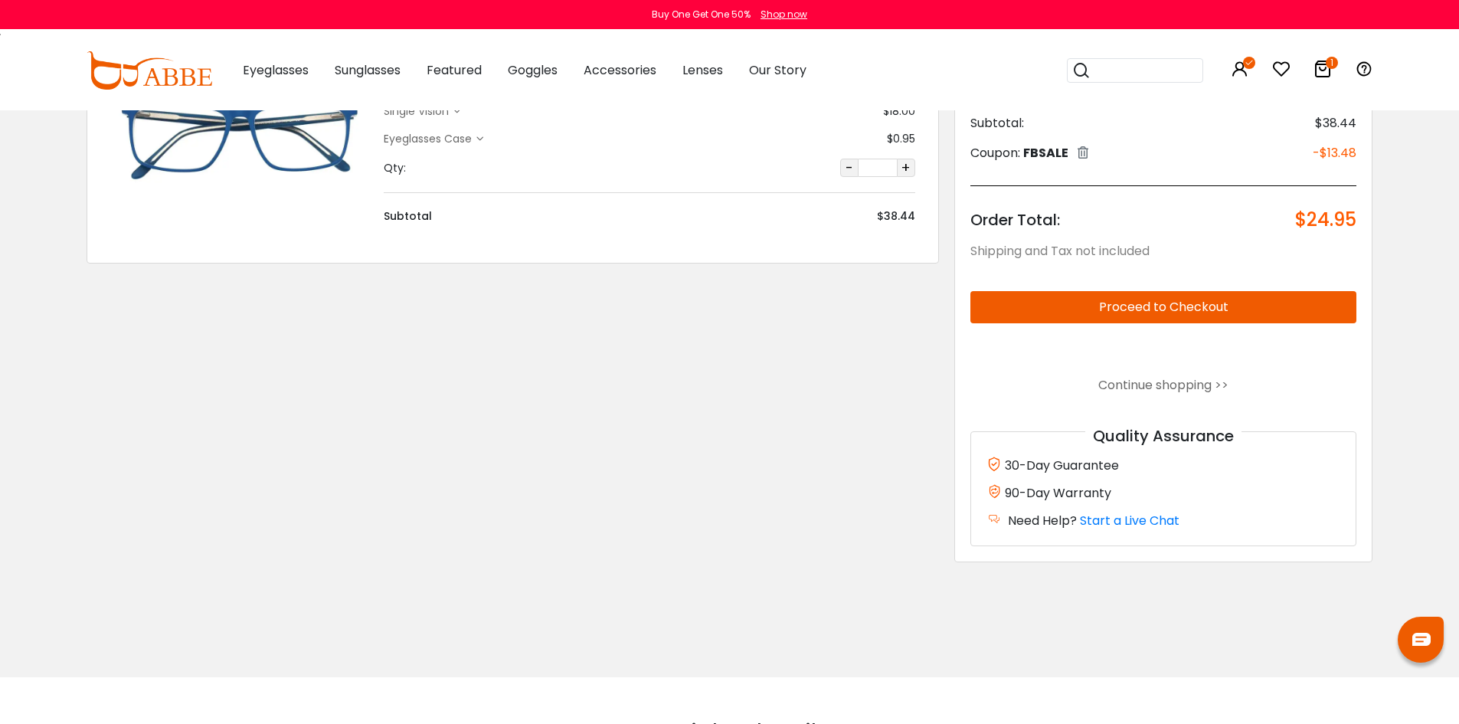
click at [1205, 306] on button "Proceed to Checkout" at bounding box center [1163, 307] width 387 height 32
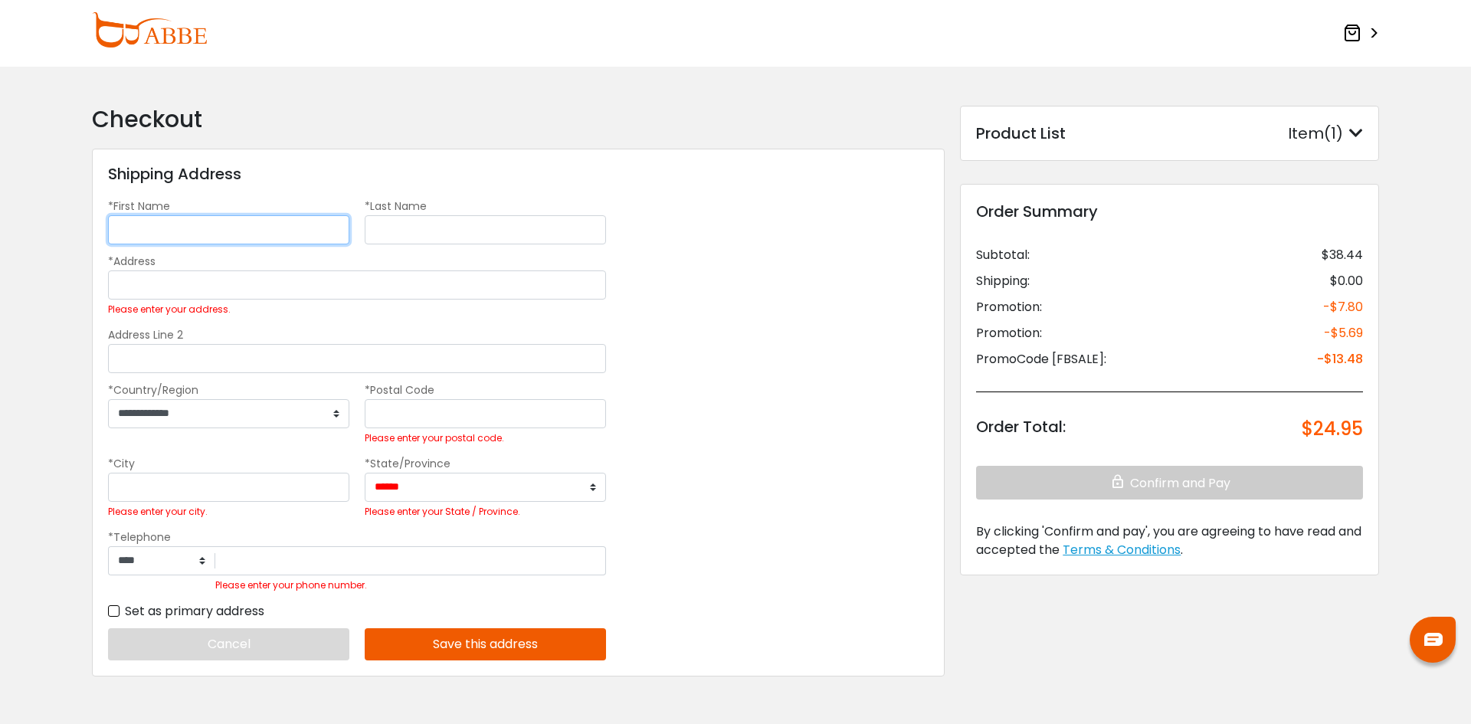
click at [297, 226] on input "*First Name" at bounding box center [228, 229] width 241 height 29
type input "********"
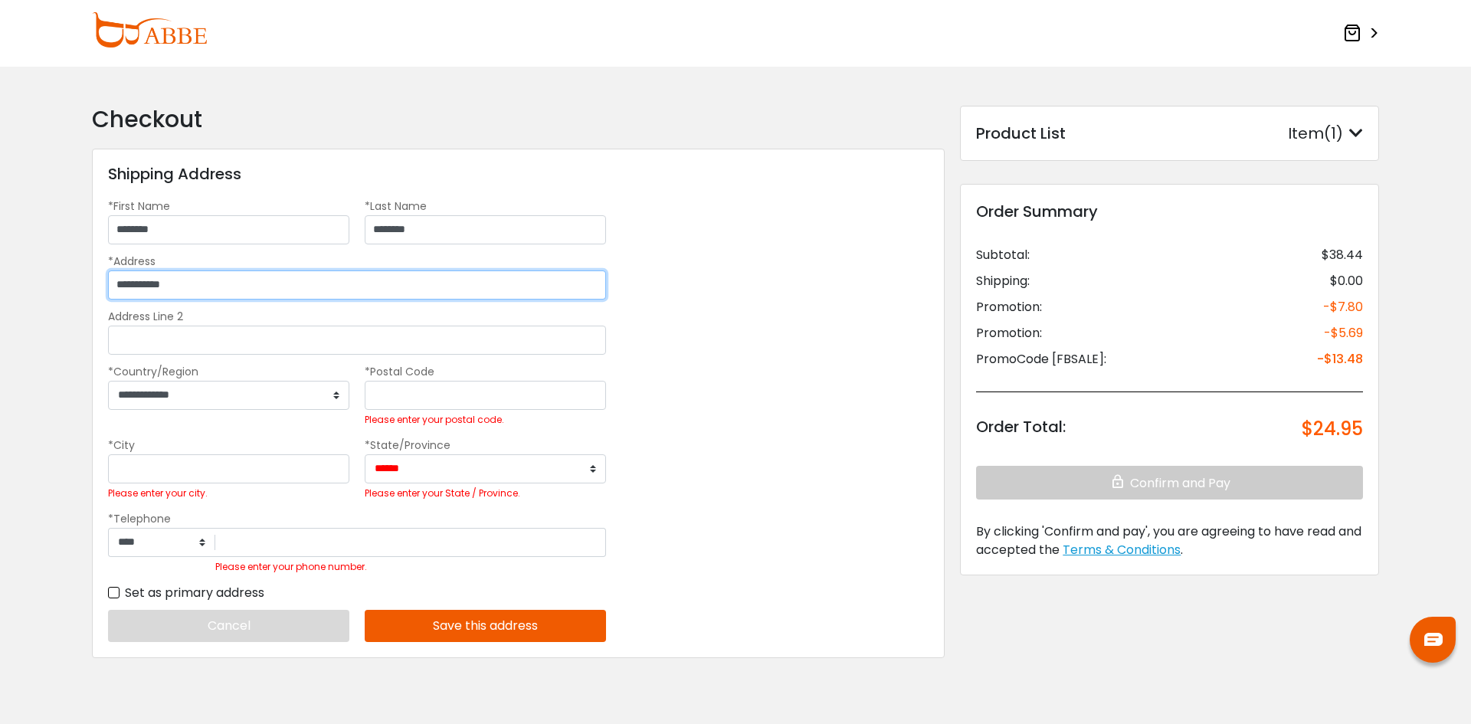
type input "**********"
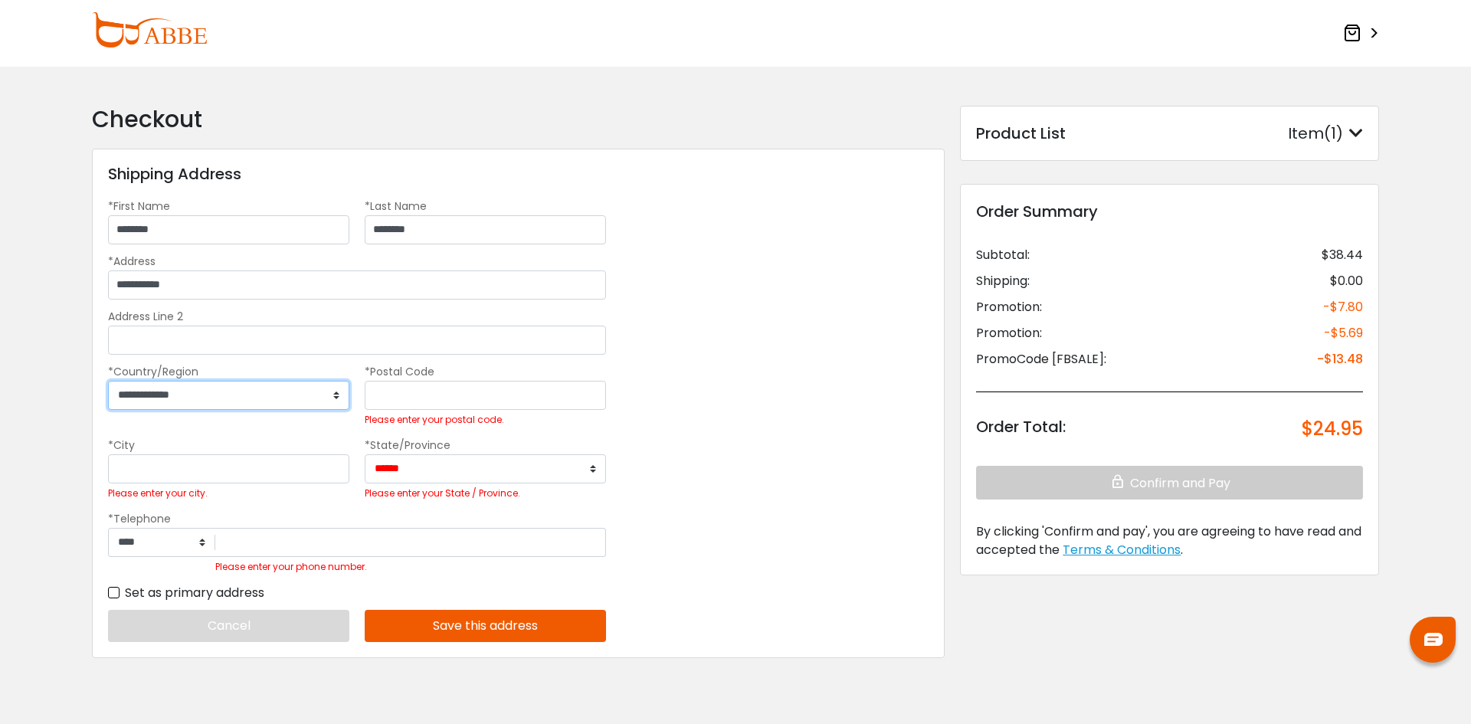
click at [283, 389] on select "**********" at bounding box center [228, 395] width 241 height 29
select select "***"
click at [108, 381] on select "**********" at bounding box center [228, 395] width 241 height 29
select select "***"
click at [404, 384] on input "*Postal Code" at bounding box center [485, 395] width 241 height 29
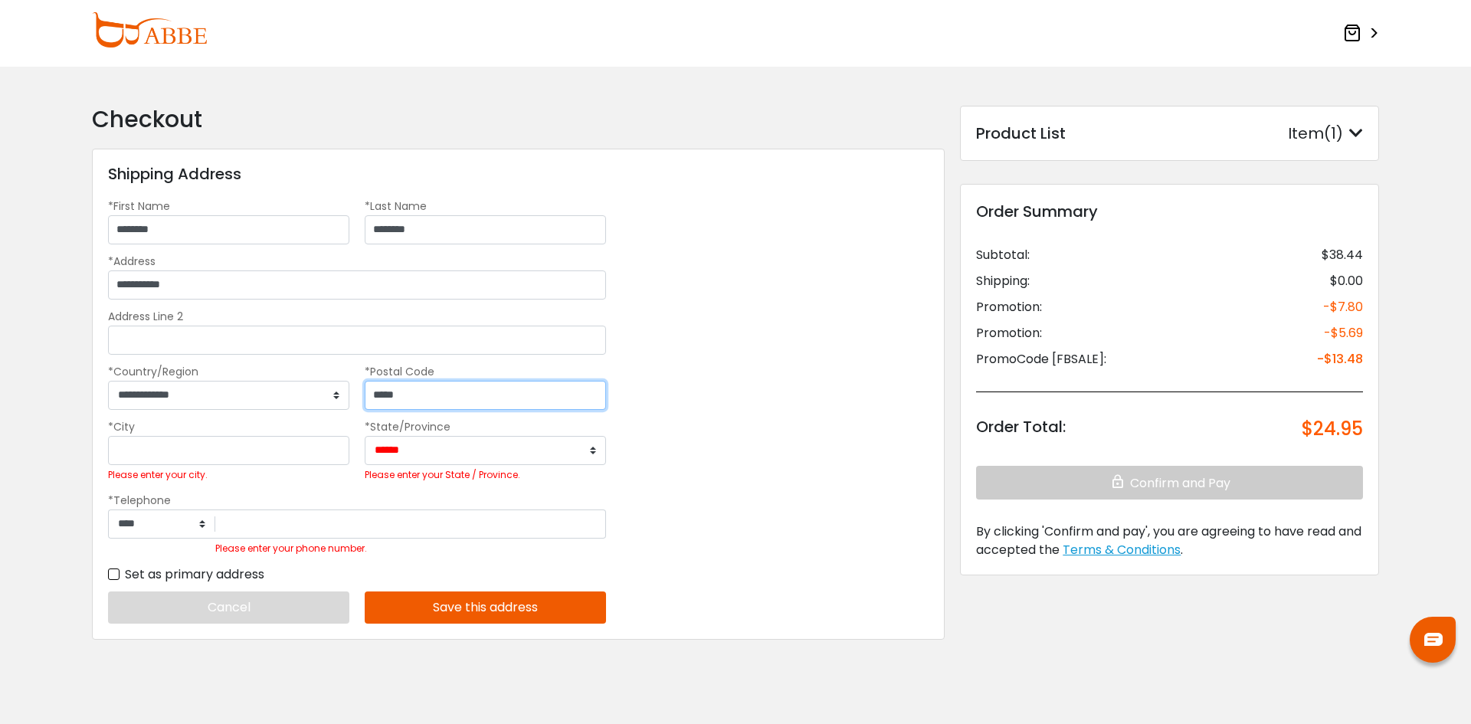
type input "*****"
click at [251, 458] on input "*City" at bounding box center [228, 450] width 241 height 29
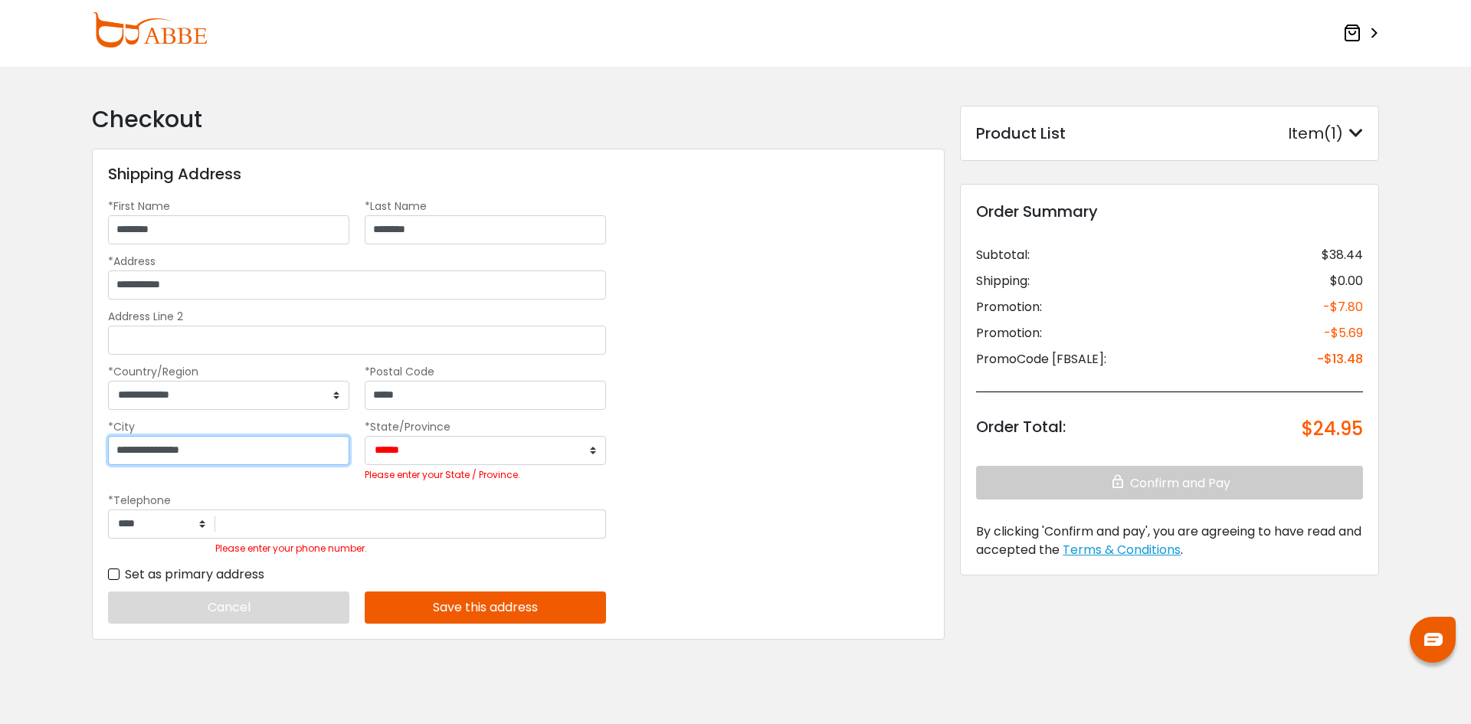
type input "**********"
click at [423, 445] on select "**********" at bounding box center [485, 450] width 241 height 29
select select "*****"
click at [365, 436] on select "**********" at bounding box center [485, 450] width 241 height 29
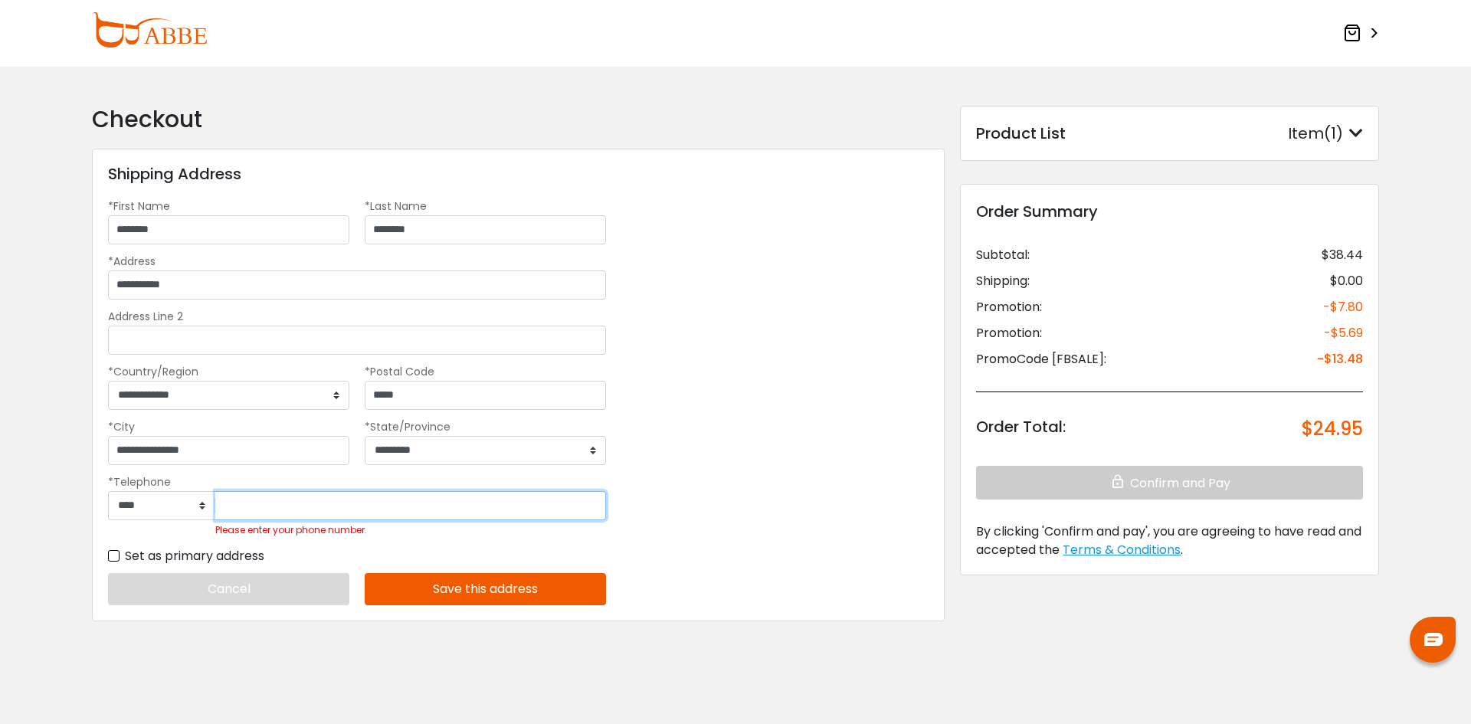
click at [282, 505] on input "Please enter your phone number." at bounding box center [410, 505] width 391 height 29
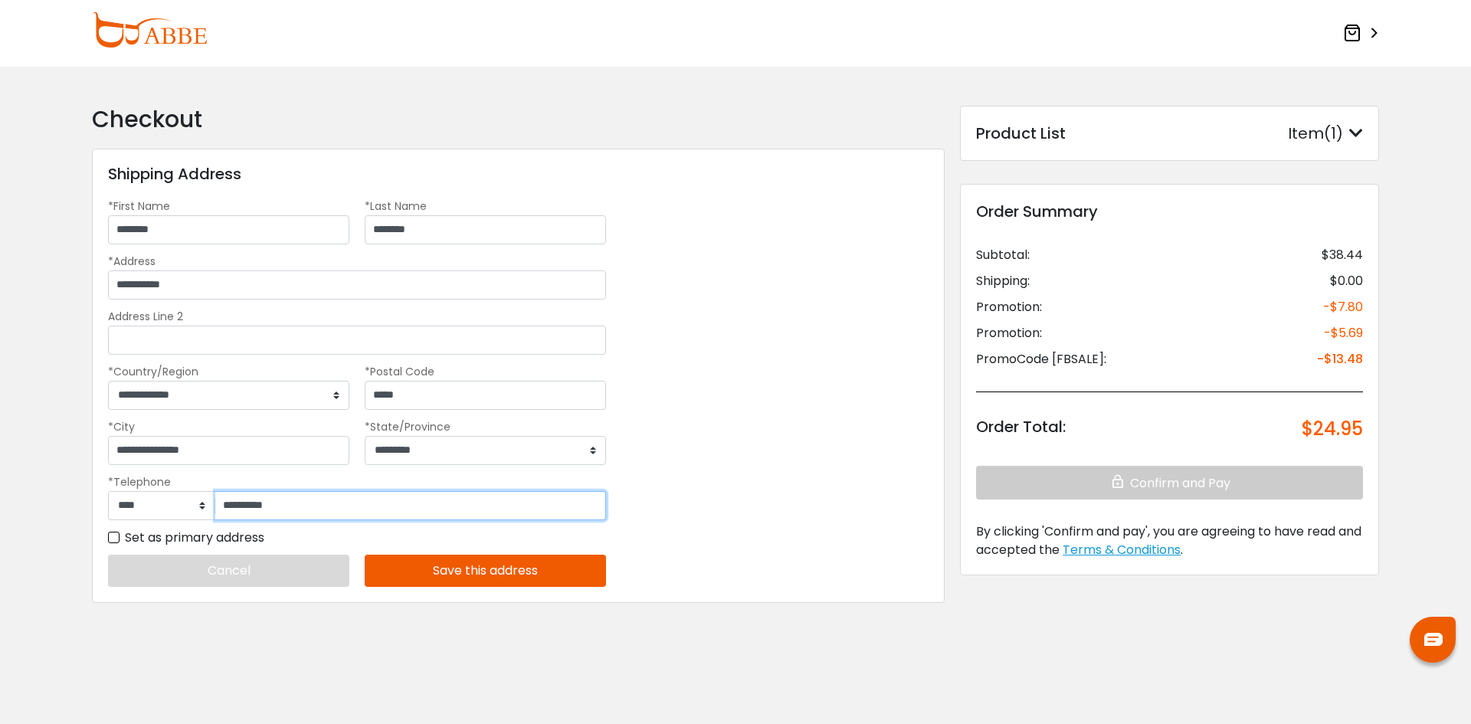
type input "**********"
click at [474, 561] on button "Save this address" at bounding box center [485, 571] width 241 height 32
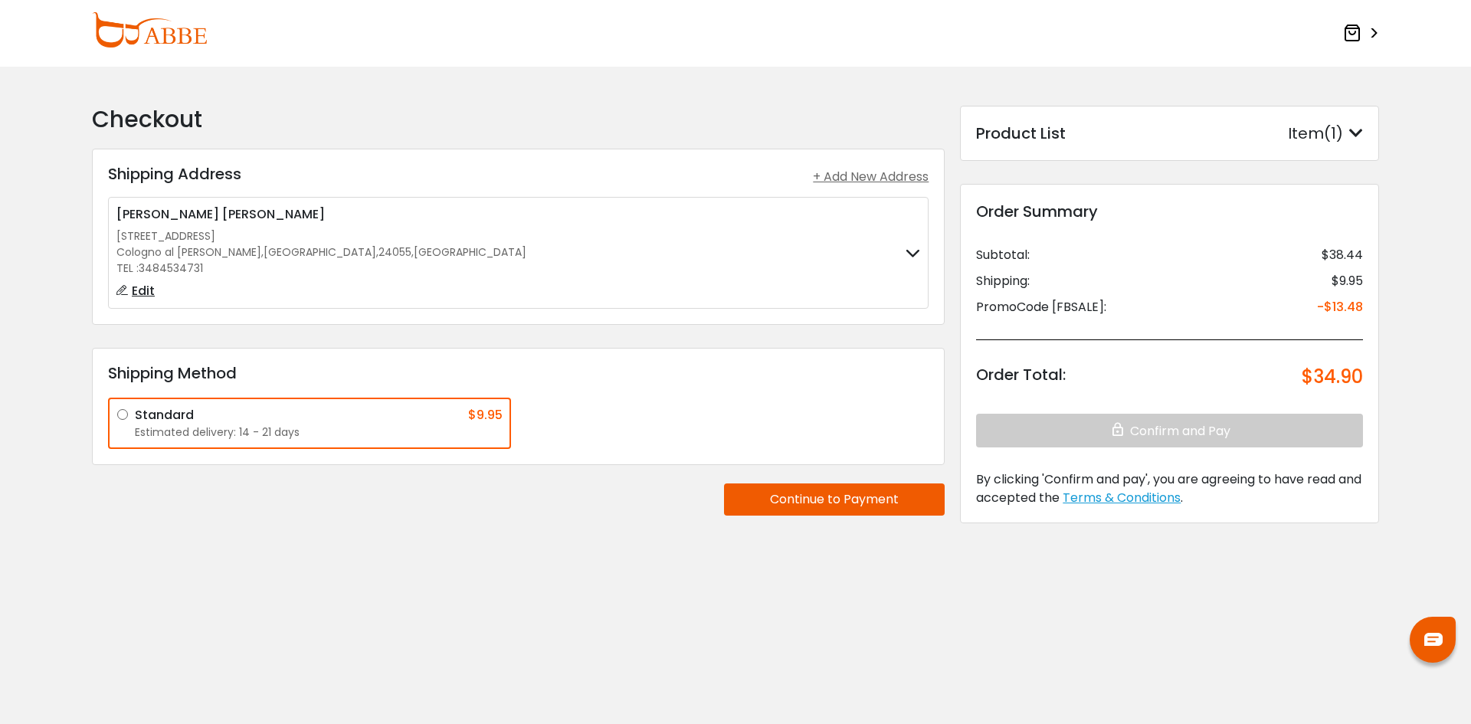
click at [813, 502] on button "Continue to Payment" at bounding box center [834, 499] width 221 height 32
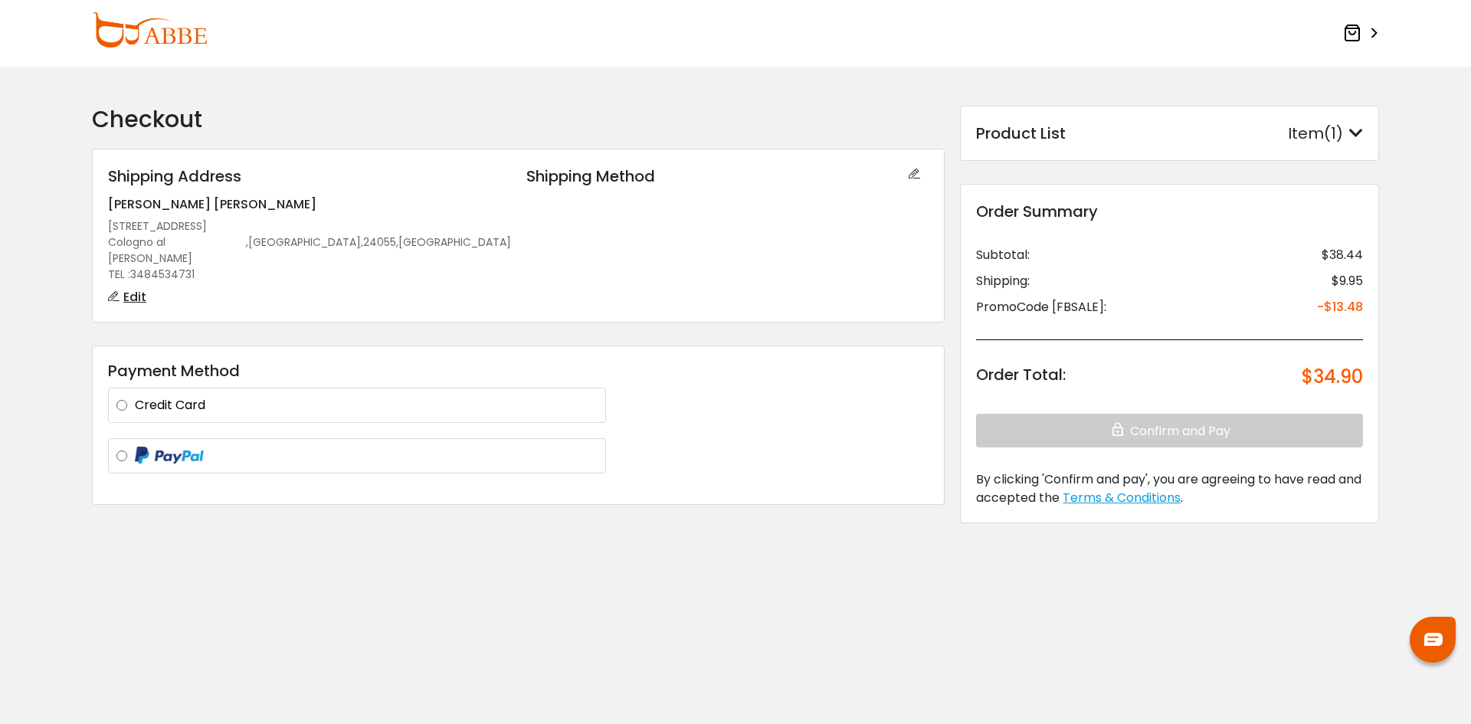
click at [179, 447] on img at bounding box center [169, 456] width 69 height 18
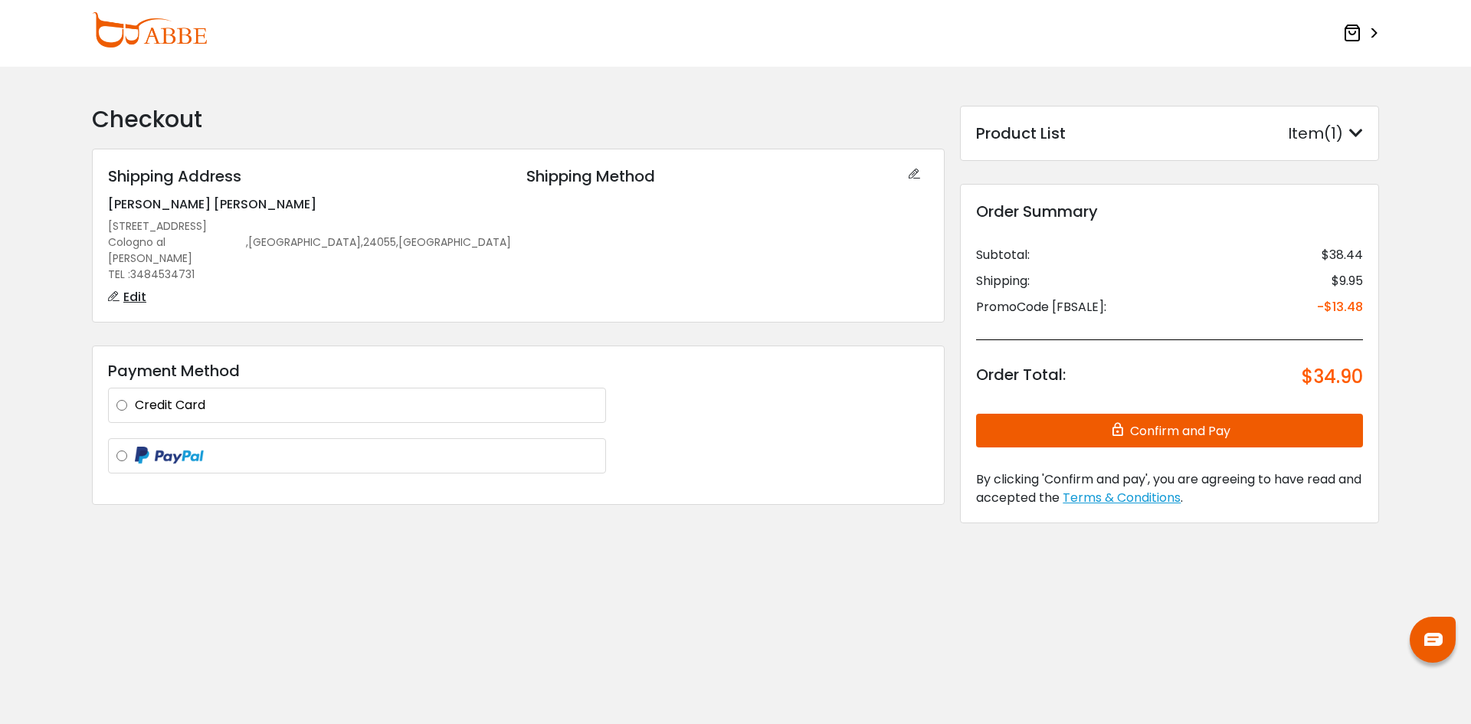
click at [1142, 426] on button "Confirm and Pay" at bounding box center [1169, 431] width 387 height 34
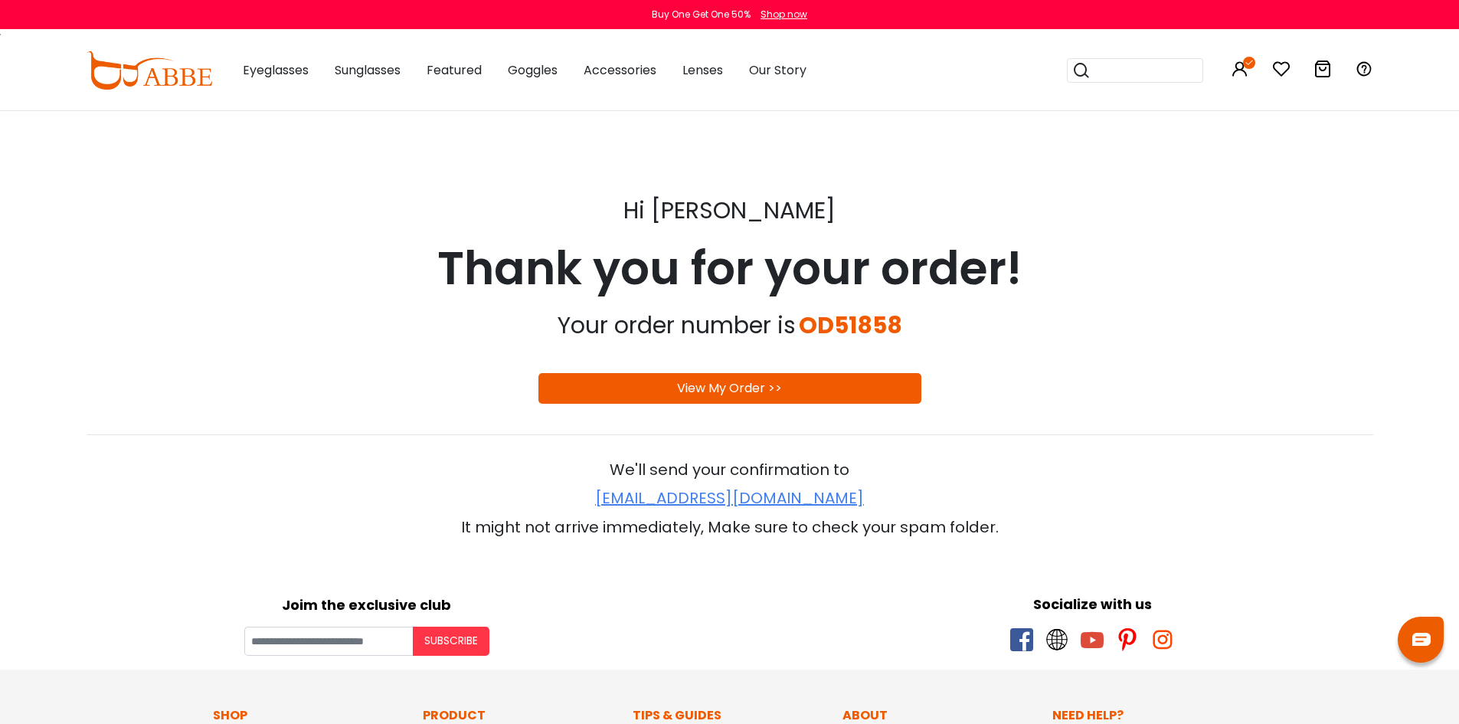
click at [767, 384] on link "View My Order >>" at bounding box center [729, 388] width 105 height 18
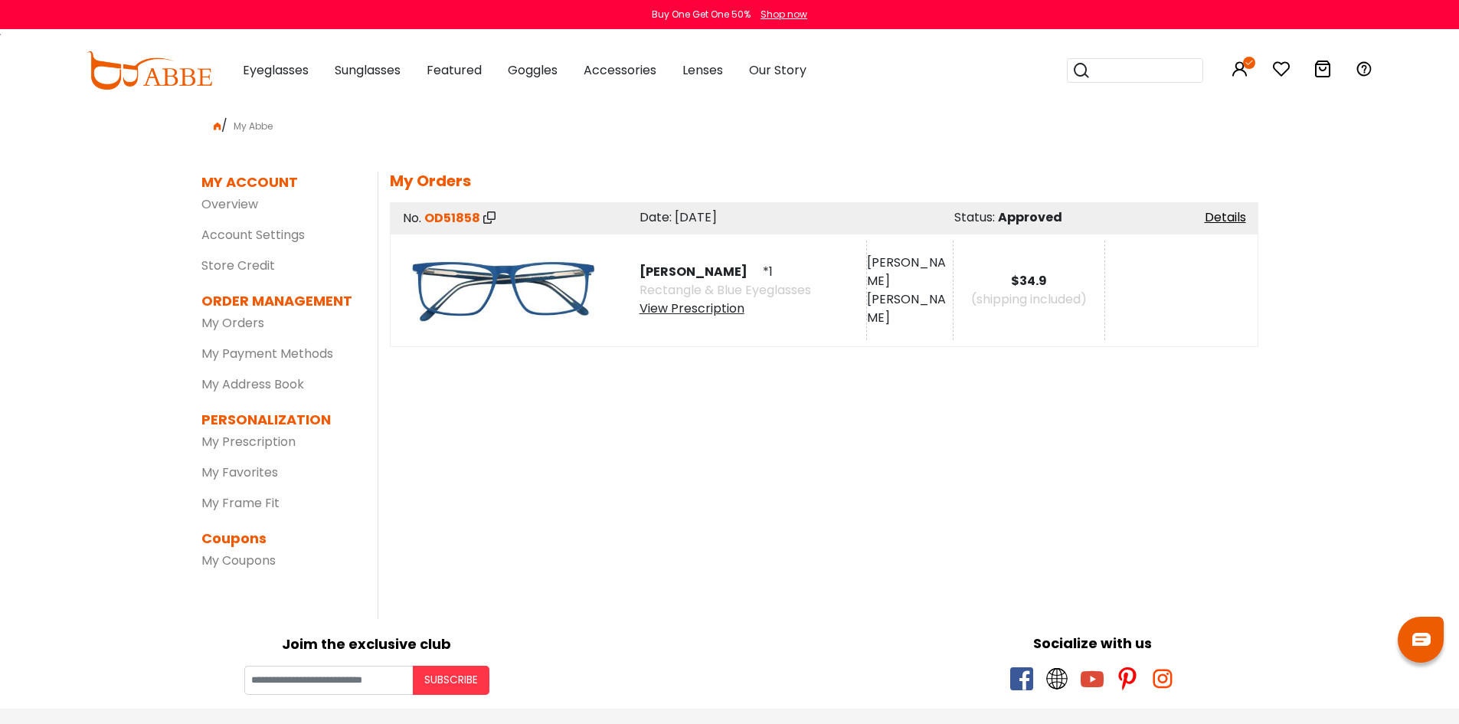
click at [740, 471] on div "MY ACCOUNT SETTINGS | edit First Name: Giuseppe Last Name: Checchia PartyId: 57…" at bounding box center [818, 395] width 881 height 447
click at [146, 71] on img at bounding box center [150, 70] width 126 height 38
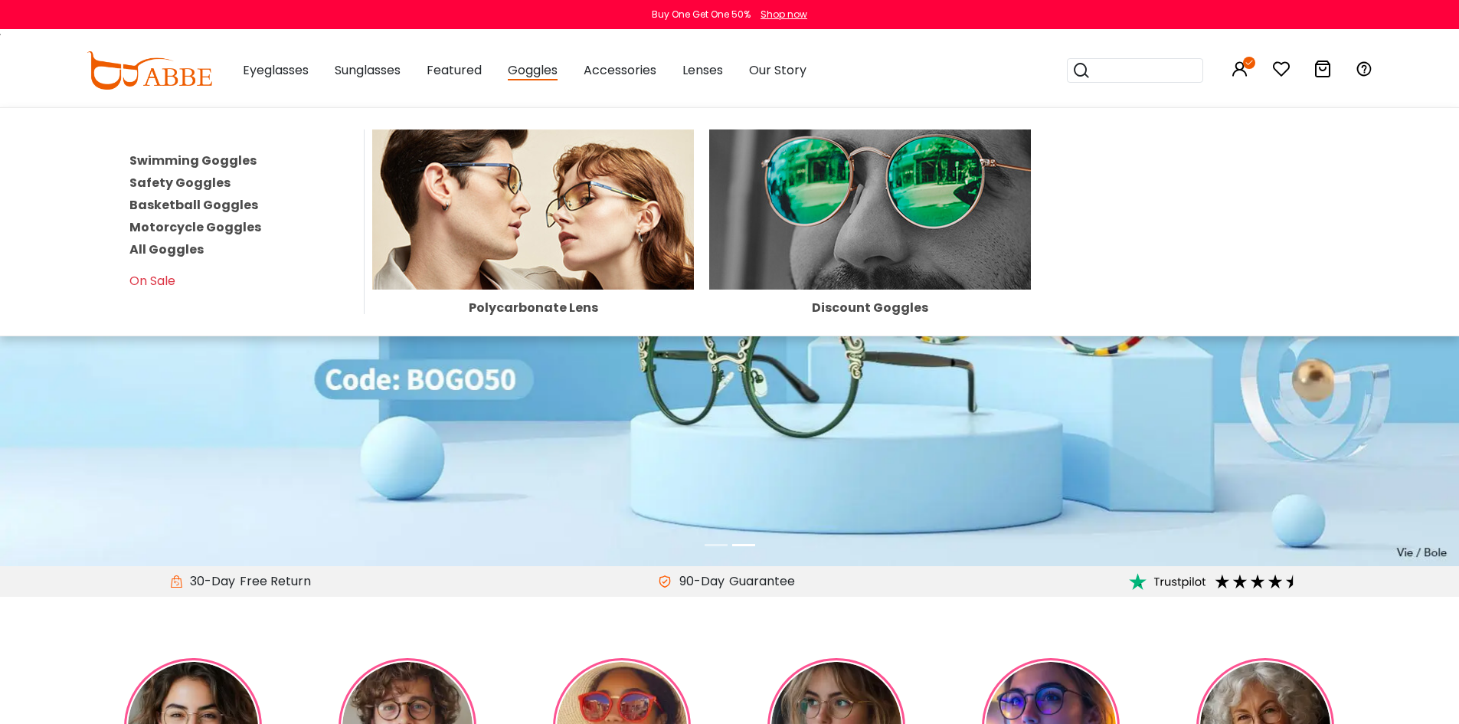
click at [192, 160] on link "Swimming Goggles" at bounding box center [192, 161] width 127 height 18
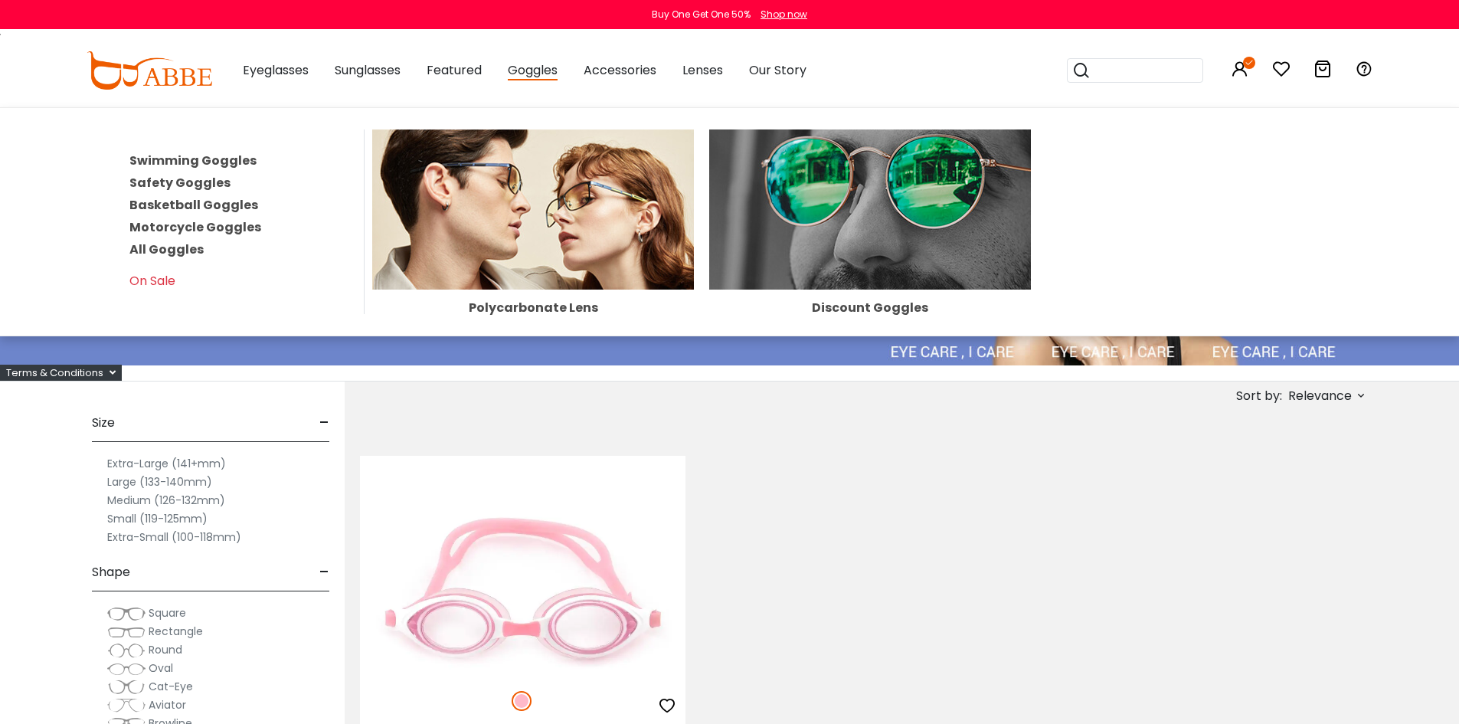
click at [175, 177] on link "Safety Goggles" at bounding box center [179, 183] width 101 height 18
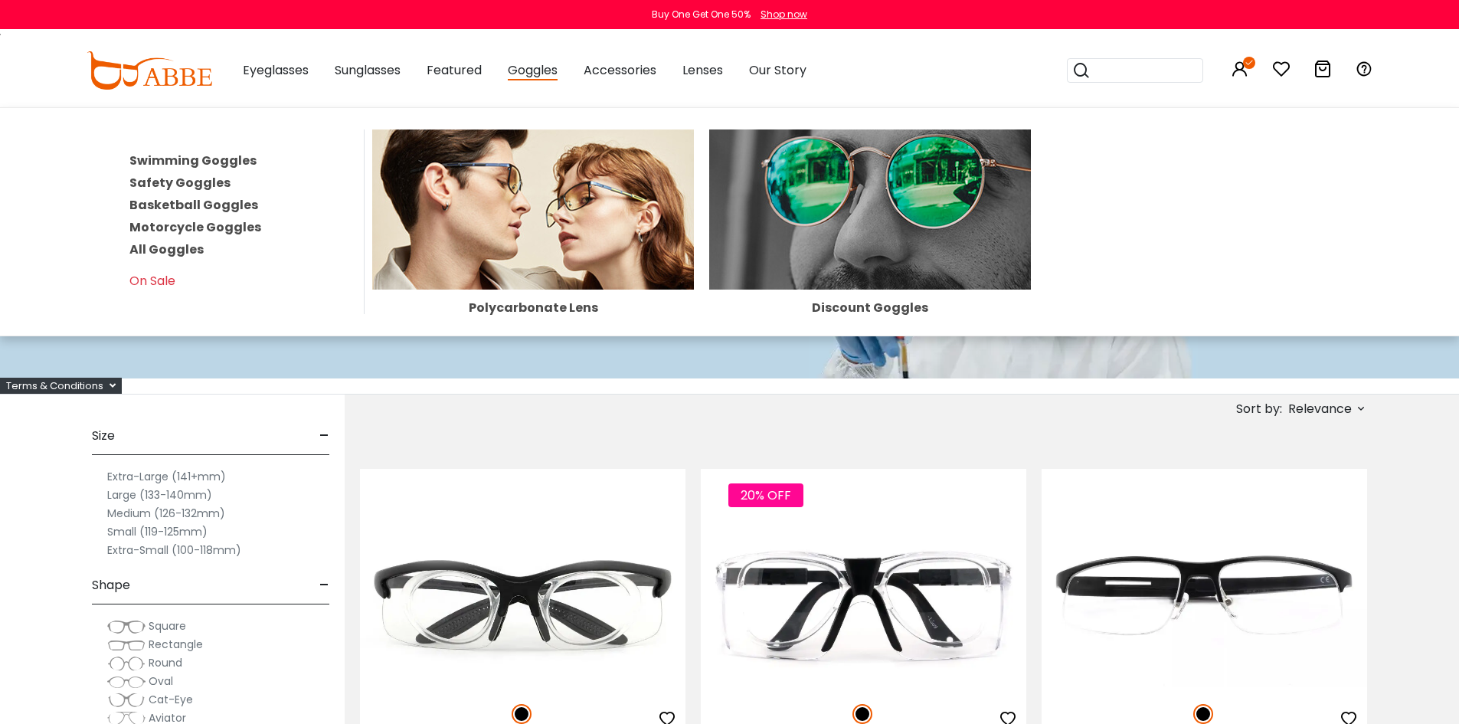
click at [169, 247] on link "All Goggles" at bounding box center [166, 249] width 74 height 18
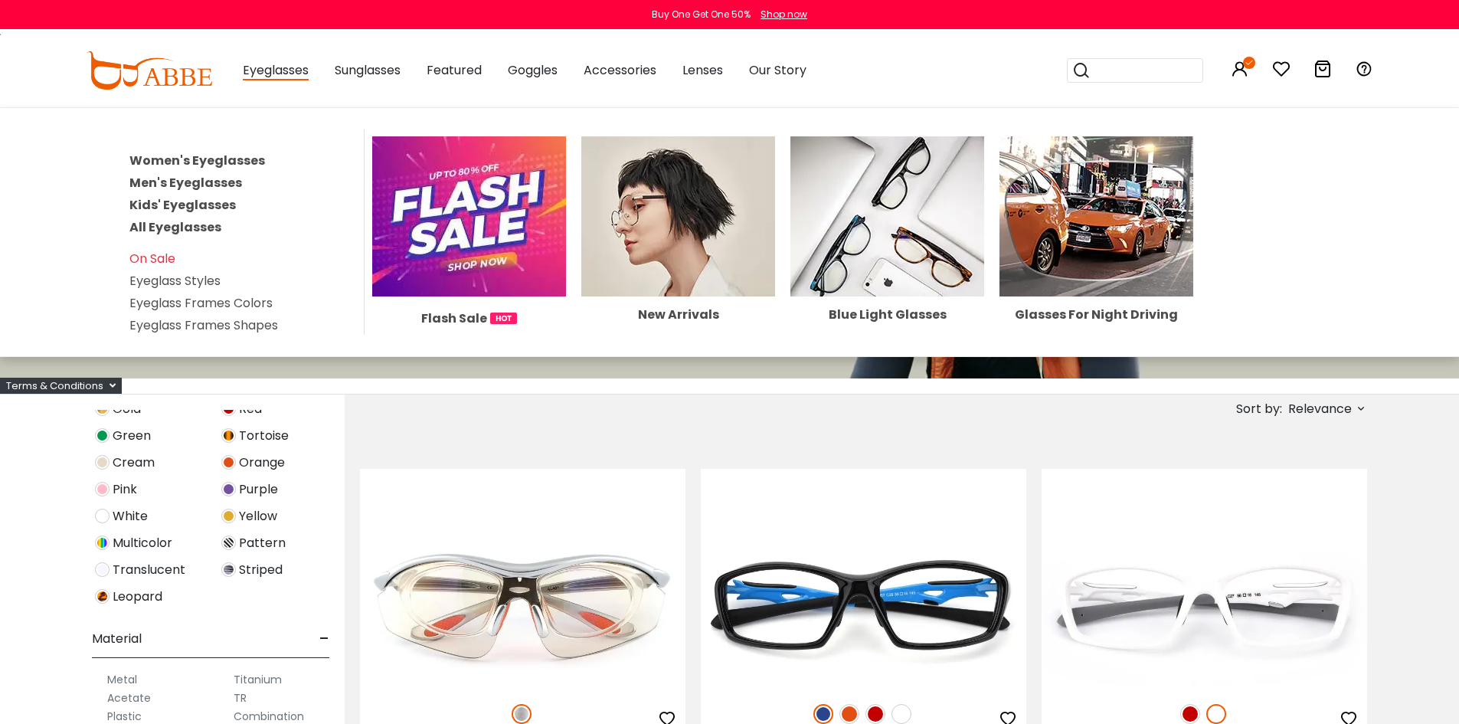
click at [208, 178] on link "Men's Eyeglasses" at bounding box center [185, 183] width 113 height 18
